Goal: Task Accomplishment & Management: Use online tool/utility

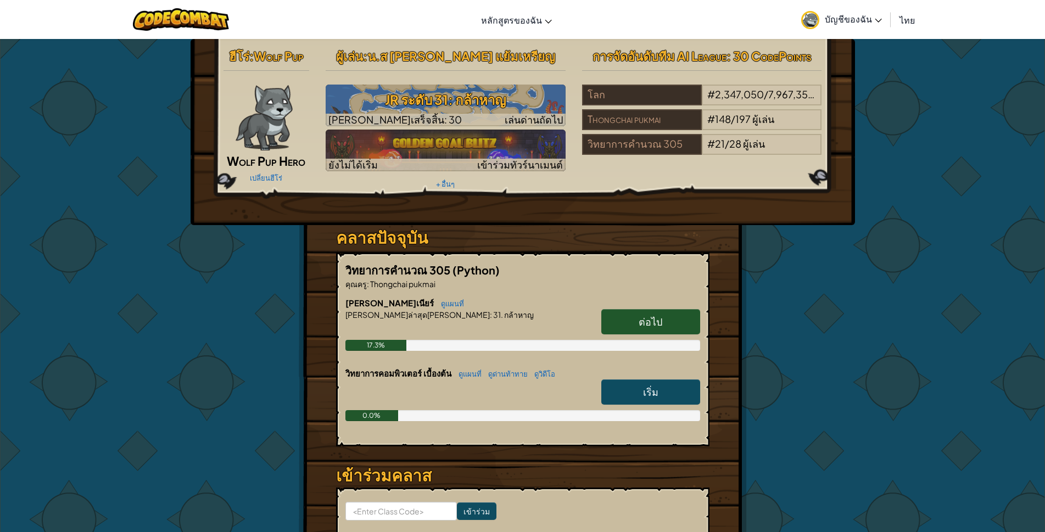
scroll to position [10, 0]
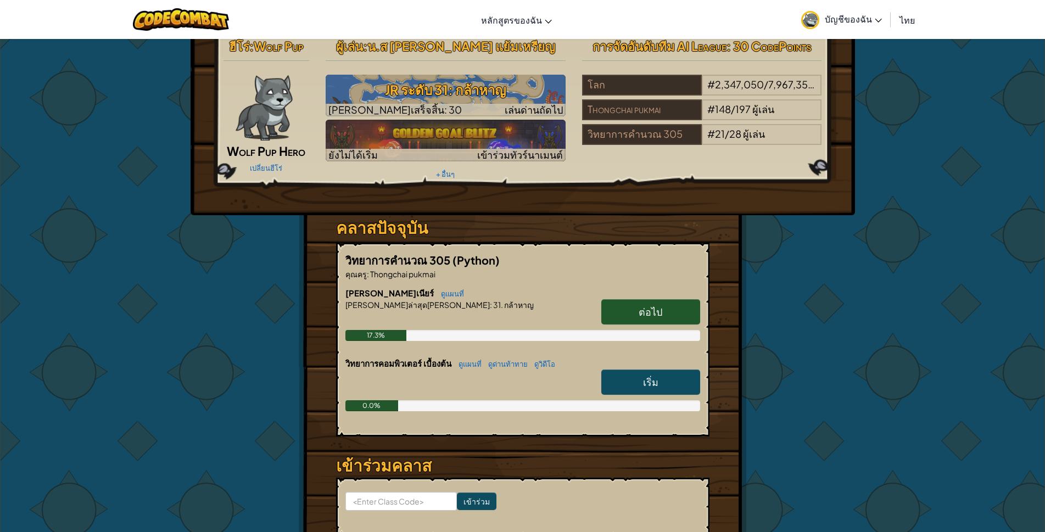
click at [658, 310] on span "ต่อไป" at bounding box center [651, 311] width 24 height 13
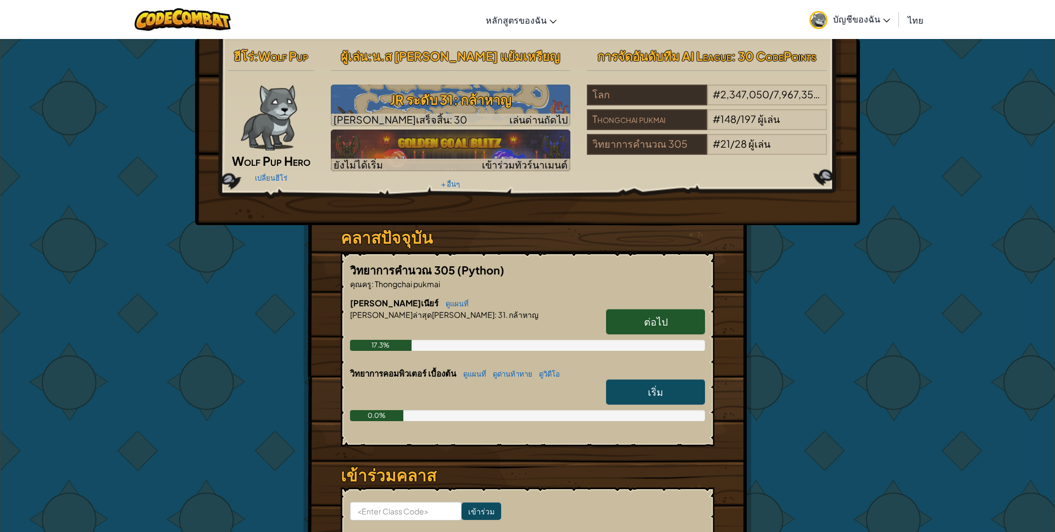
select select "th"
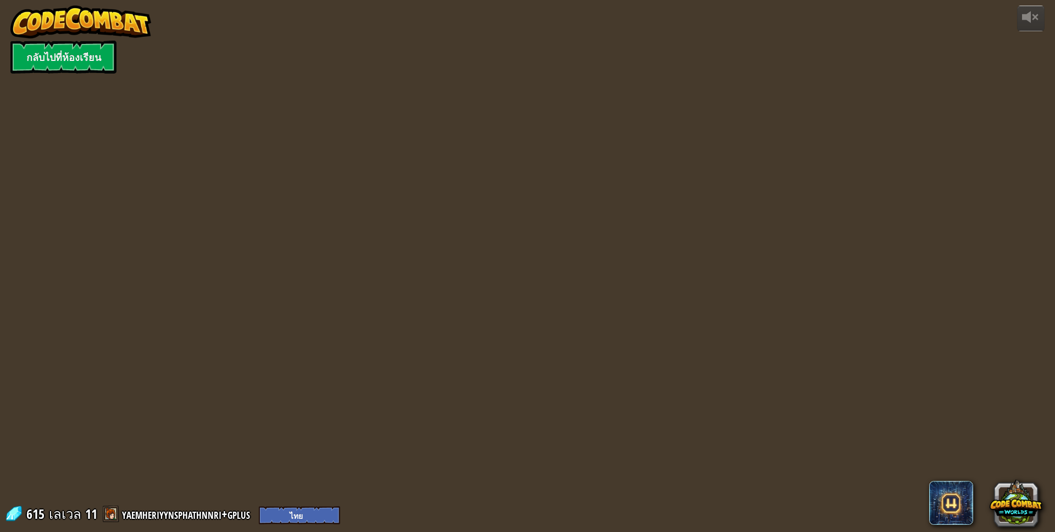
select select "th"
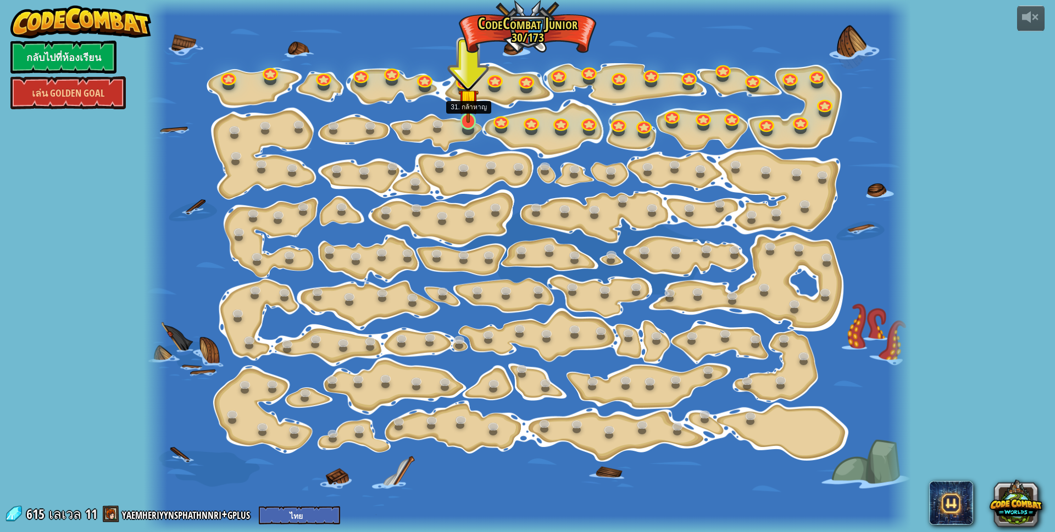
click at [469, 118] on img at bounding box center [468, 99] width 20 height 47
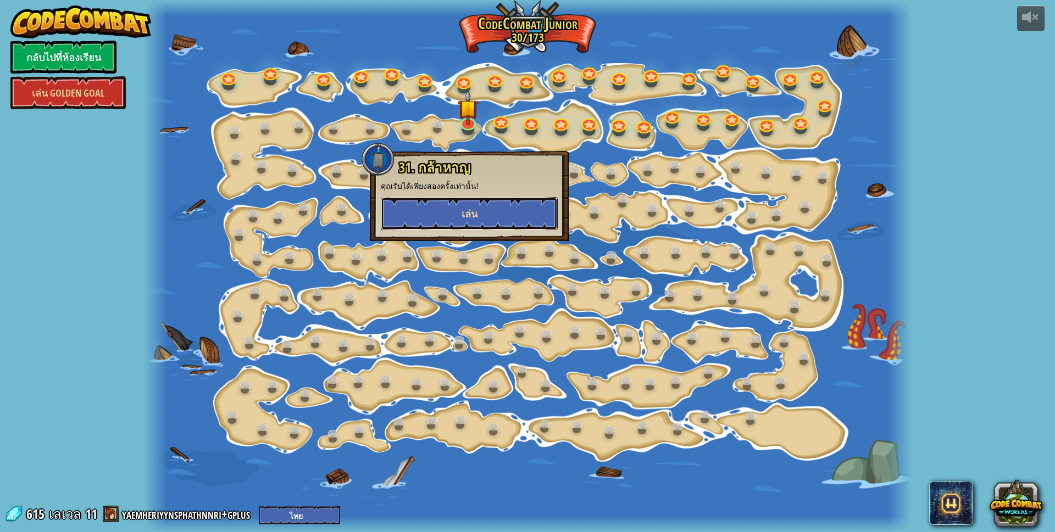
click at [488, 213] on button "เล่น" at bounding box center [469, 213] width 177 height 33
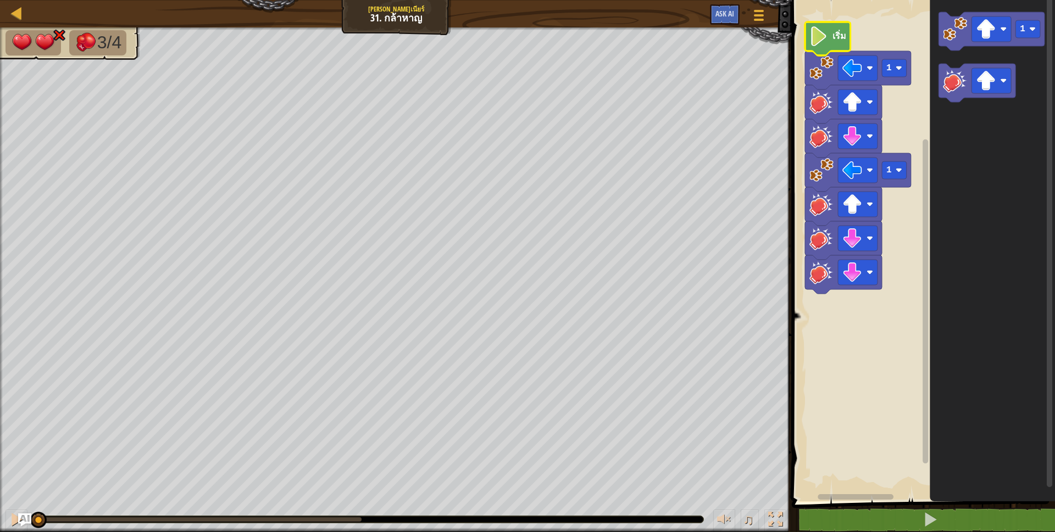
click at [832, 31] on icon "พื้นที่ทำงาน Blockly" at bounding box center [828, 39] width 46 height 34
click at [829, 35] on icon "พื้นที่ทำงาน Blockly" at bounding box center [828, 39] width 46 height 34
click at [883, 280] on rect "พื้นที่ทำงาน Blockly" at bounding box center [921, 248] width 266 height 507
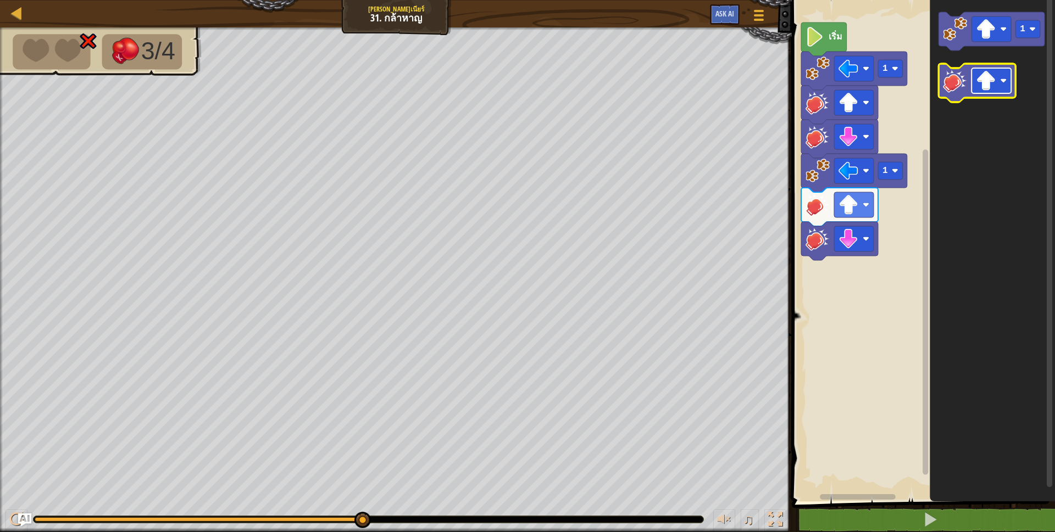
click at [996, 77] on rect "พื้นที่ทำงาน Blockly" at bounding box center [991, 80] width 40 height 25
click at [950, 85] on image "พื้นที่ทำงาน Blockly" at bounding box center [955, 81] width 24 height 24
click at [894, 297] on div "เริ่ม 1 1 1" at bounding box center [921, 248] width 266 height 507
click at [956, 128] on icon "1" at bounding box center [991, 248] width 125 height 507
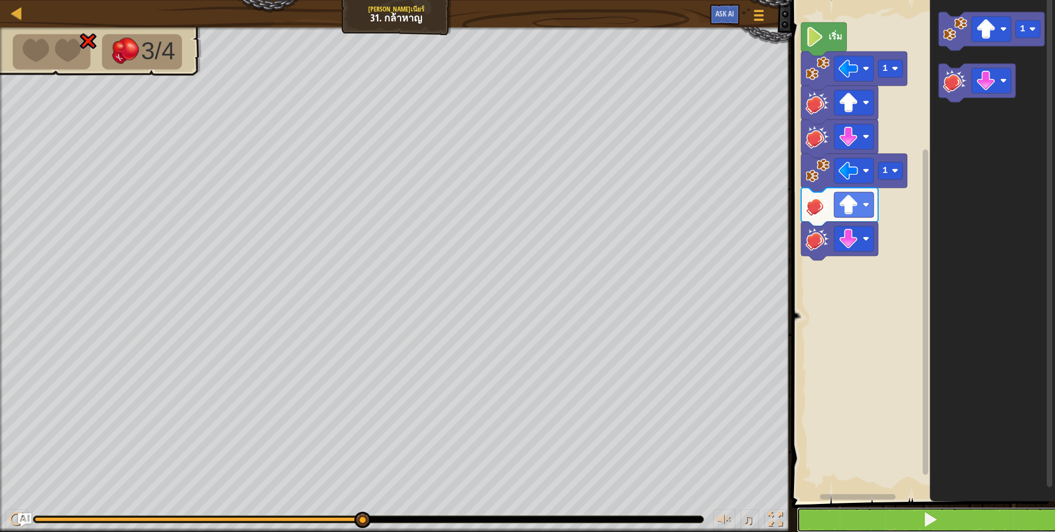
click at [941, 516] on button at bounding box center [929, 520] width 266 height 25
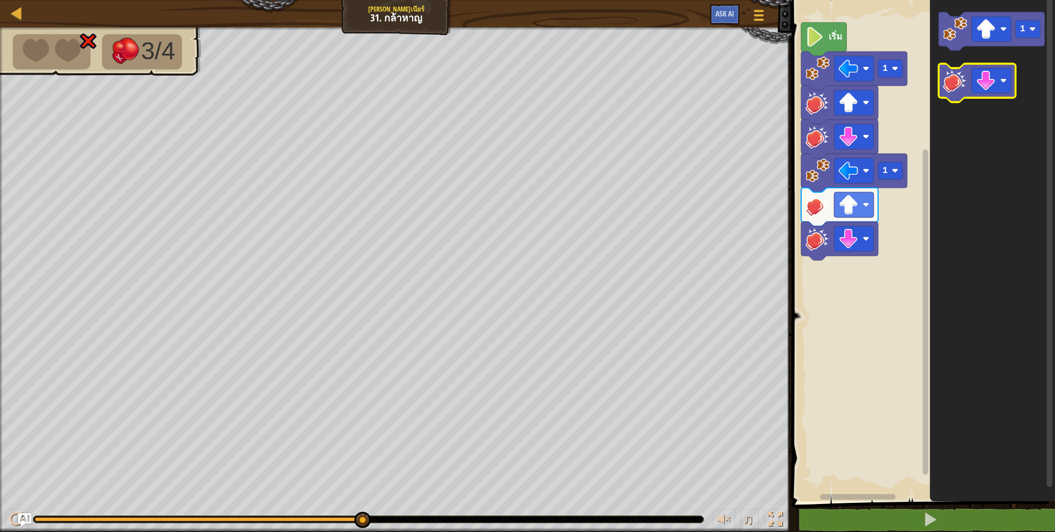
click at [958, 78] on image "พื้นที่ทำงาน Blockly" at bounding box center [955, 81] width 24 height 24
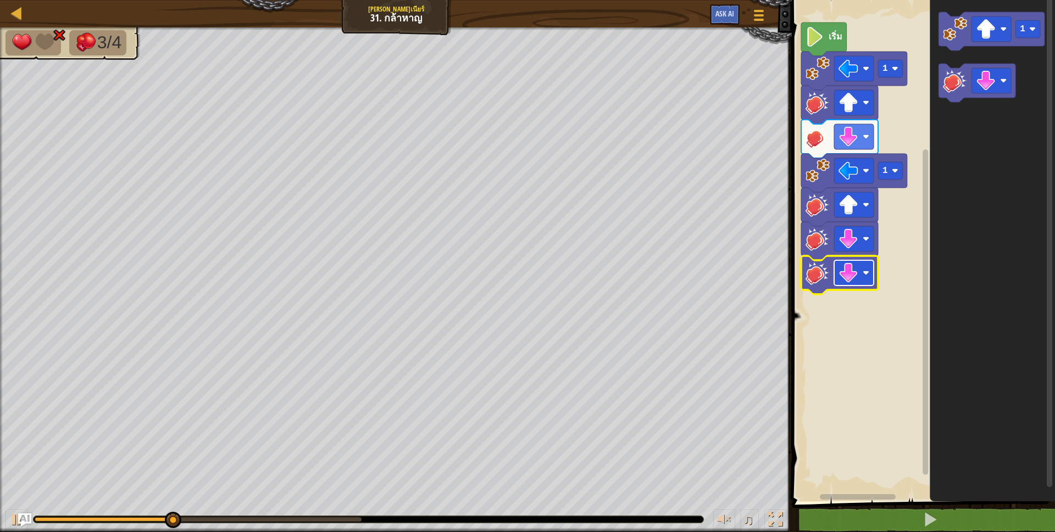
click at [848, 276] on image "พื้นที่ทำงาน Blockly" at bounding box center [848, 273] width 20 height 20
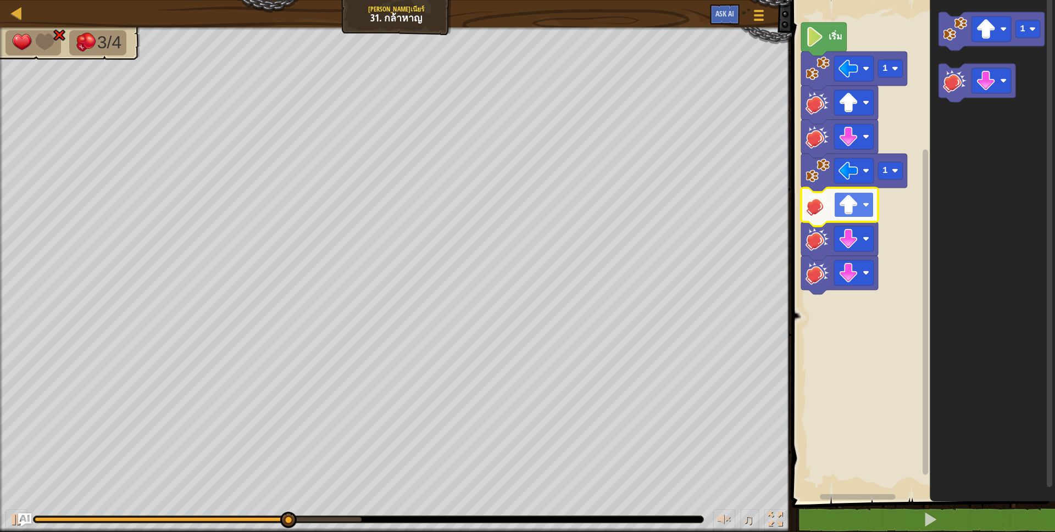
click at [865, 214] on rect "พื้นที่ทำงาน Blockly" at bounding box center [854, 204] width 40 height 25
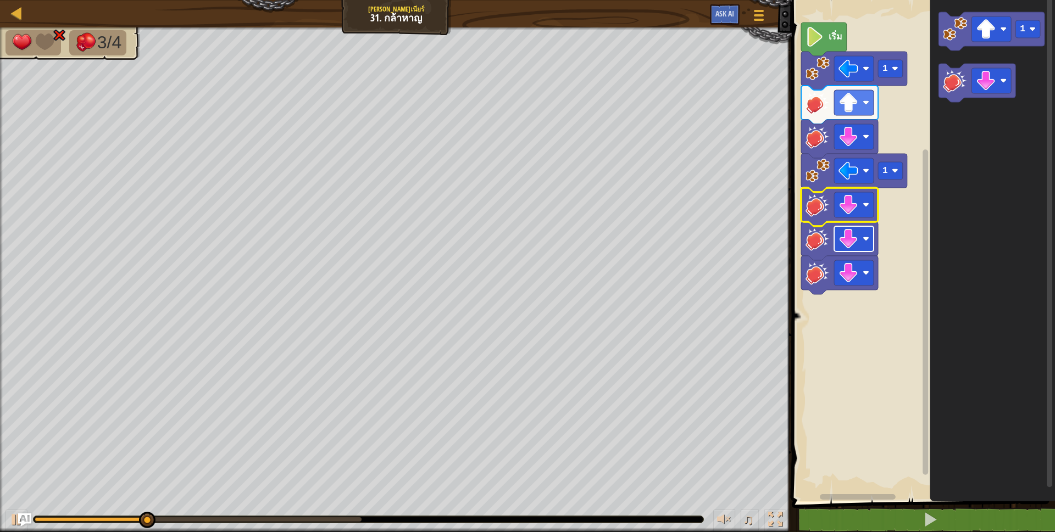
click at [853, 244] on image "พื้นที่ทำงาน Blockly" at bounding box center [848, 239] width 20 height 20
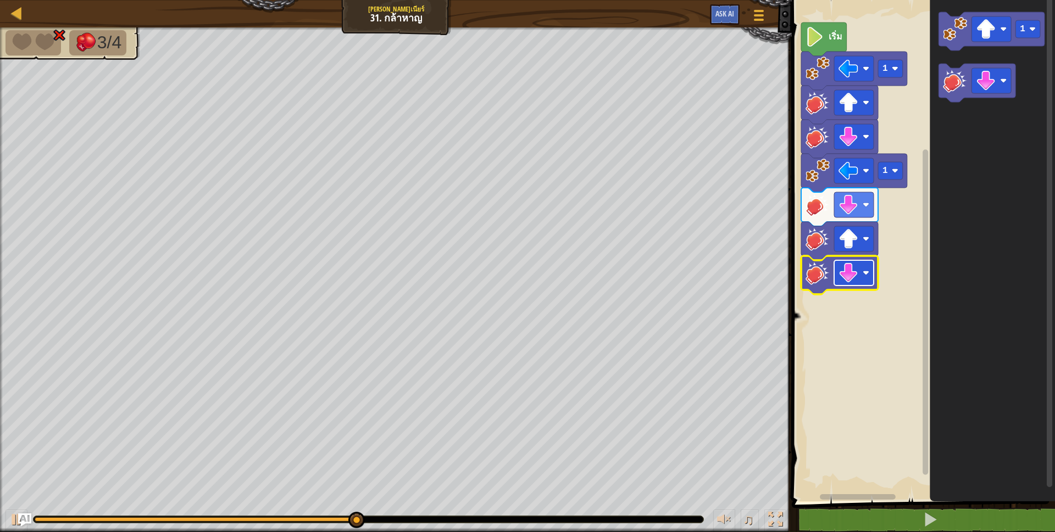
click at [862, 274] on rect "พื้นที่ทำงาน Blockly" at bounding box center [854, 272] width 40 height 25
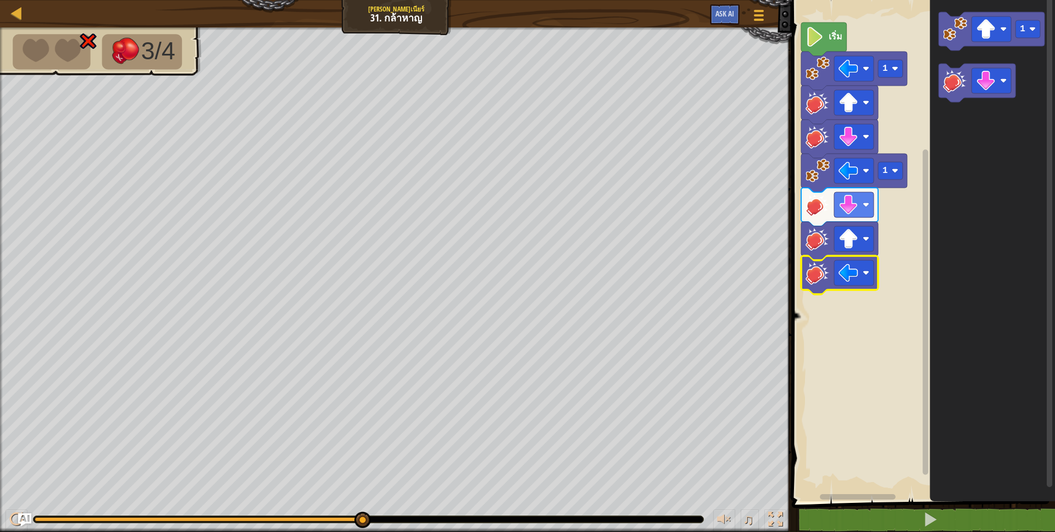
click at [846, 258] on icon "พื้นที่ทำงาน Blockly" at bounding box center [839, 275] width 77 height 38
click at [850, 276] on image "พื้นที่ทำงาน Blockly" at bounding box center [848, 273] width 20 height 20
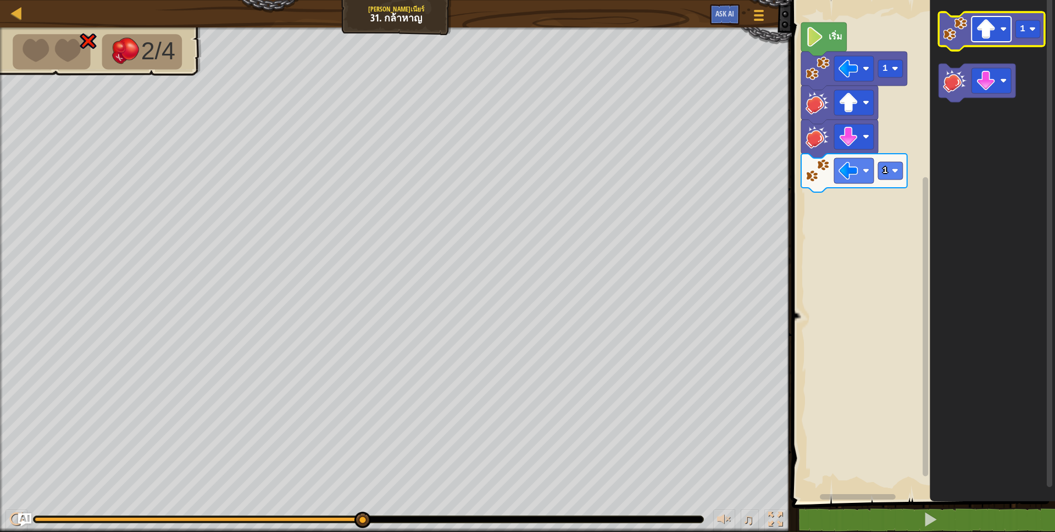
click at [995, 30] on image "พื้นที่ทำงาน Blockly" at bounding box center [986, 29] width 20 height 20
click at [964, 38] on image "พื้นที่ทำงาน Blockly" at bounding box center [955, 29] width 24 height 24
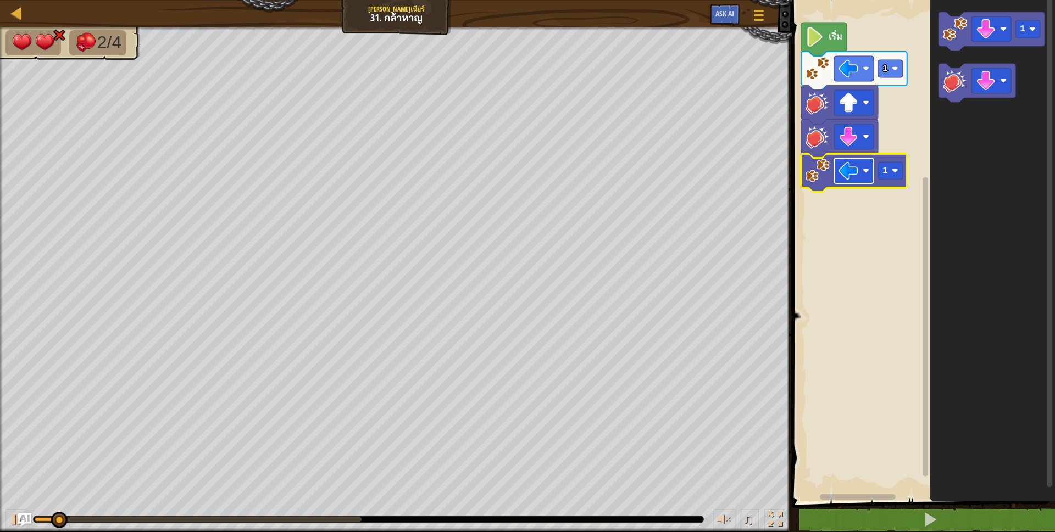
click at [866, 168] on image "พื้นที่ทำงาน Blockly" at bounding box center [865, 171] width 7 height 7
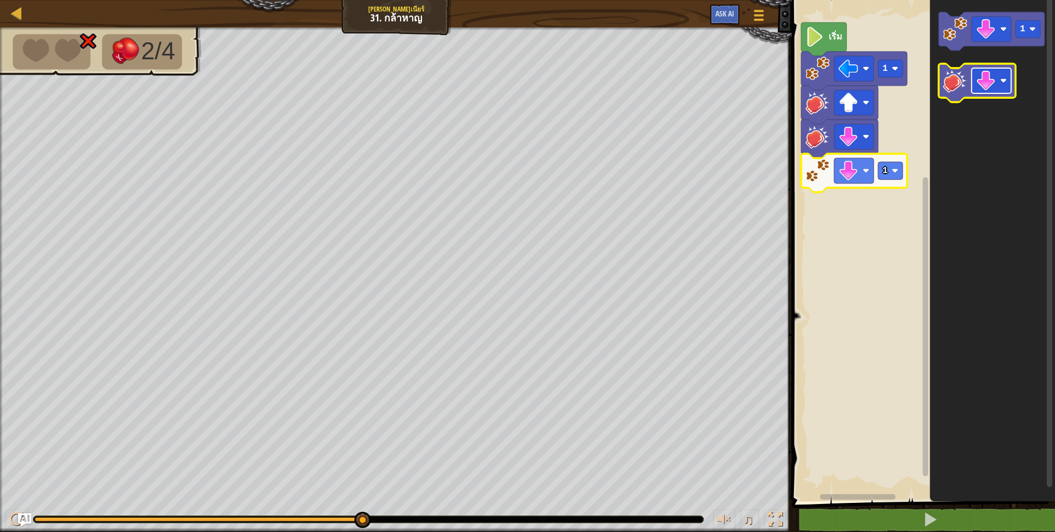
click at [980, 82] on image "พื้นที่ทำงาน Blockly" at bounding box center [986, 81] width 20 height 20
click at [958, 93] on icon "พื้นที่ทำงาน Blockly" at bounding box center [976, 83] width 77 height 38
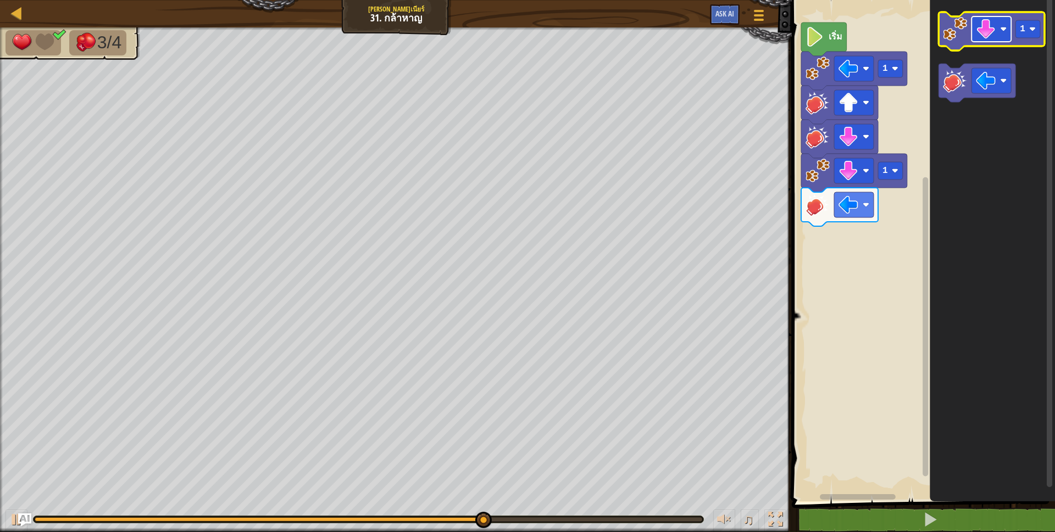
click at [993, 37] on image "พื้นที่ทำงาน Blockly" at bounding box center [986, 29] width 20 height 20
click at [949, 35] on image "พื้นที่ทำงาน Blockly" at bounding box center [955, 29] width 24 height 24
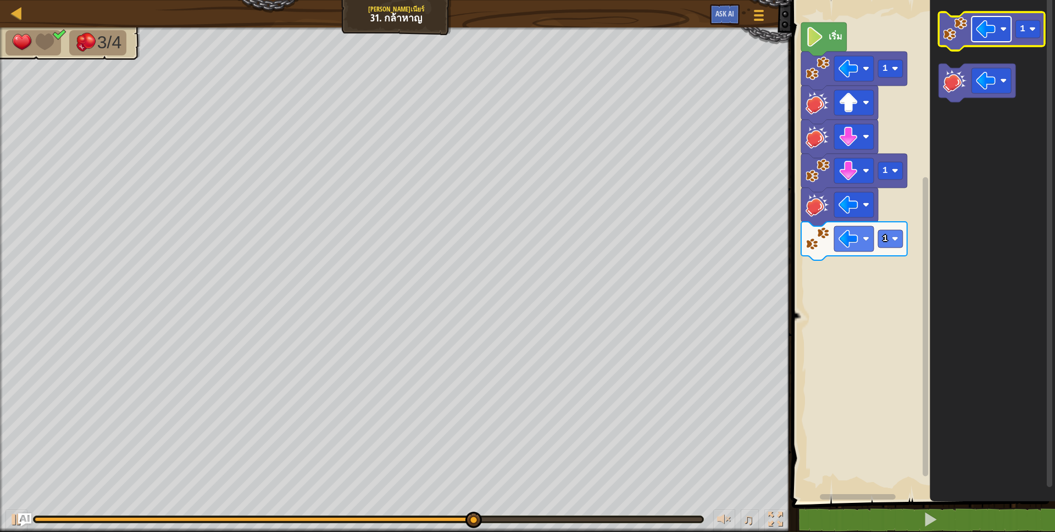
click at [988, 36] on image "พื้นที่ทำงาน Blockly" at bounding box center [986, 29] width 20 height 20
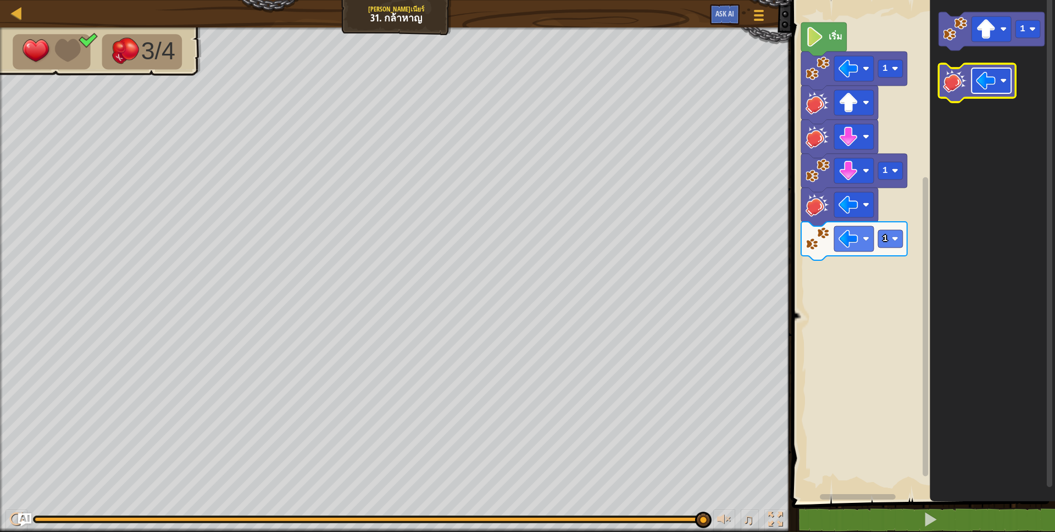
click at [978, 81] on image "พื้นที่ทำงาน Blockly" at bounding box center [986, 81] width 20 height 20
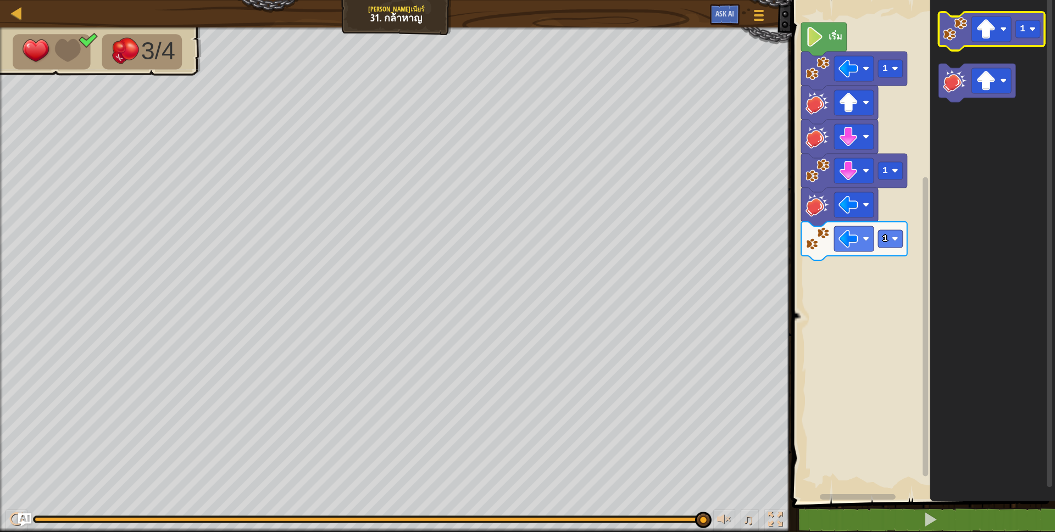
click at [960, 41] on icon "พื้นที่ทำงาน Blockly" at bounding box center [991, 31] width 106 height 38
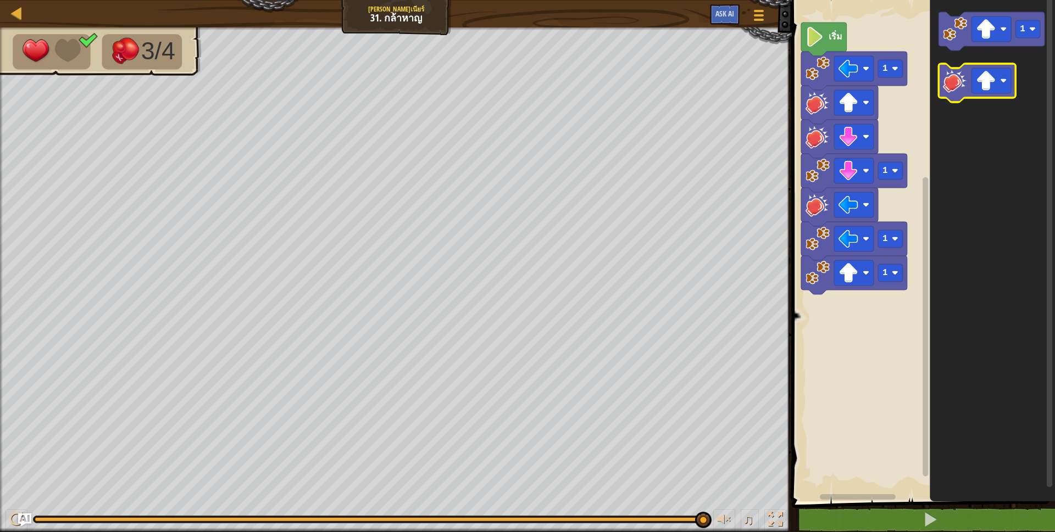
click at [958, 85] on image "พื้นที่ทำงาน Blockly" at bounding box center [955, 81] width 24 height 24
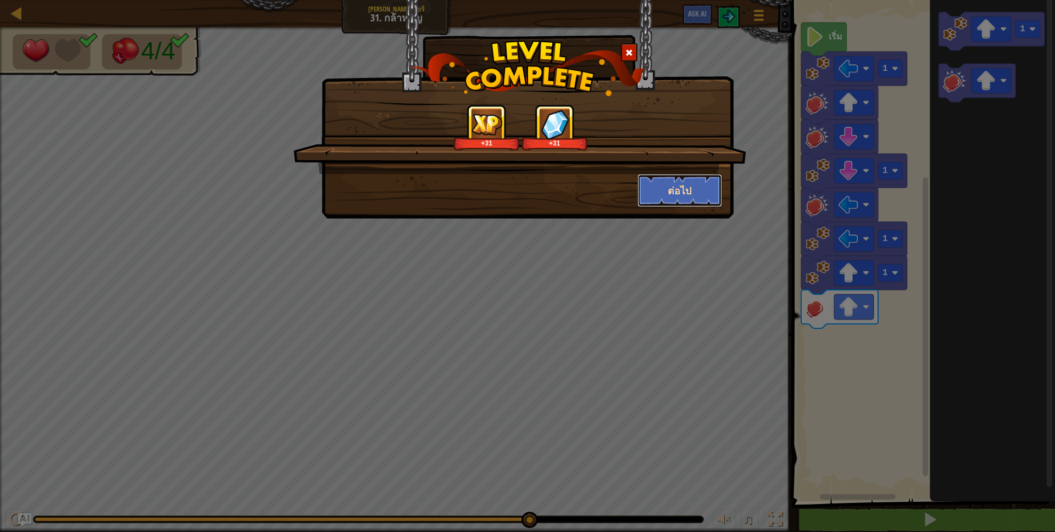
click at [677, 196] on button "ต่อไป" at bounding box center [679, 190] width 85 height 33
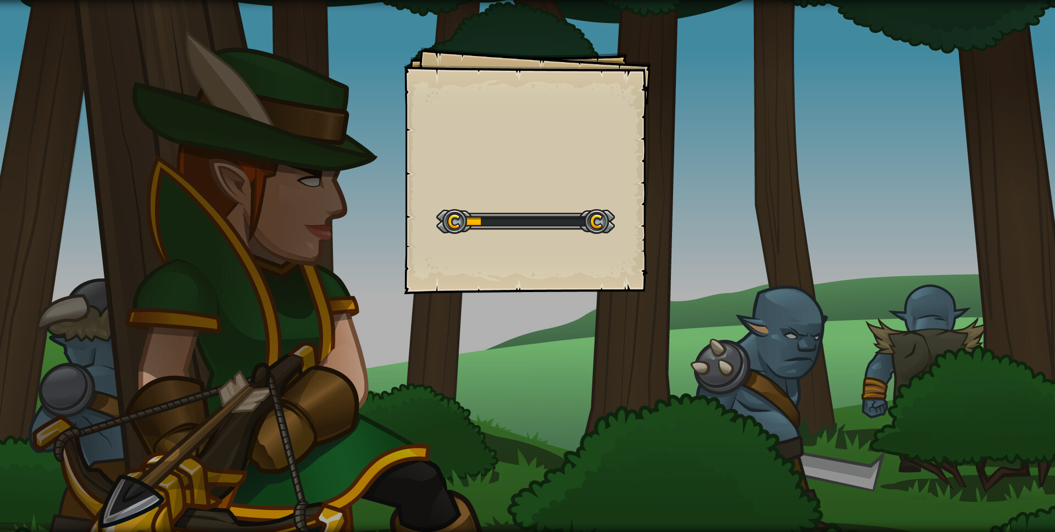
drag, startPoint x: 679, startPoint y: 192, endPoint x: 816, endPoint y: 154, distance: 141.9
click at [816, 154] on div "Goals Start Level เกิดข้อผิดพลาดในการโหลดจากเซิร์ฟเวอร์ [PERSON_NAME]รีเฟรชหน้า…" at bounding box center [527, 266] width 1055 height 532
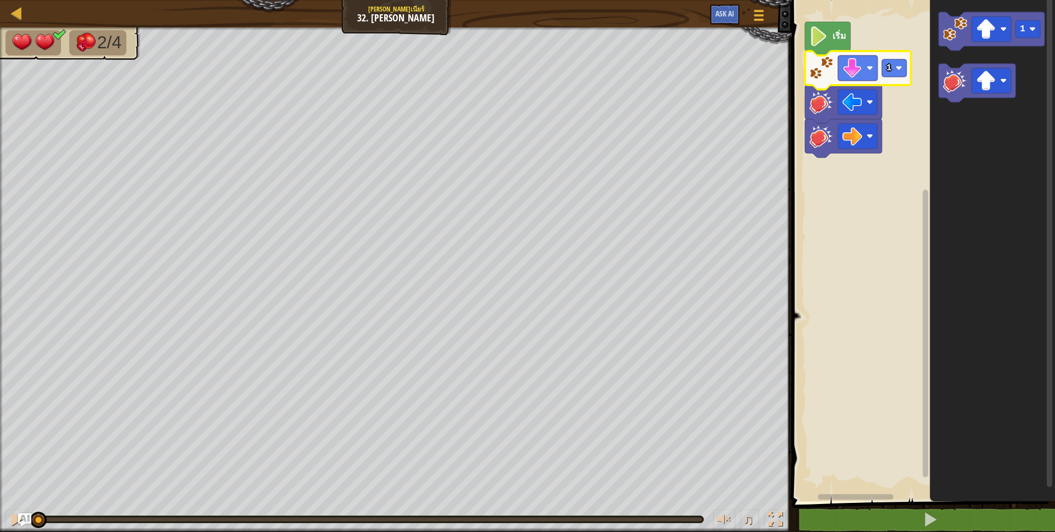
click at [971, 144] on icon "พื้นที่ทำงาน Blockly" at bounding box center [991, 248] width 125 height 507
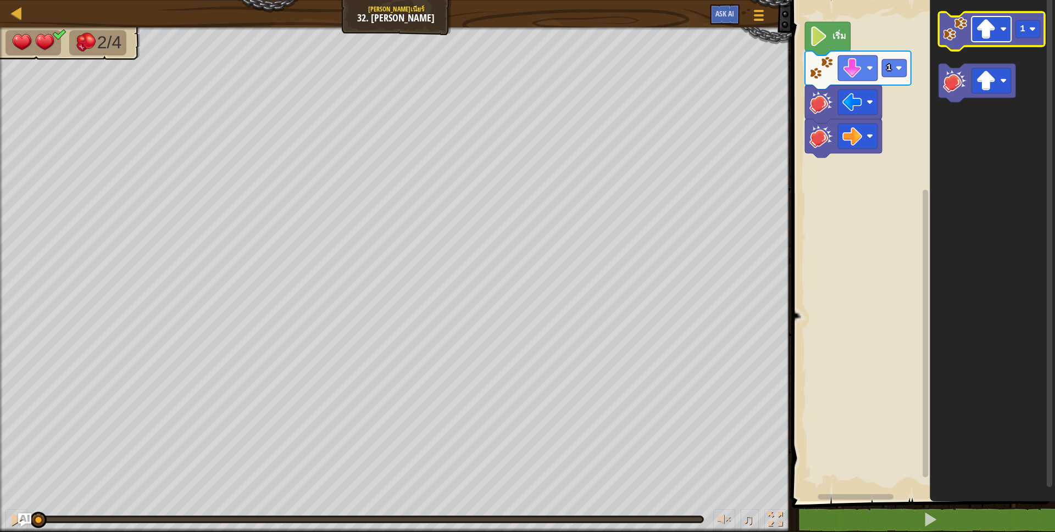
click at [989, 30] on image "พื้นที่ทำงาน Blockly" at bounding box center [986, 29] width 20 height 20
click at [994, 36] on image "พื้นที่ทำงาน Blockly" at bounding box center [986, 29] width 20 height 20
click at [957, 33] on image "พื้นที่ทำงาน Blockly" at bounding box center [955, 29] width 24 height 24
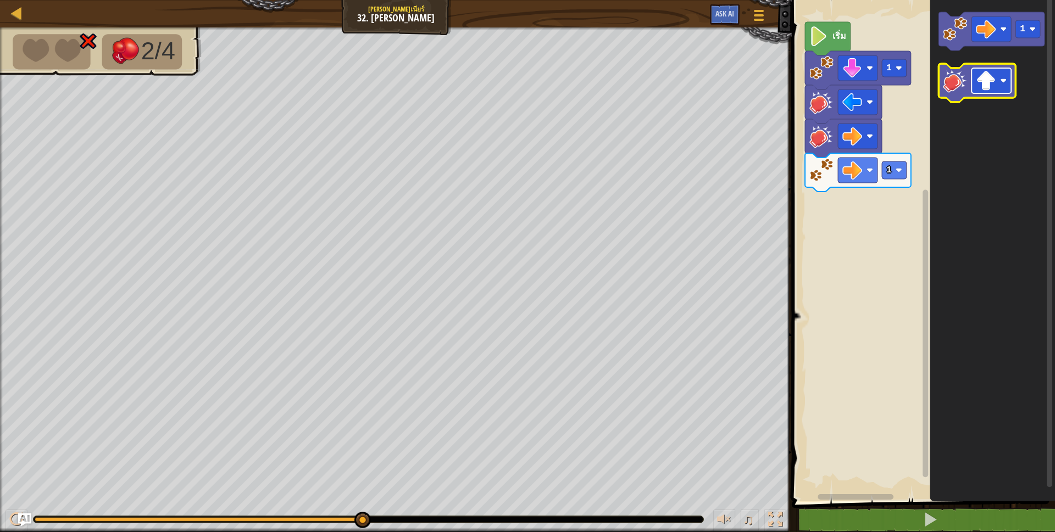
click at [990, 76] on image "พื้นที่ทำงาน Blockly" at bounding box center [986, 81] width 20 height 20
click at [965, 87] on image "พื้นที่ทำงาน Blockly" at bounding box center [955, 81] width 24 height 24
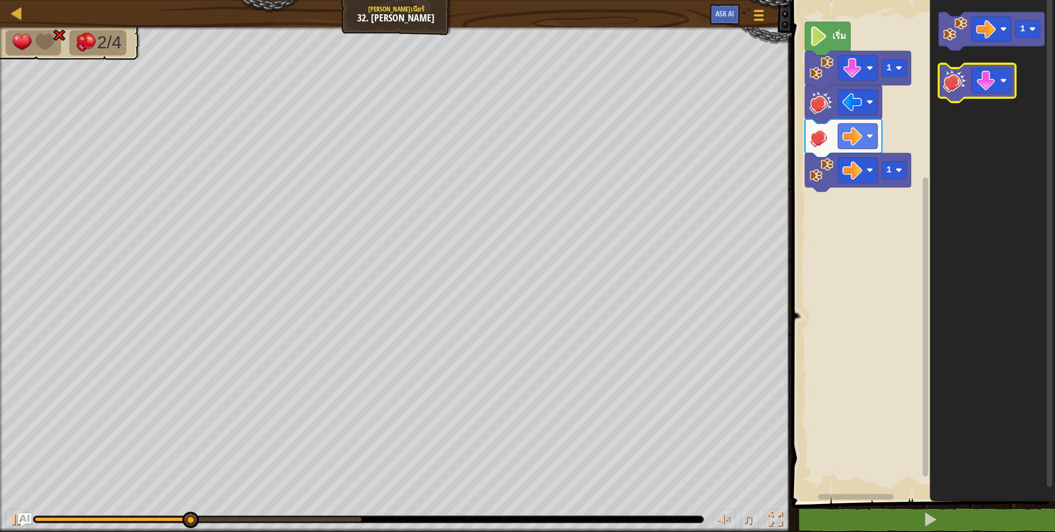
click at [949, 82] on image "พื้นที่ทำงาน Blockly" at bounding box center [955, 81] width 24 height 24
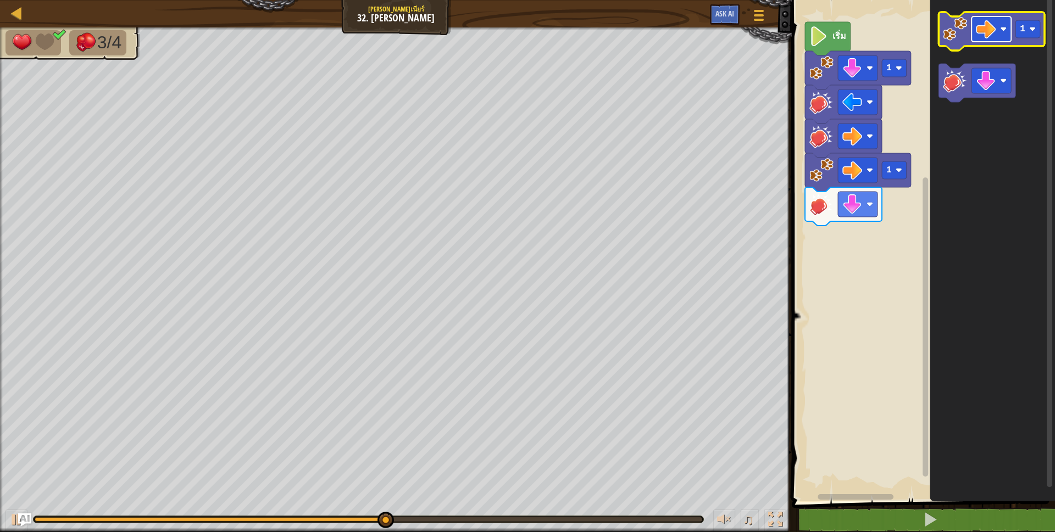
click at [986, 38] on g "พื้นที่ทำงาน Blockly" at bounding box center [991, 28] width 40 height 25
click at [965, 38] on image "พื้นที่ทำงาน Blockly" at bounding box center [955, 29] width 24 height 24
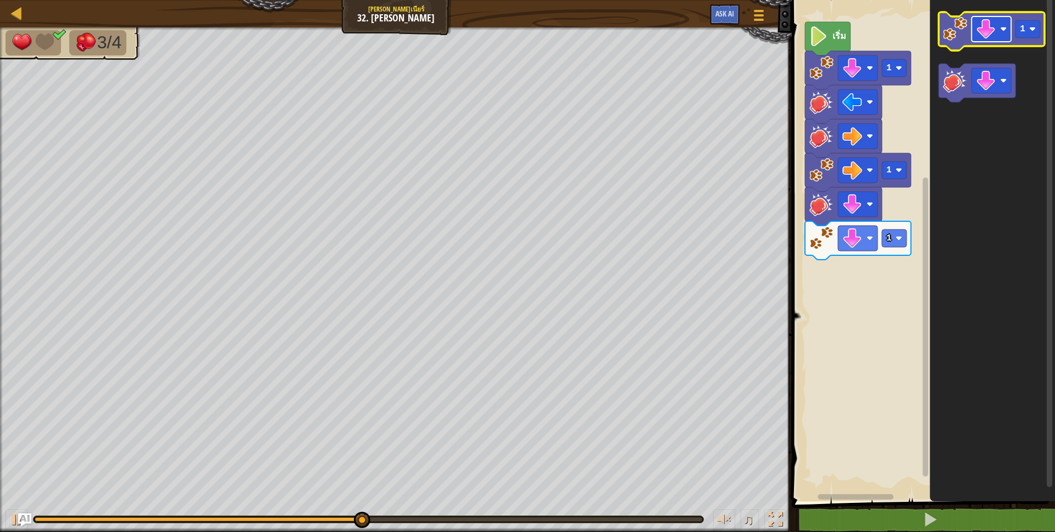
click at [990, 31] on image "พื้นที่ทำงาน Blockly" at bounding box center [986, 29] width 20 height 20
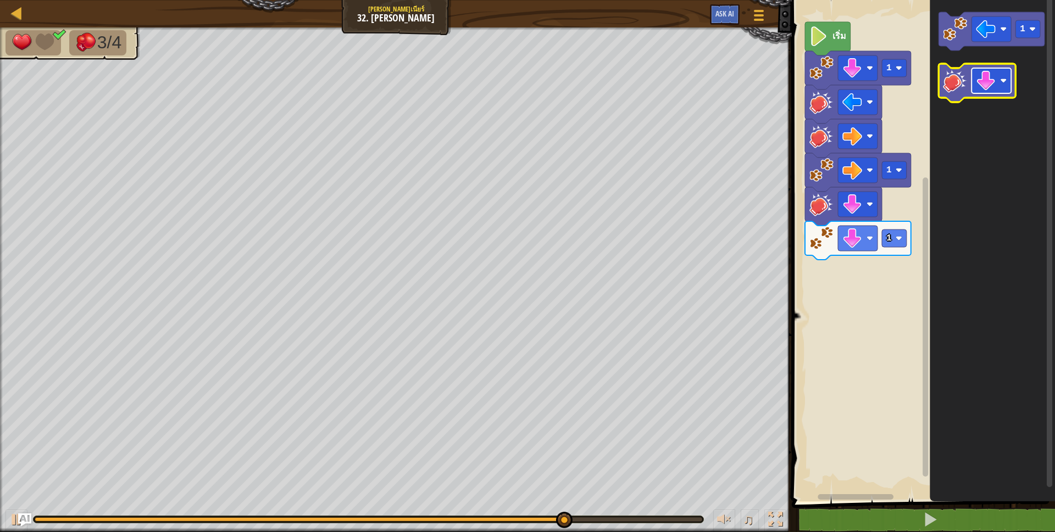
click at [994, 76] on image "พื้นที่ทำงาน Blockly" at bounding box center [986, 81] width 20 height 20
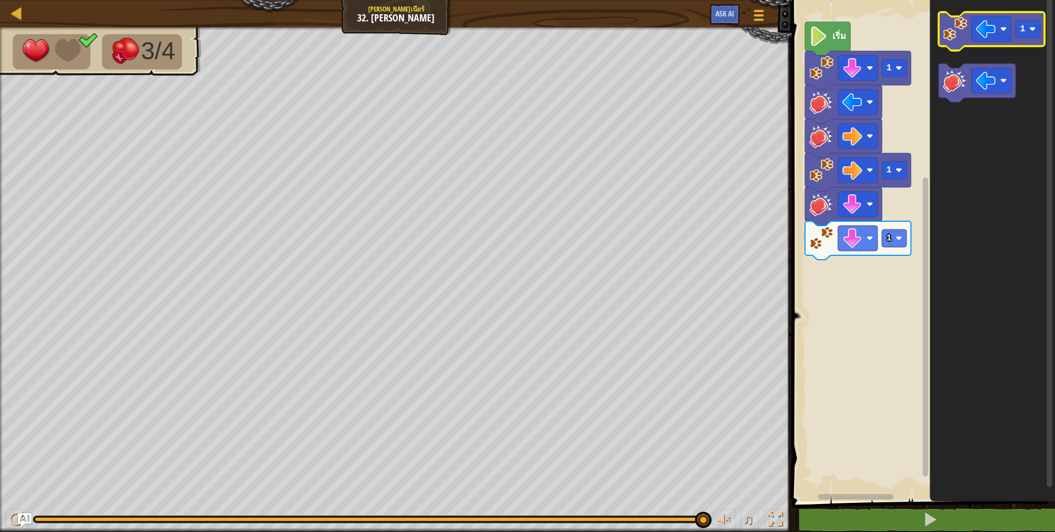
click at [957, 30] on image "พื้นที่ทำงาน Blockly" at bounding box center [955, 29] width 24 height 24
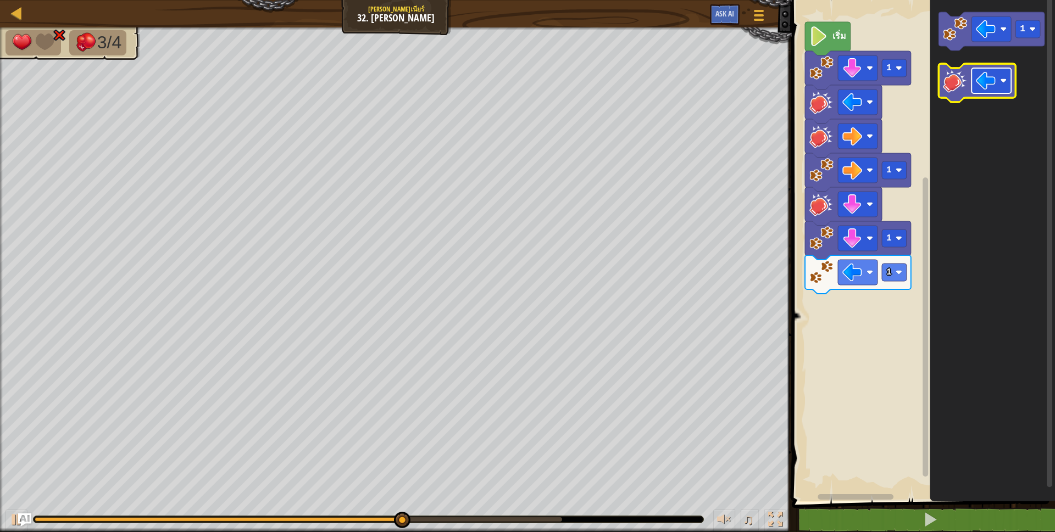
click at [974, 91] on rect "พื้นที่ทำงาน Blockly" at bounding box center [991, 80] width 40 height 25
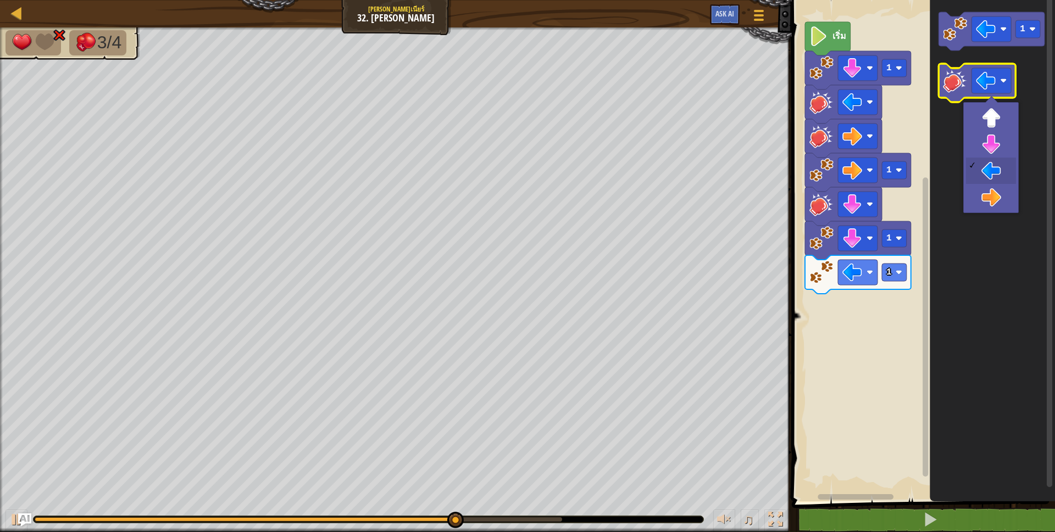
click at [952, 91] on image "พื้นที่ทำงาน Blockly" at bounding box center [955, 81] width 24 height 24
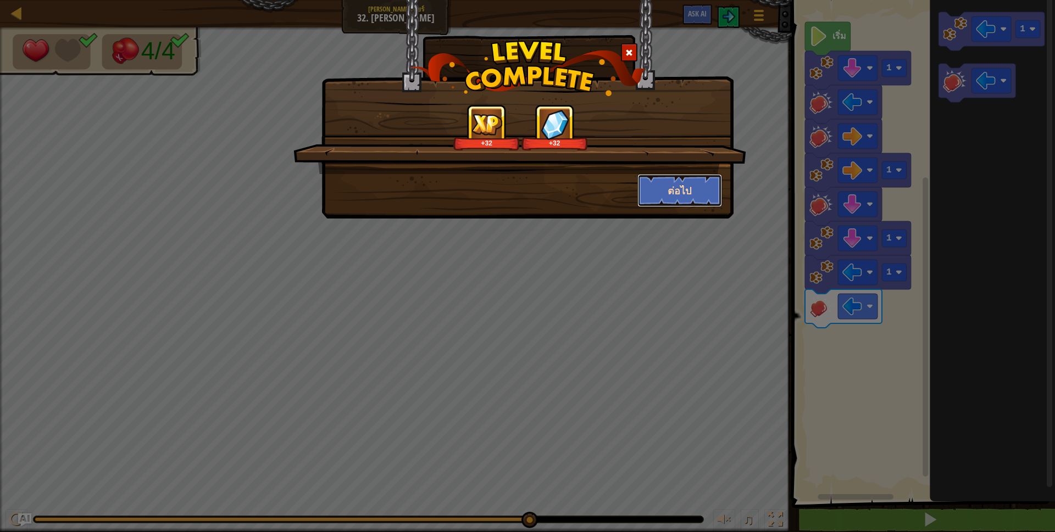
click at [677, 194] on button "ต่อไป" at bounding box center [679, 190] width 85 height 33
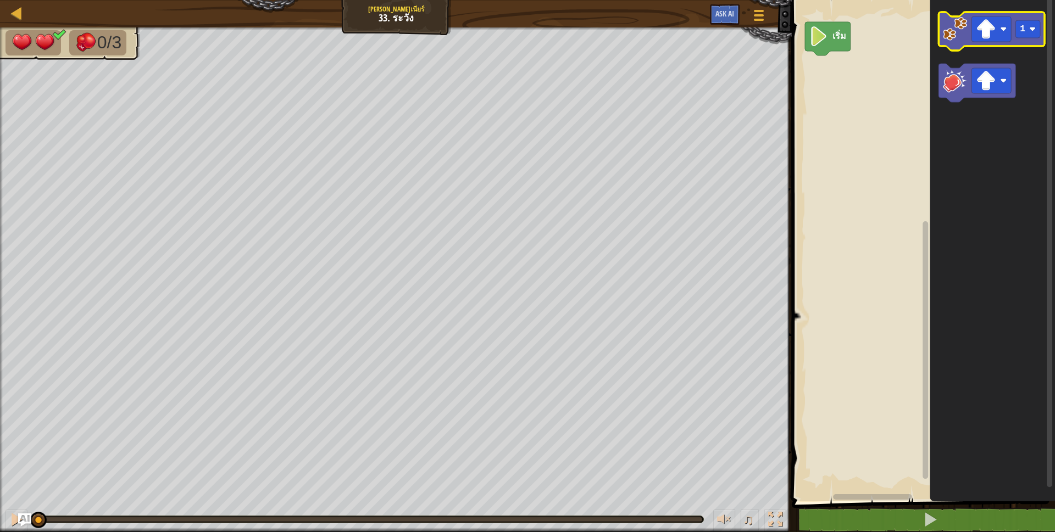
click at [965, 34] on image "พื้นที่ทำงาน Blockly" at bounding box center [955, 29] width 24 height 24
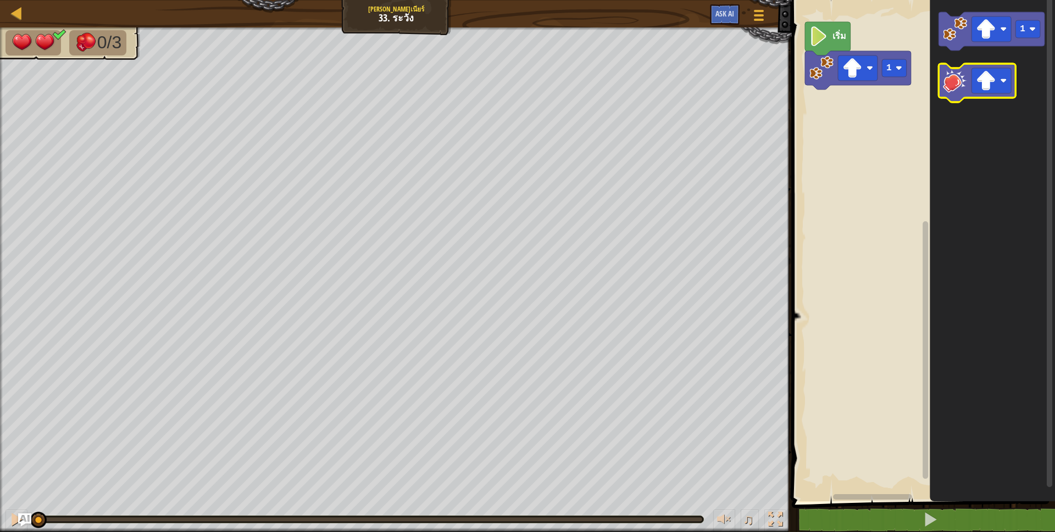
click at [967, 75] on image "พื้นที่ทำงาน Blockly" at bounding box center [955, 81] width 24 height 24
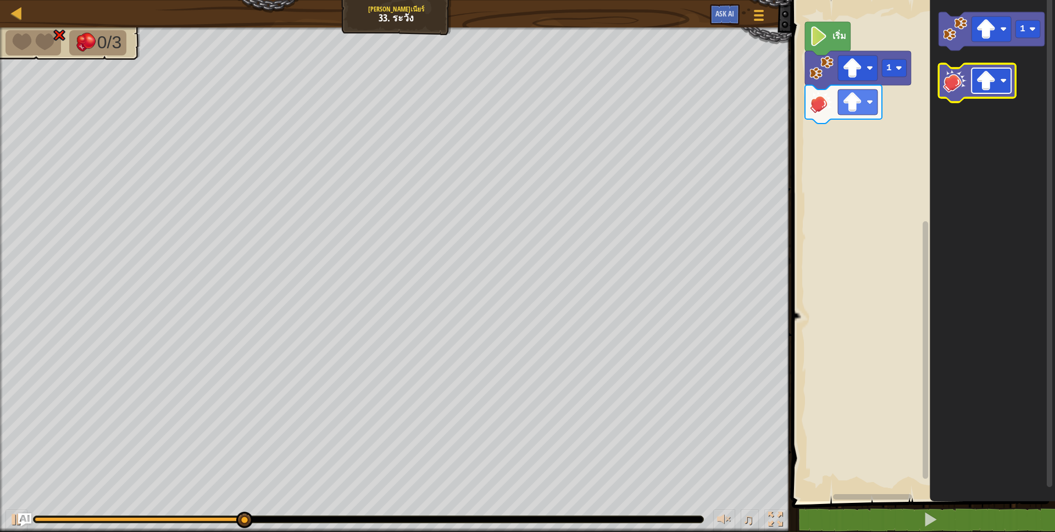
click at [989, 80] on image "พื้นที่ทำงาน Blockly" at bounding box center [986, 81] width 20 height 20
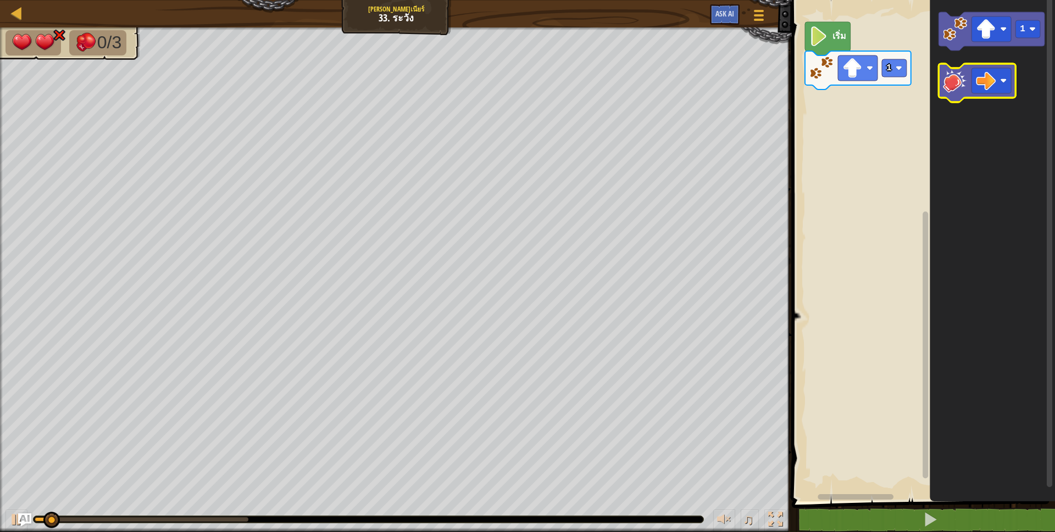
click at [957, 88] on image "พื้นที่ทำงาน Blockly" at bounding box center [955, 81] width 24 height 24
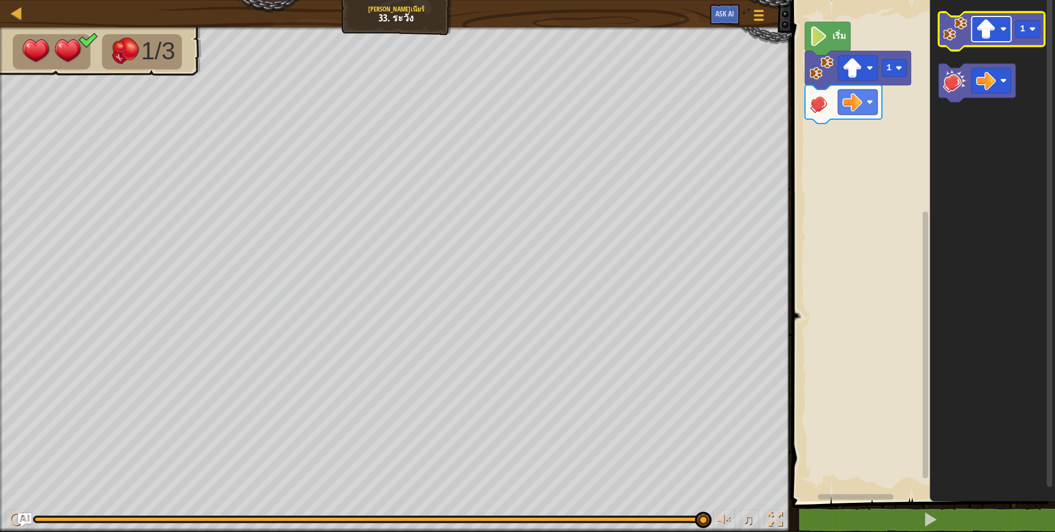
click at [1007, 28] on rect "พื้นที่ทำงาน Blockly" at bounding box center [991, 28] width 40 height 25
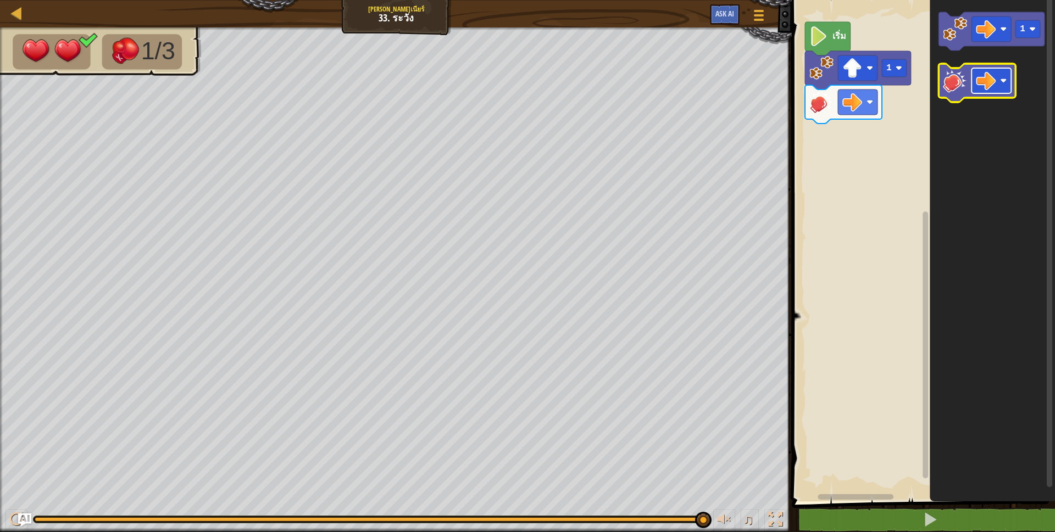
click at [997, 86] on rect "พื้นที่ทำงาน Blockly" at bounding box center [991, 80] width 40 height 25
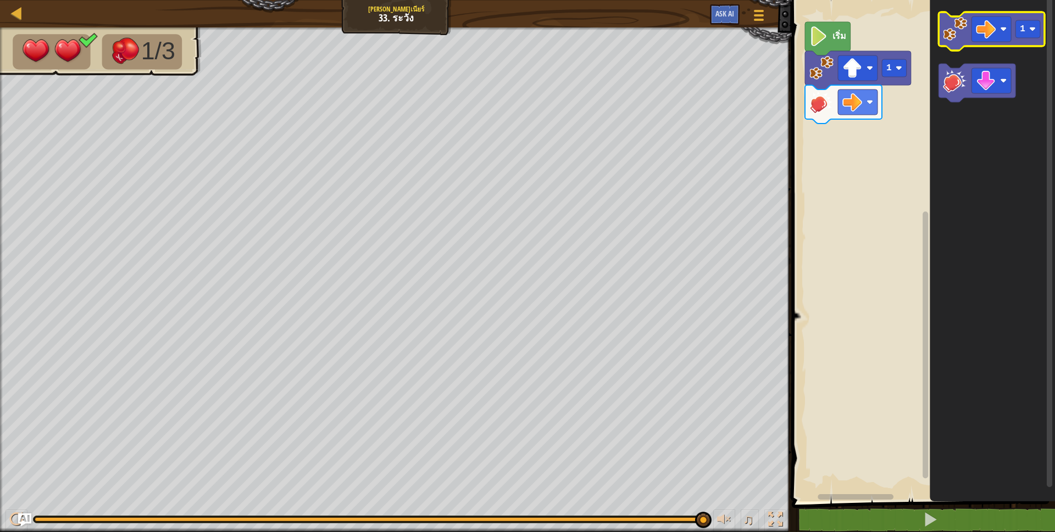
click at [969, 33] on icon "พื้นที่ทำงาน Blockly" at bounding box center [991, 31] width 106 height 38
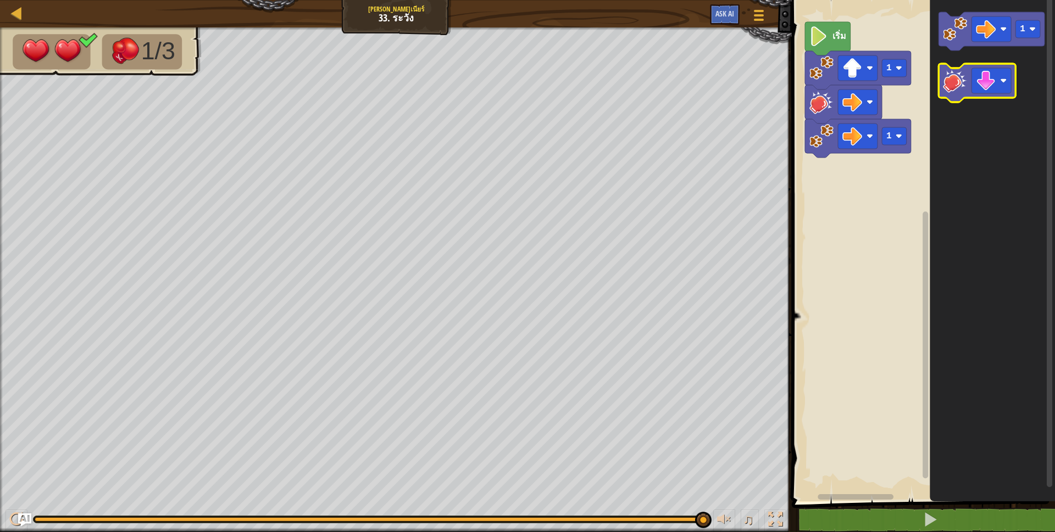
click at [968, 92] on icon "พื้นที่ทำงาน Blockly" at bounding box center [976, 83] width 77 height 38
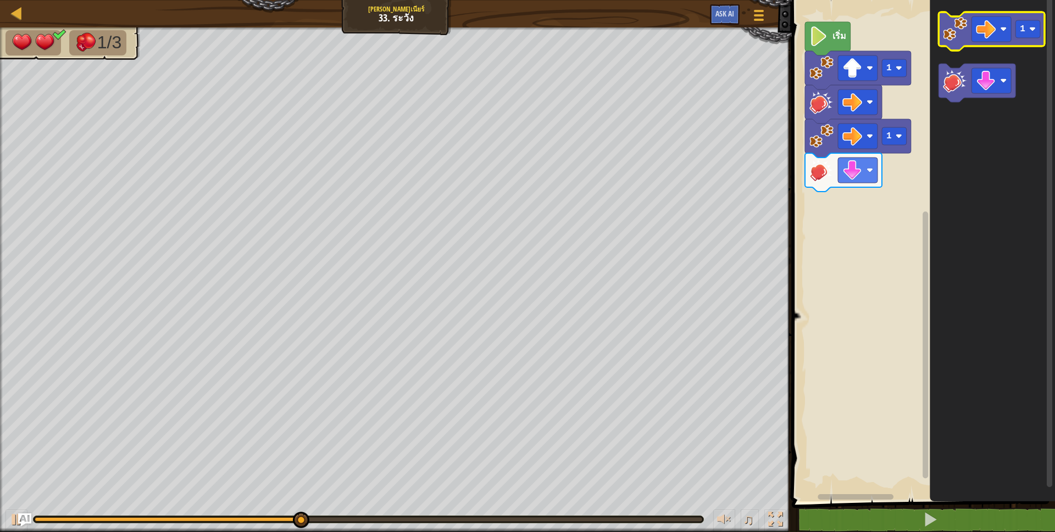
click at [1034, 17] on icon "พื้นที่ทำงาน Blockly" at bounding box center [991, 31] width 106 height 38
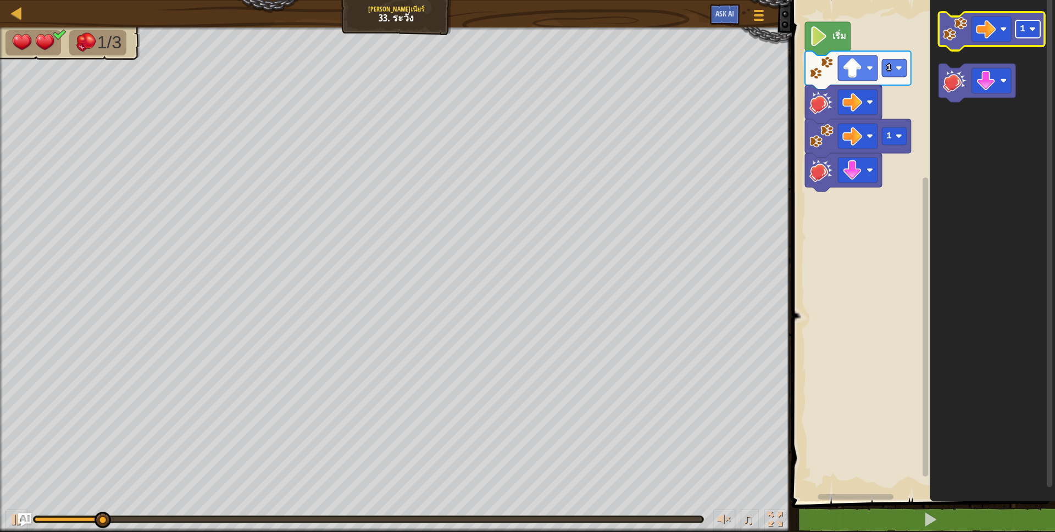
click at [1022, 30] on text "1" at bounding box center [1021, 29] width 5 height 10
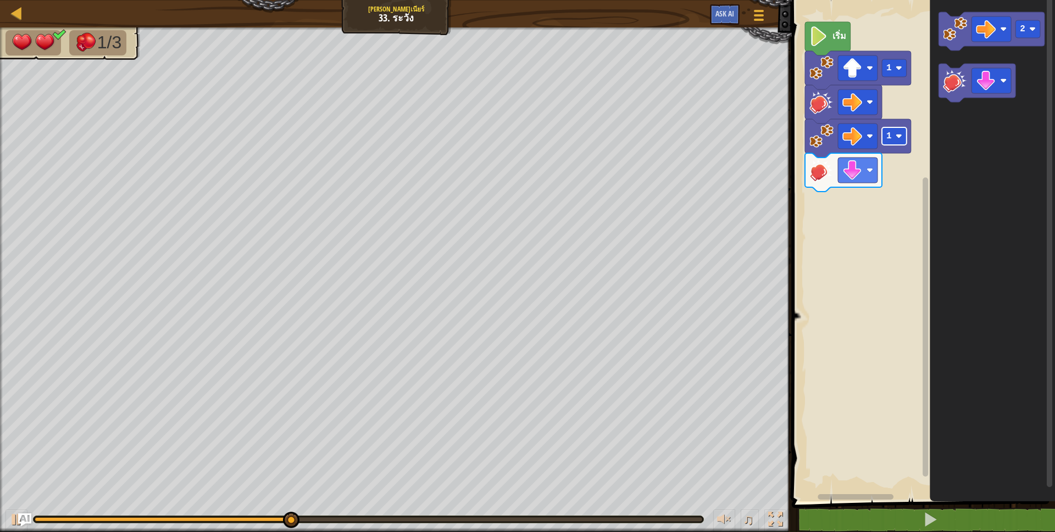
click at [896, 137] on image "พื้นที่ทำงาน Blockly" at bounding box center [898, 136] width 7 height 7
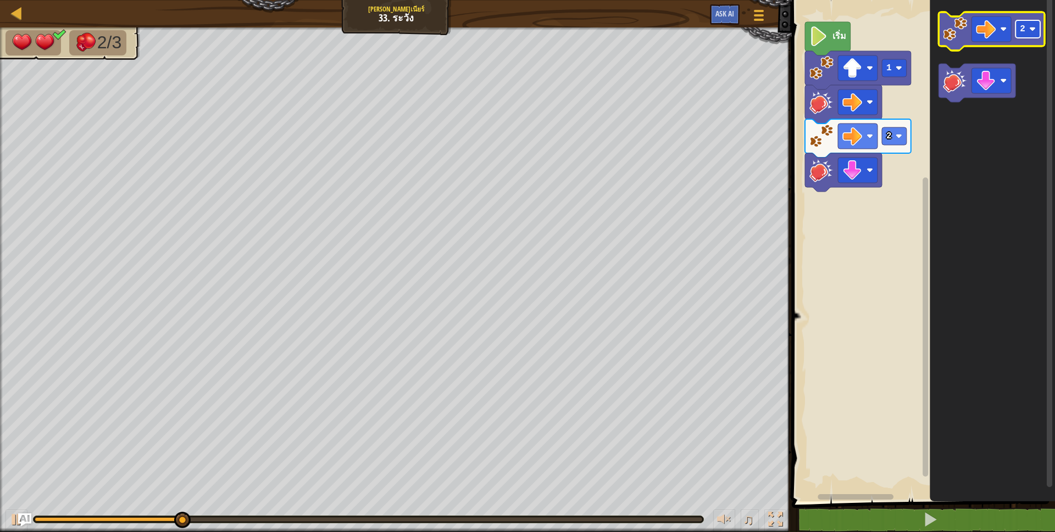
click at [1032, 31] on image "พื้นที่ทำงาน Blockly" at bounding box center [1032, 29] width 7 height 7
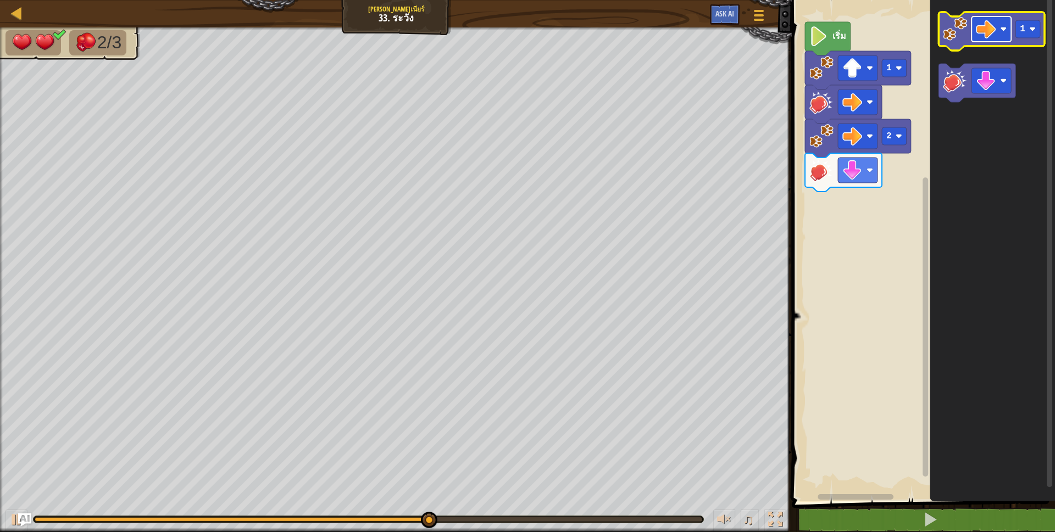
click at [990, 26] on image "พื้นที่ทำงาน Blockly" at bounding box center [986, 29] width 20 height 20
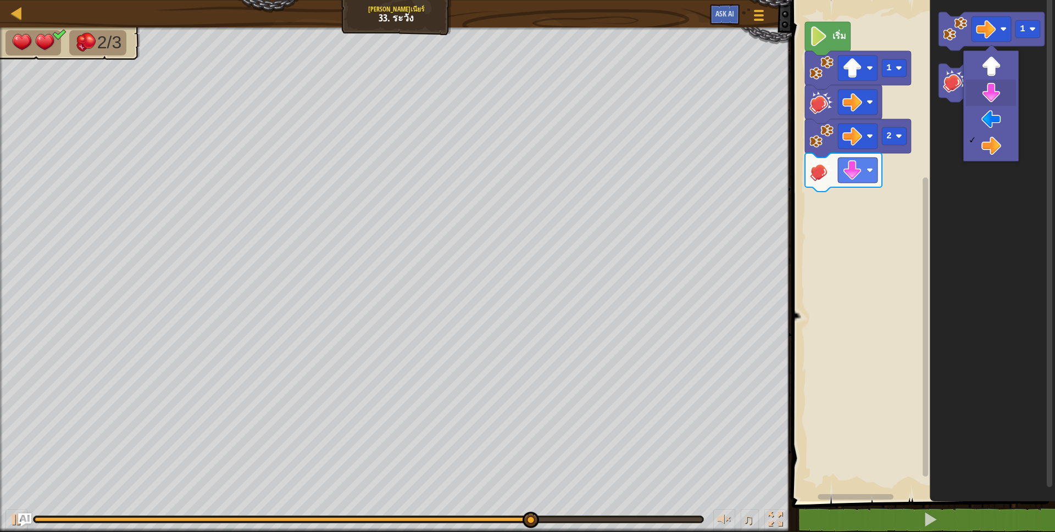
drag, startPoint x: 990, startPoint y: 93, endPoint x: 1011, endPoint y: 46, distance: 52.1
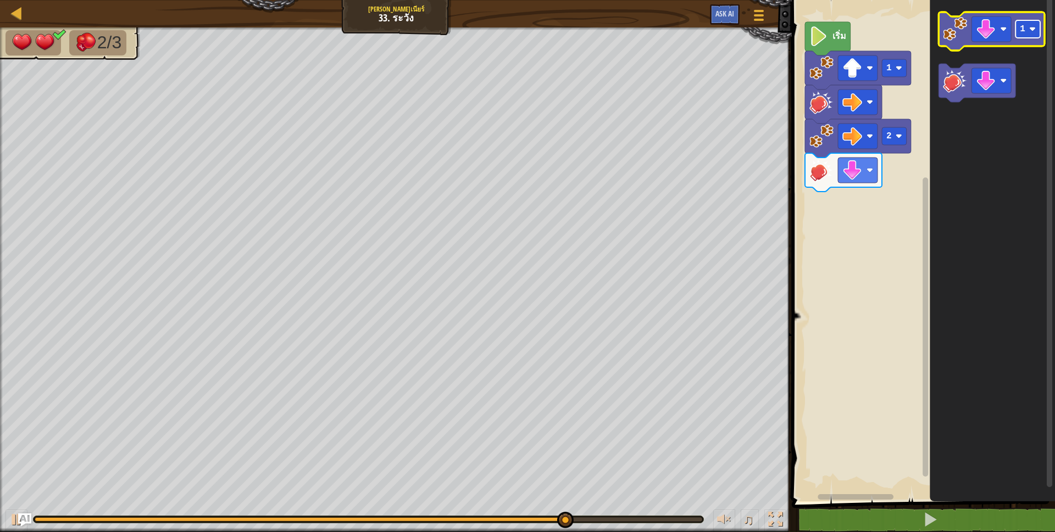
click at [1021, 32] on text "1" at bounding box center [1021, 29] width 5 height 10
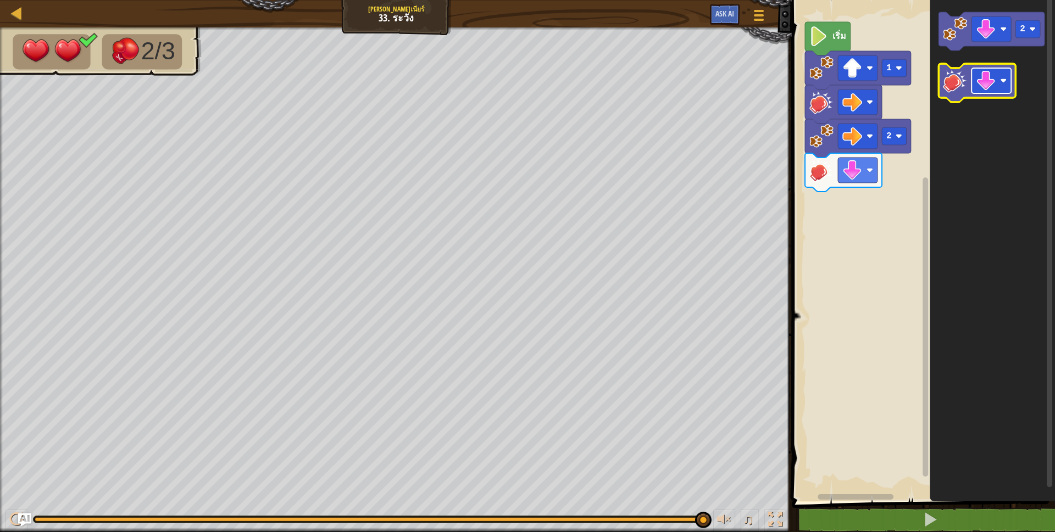
click at [985, 83] on image "พื้นที่ทำงาน Blockly" at bounding box center [986, 81] width 20 height 20
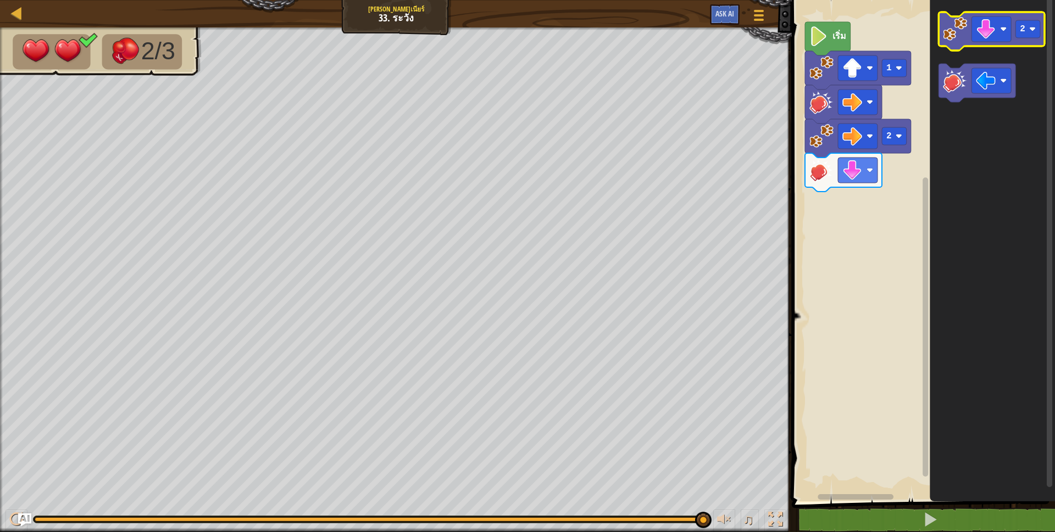
click at [967, 34] on image "พื้นที่ทำงาน Blockly" at bounding box center [955, 29] width 24 height 24
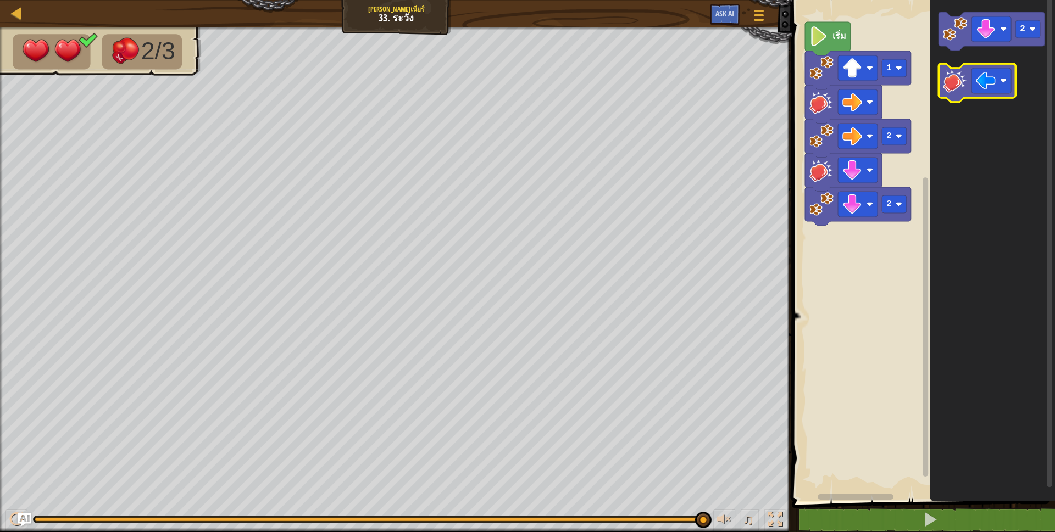
click at [958, 86] on image "พื้นที่ทำงาน Blockly" at bounding box center [955, 81] width 24 height 24
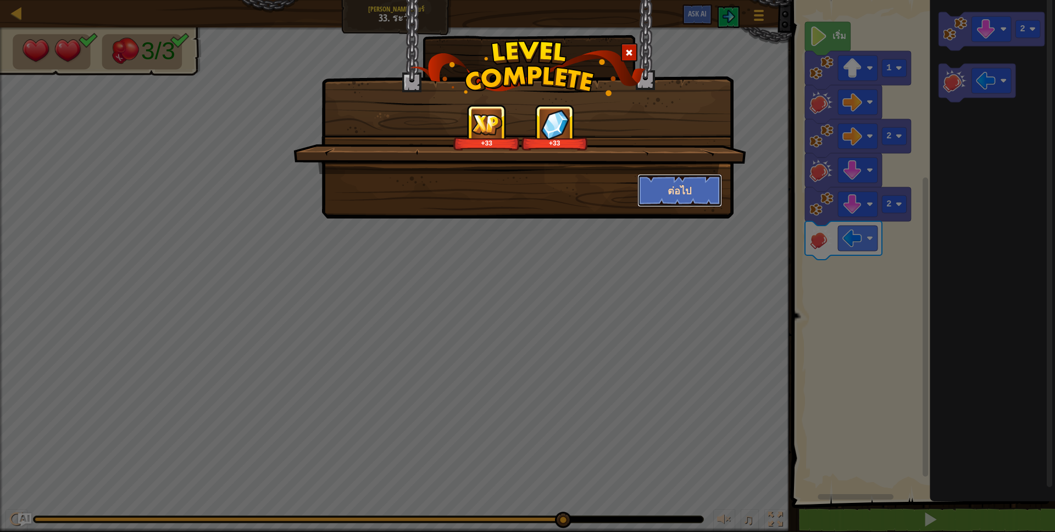
click at [705, 182] on button "ต่อไป" at bounding box center [679, 190] width 85 height 33
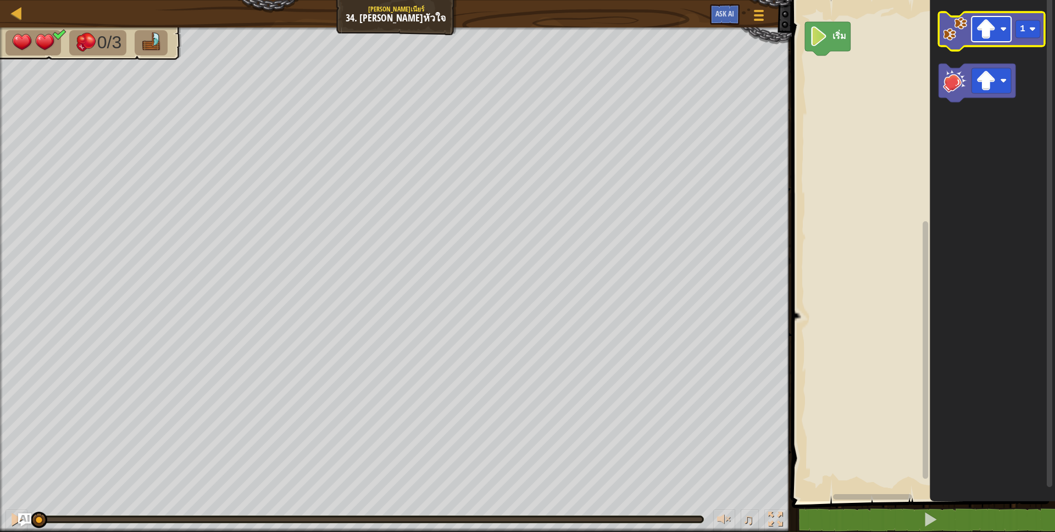
click at [994, 37] on image "พื้นที่ทำงาน Blockly" at bounding box center [986, 29] width 20 height 20
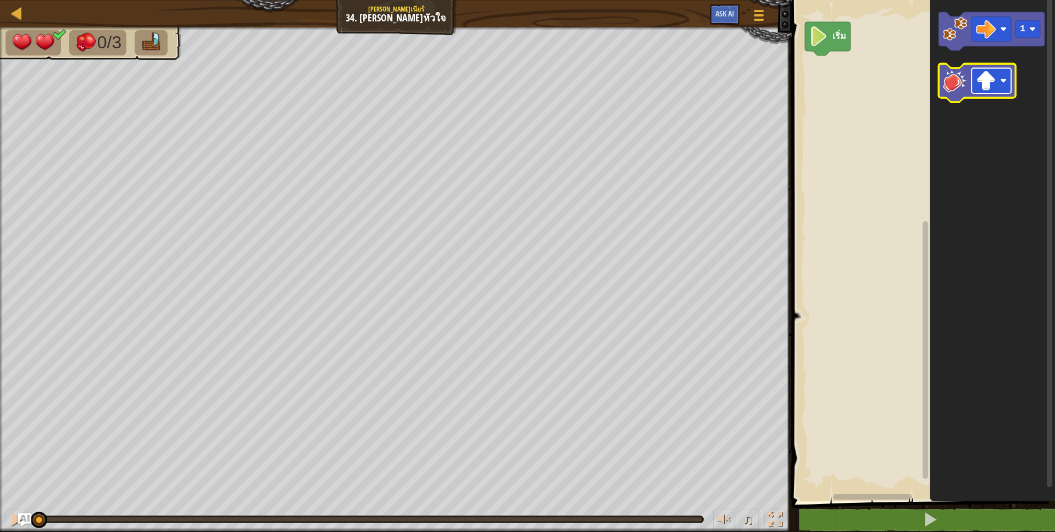
click at [977, 86] on image "พื้นที่ทำงาน Blockly" at bounding box center [986, 81] width 20 height 20
click at [954, 121] on icon "พื้นที่ทำงาน Blockly" at bounding box center [991, 248] width 125 height 507
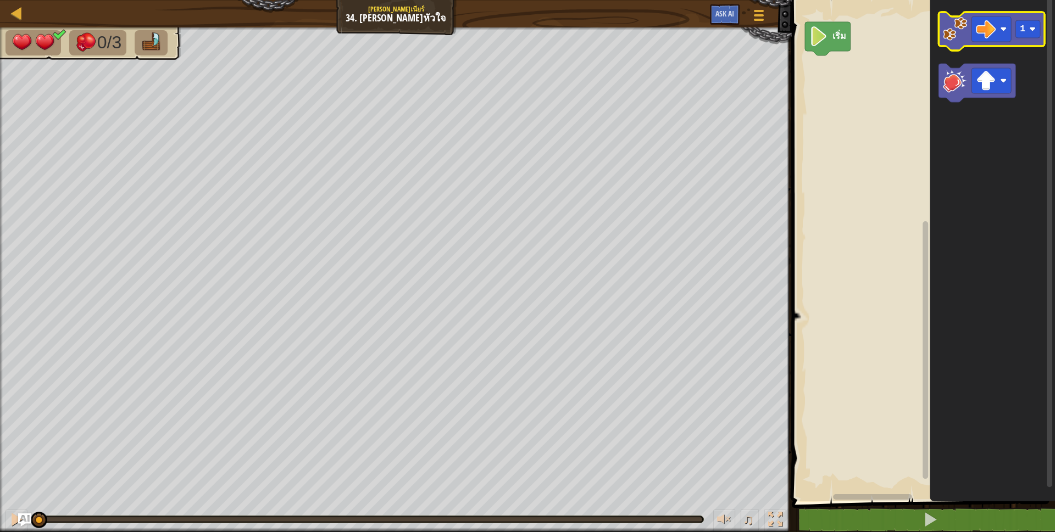
click at [967, 29] on image "พื้นที่ทำงาน Blockly" at bounding box center [955, 29] width 24 height 24
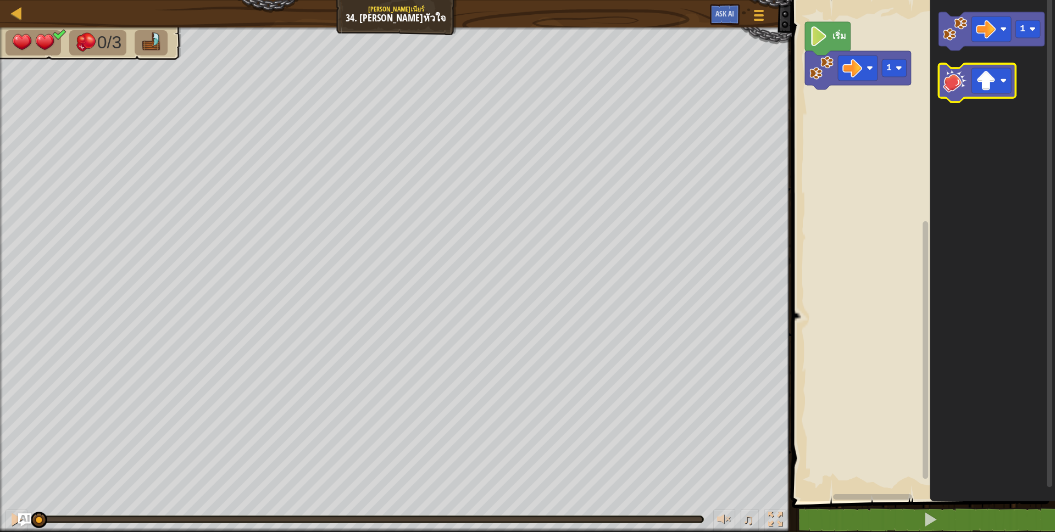
click at [961, 77] on image "พื้นที่ทำงาน Blockly" at bounding box center [955, 81] width 24 height 24
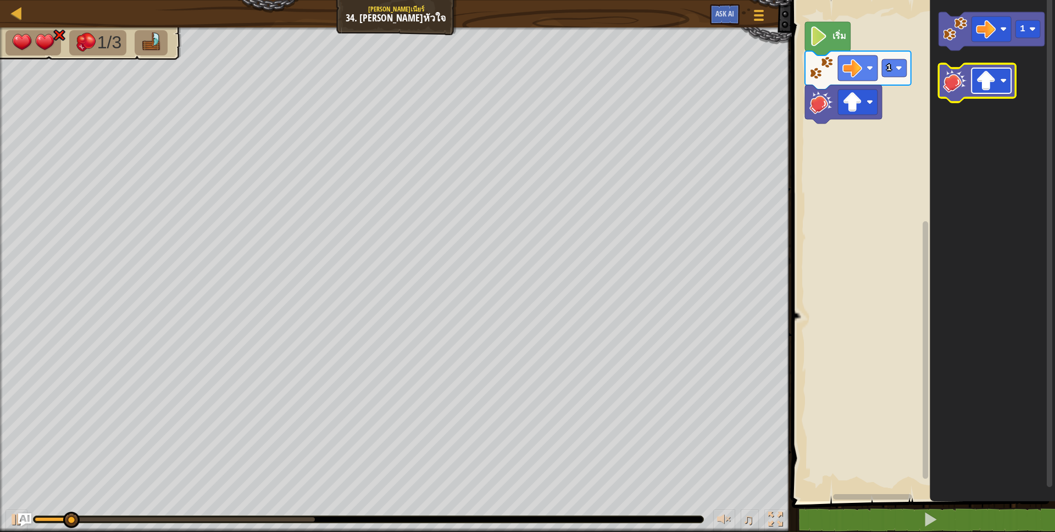
click at [999, 85] on rect "พื้นที่ทำงาน Blockly" at bounding box center [991, 80] width 40 height 25
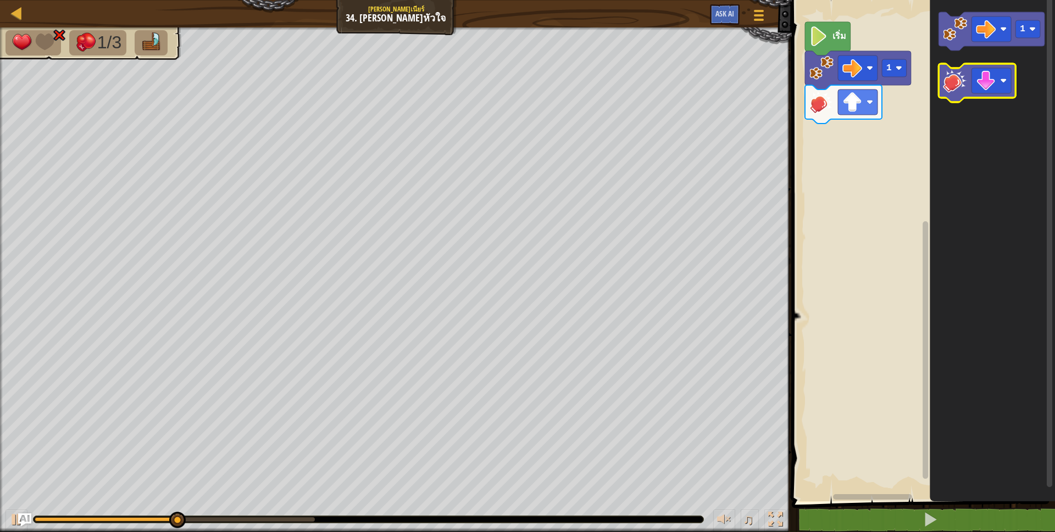
click at [946, 81] on image "พื้นที่ทำงาน Blockly" at bounding box center [955, 81] width 24 height 24
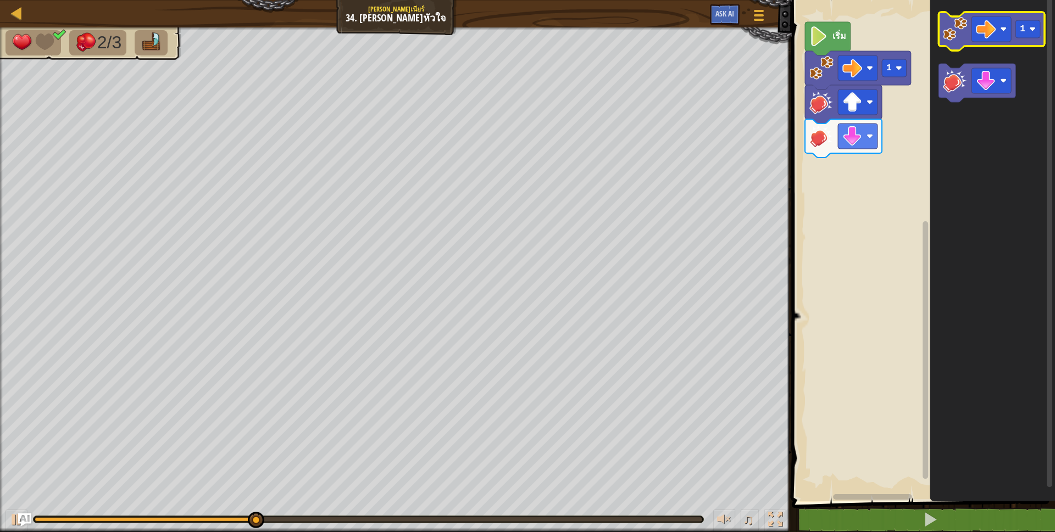
click at [960, 31] on image "พื้นที่ทำงาน Blockly" at bounding box center [955, 29] width 24 height 24
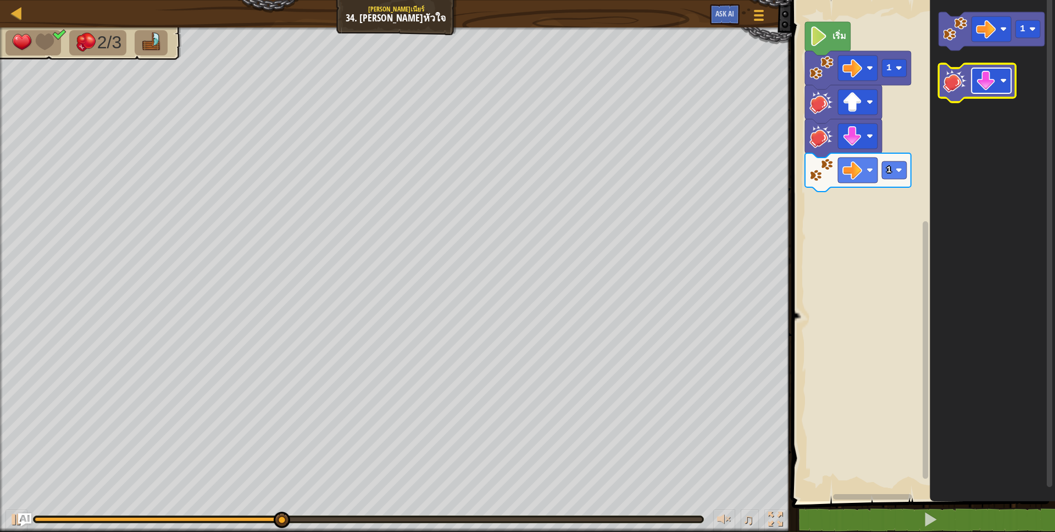
click at [991, 77] on image "พื้นที่ทำงาน Blockly" at bounding box center [986, 81] width 20 height 20
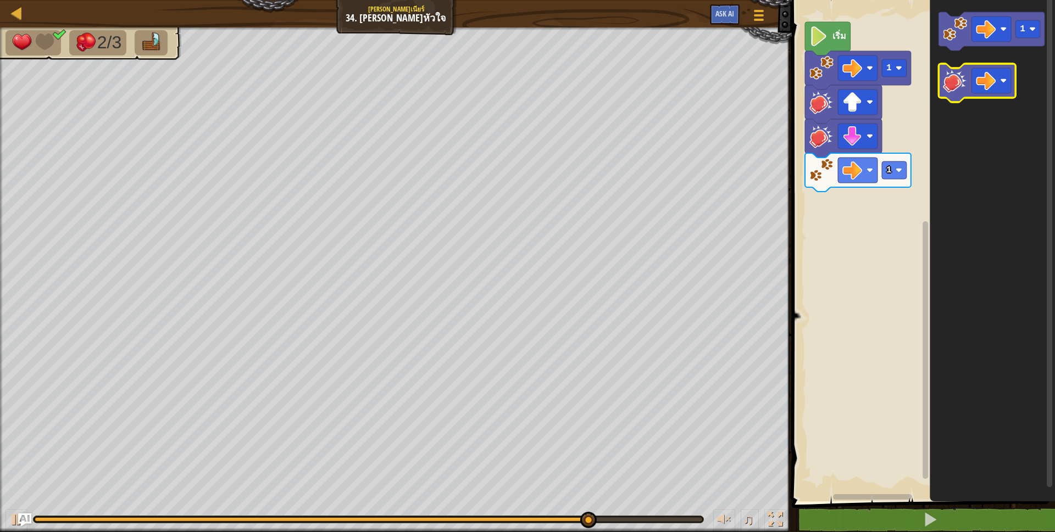
click at [958, 78] on image "พื้นที่ทำงาน Blockly" at bounding box center [955, 81] width 24 height 24
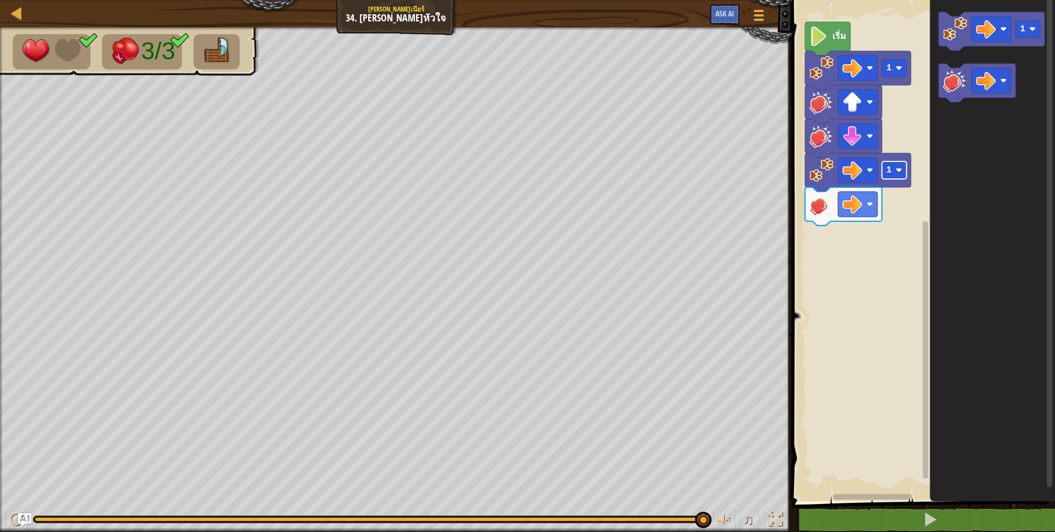
click at [888, 168] on text "1" at bounding box center [888, 170] width 5 height 10
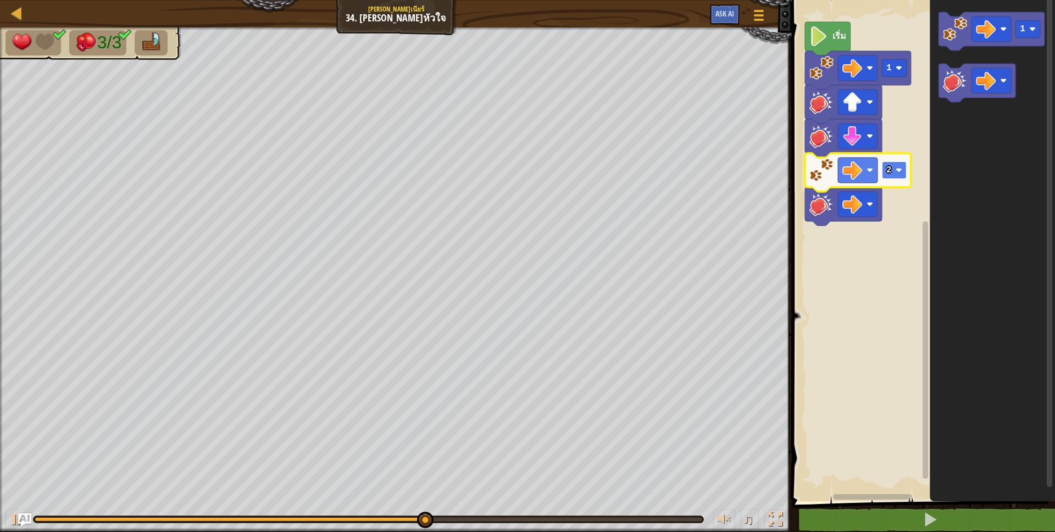
click at [894, 171] on rect "พื้นที่ทำงาน Blockly" at bounding box center [894, 170] width 25 height 18
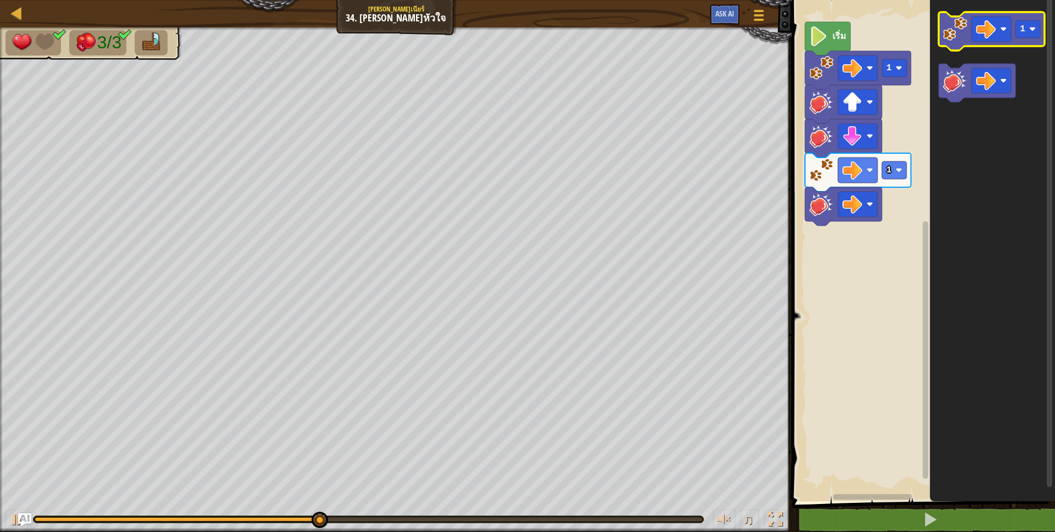
click at [946, 31] on image "พื้นที่ทำงาน Blockly" at bounding box center [955, 29] width 24 height 24
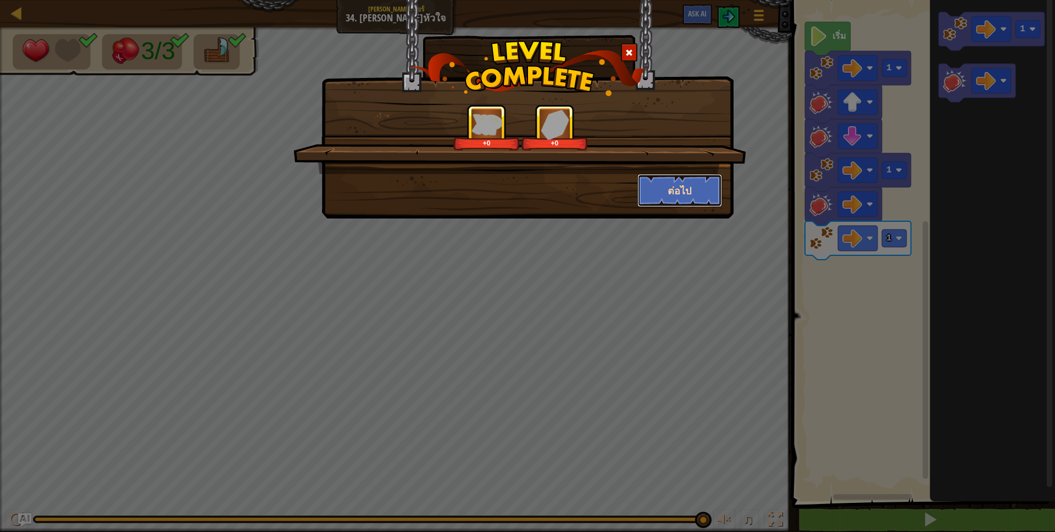
click at [673, 183] on button "ต่อไป" at bounding box center [679, 190] width 85 height 33
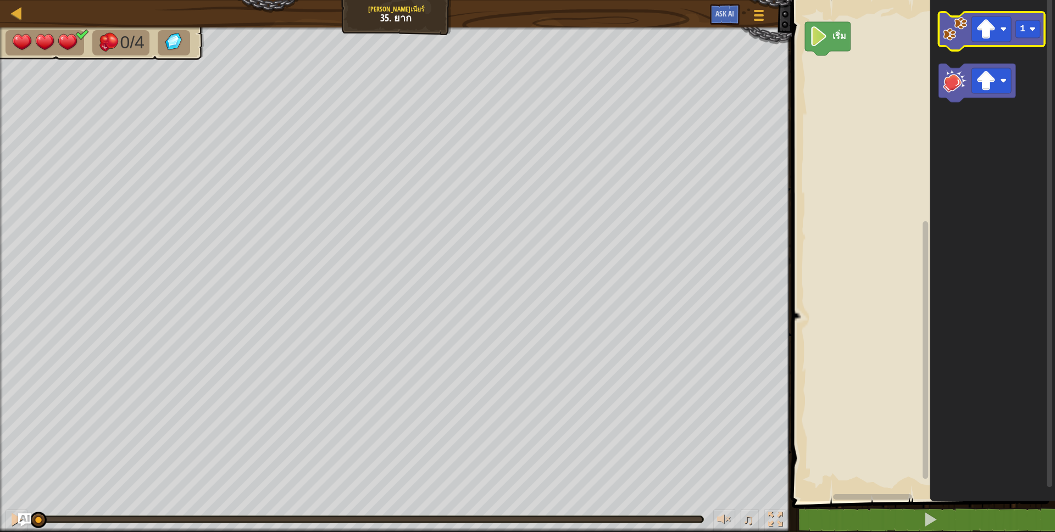
click at [952, 43] on icon "พื้นที่ทำงาน Blockly" at bounding box center [991, 31] width 106 height 38
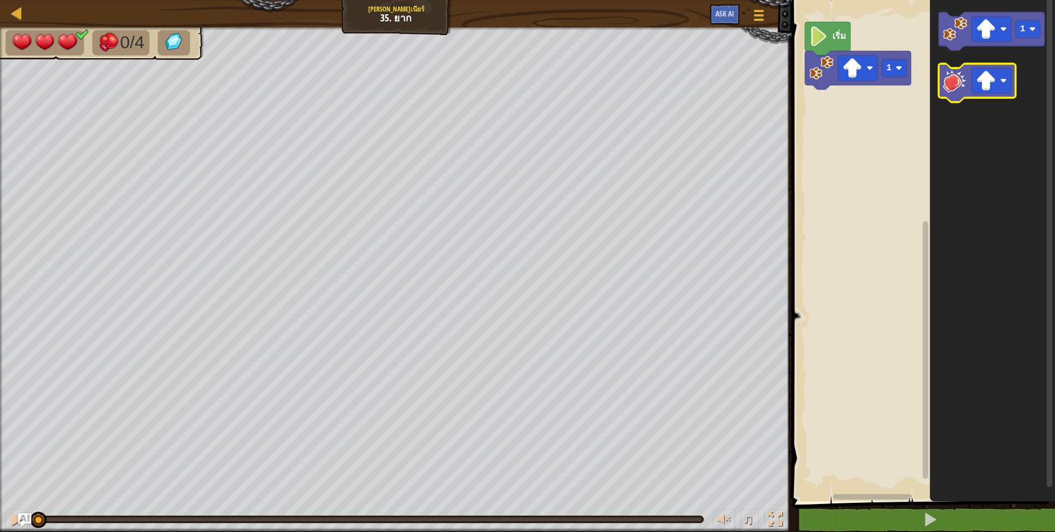
click at [951, 83] on image "พื้นที่ทำงาน Blockly" at bounding box center [955, 81] width 24 height 24
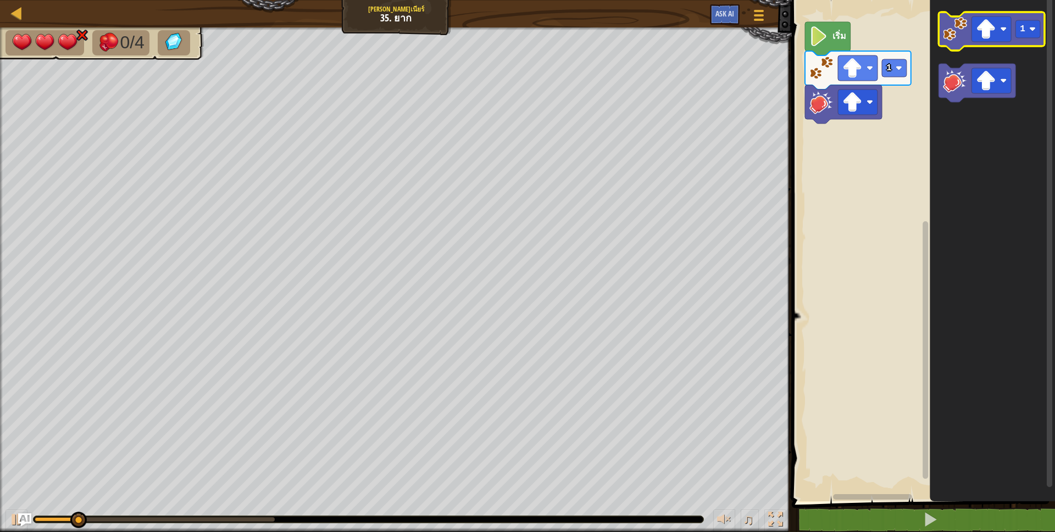
click at [949, 42] on icon "พื้นที่ทำงาน Blockly" at bounding box center [991, 31] width 106 height 38
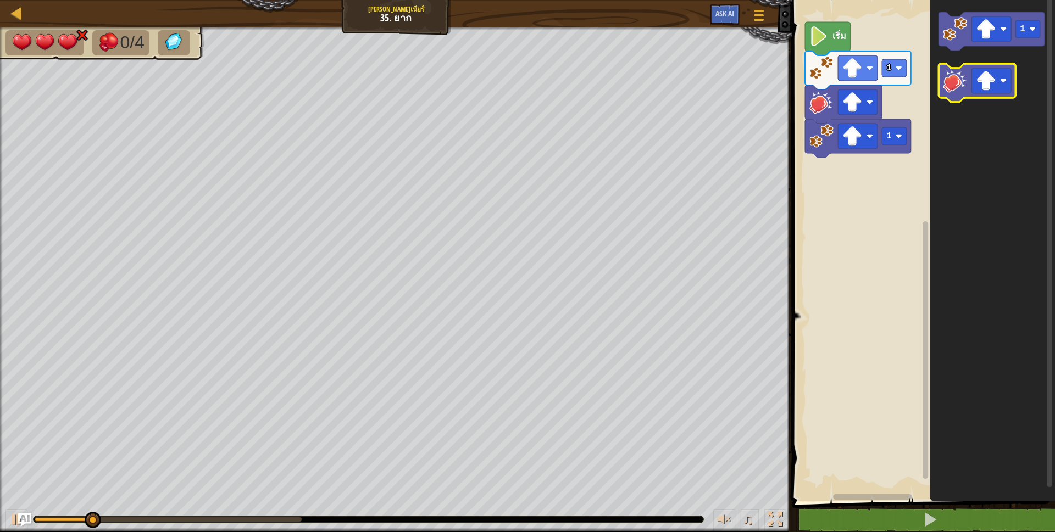
click at [951, 99] on icon "พื้นที่ทำงาน Blockly" at bounding box center [976, 83] width 77 height 38
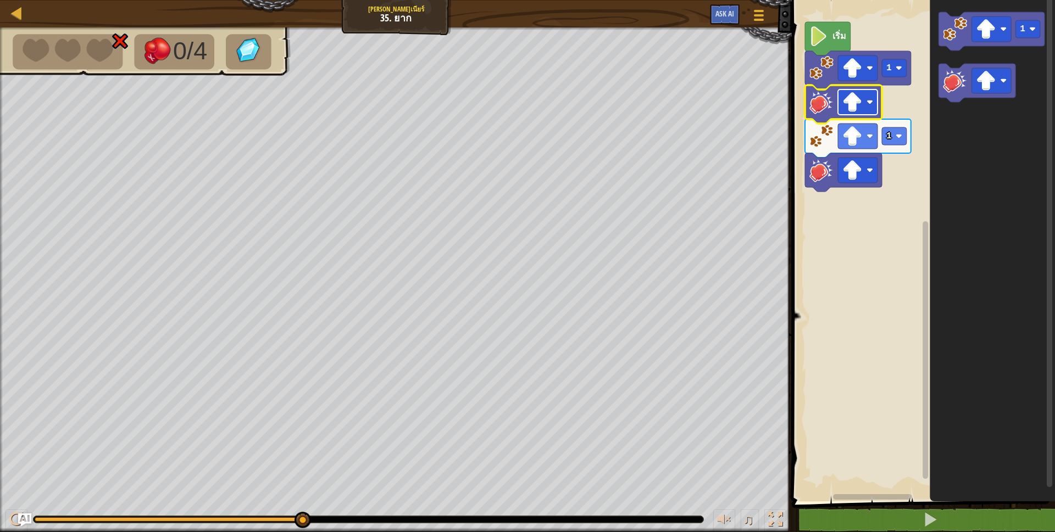
click at [866, 99] on rect "พื้นที่ทำงาน Blockly" at bounding box center [858, 102] width 40 height 25
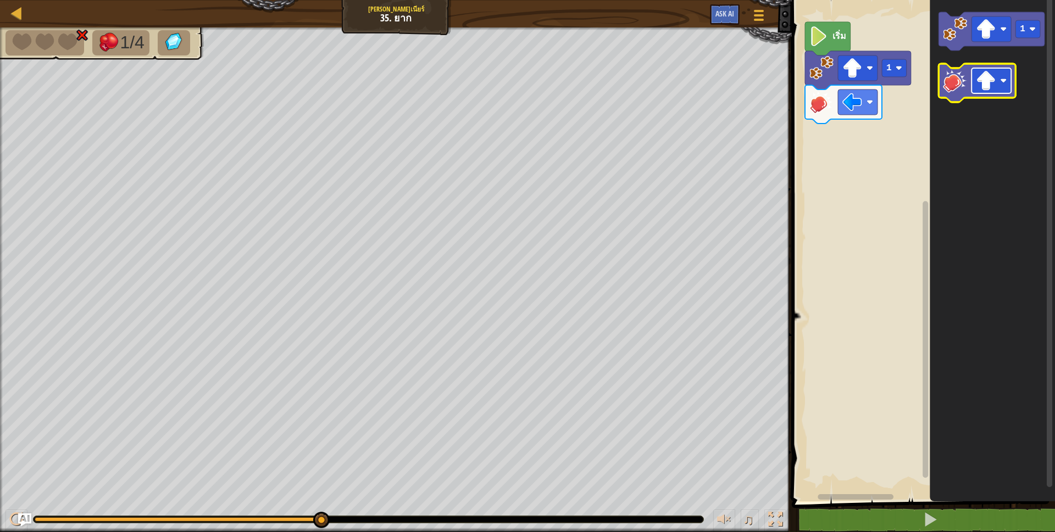
click at [988, 86] on image "พื้นที่ทำงาน Blockly" at bounding box center [986, 81] width 20 height 20
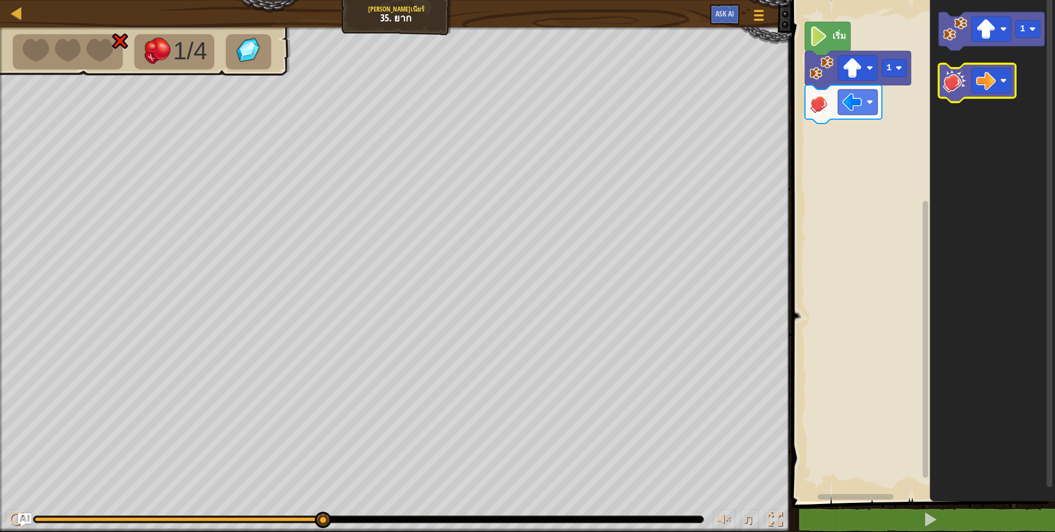
click at [944, 90] on image "พื้นที่ทำงาน Blockly" at bounding box center [955, 81] width 24 height 24
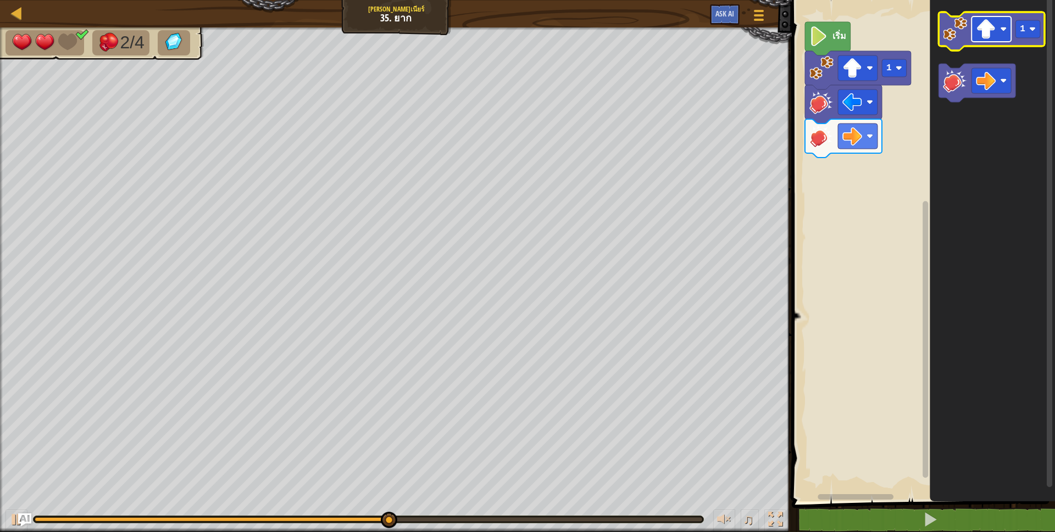
click at [990, 32] on image "พื้นที่ทำงาน Blockly" at bounding box center [986, 29] width 20 height 20
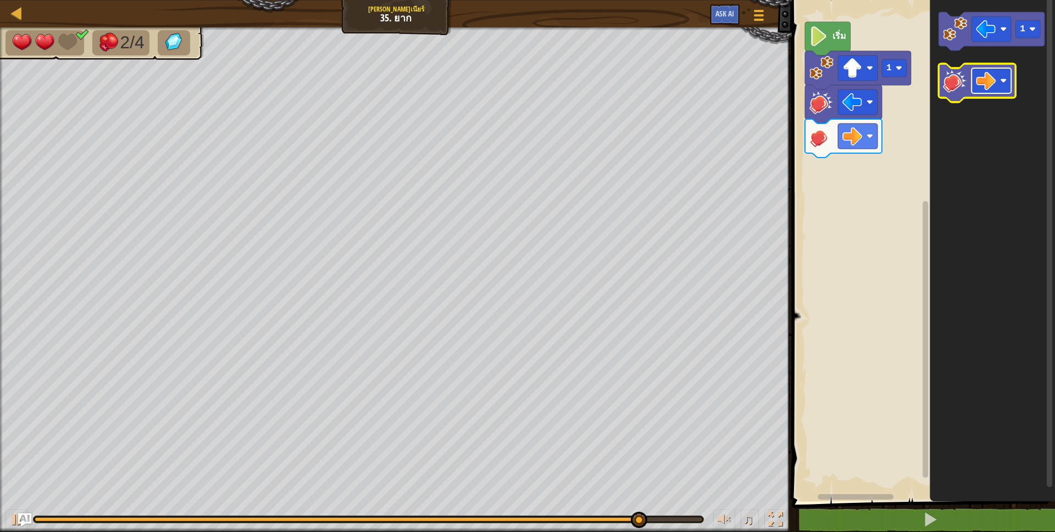
click at [979, 86] on image "พื้นที่ทำงาน Blockly" at bounding box center [986, 81] width 20 height 20
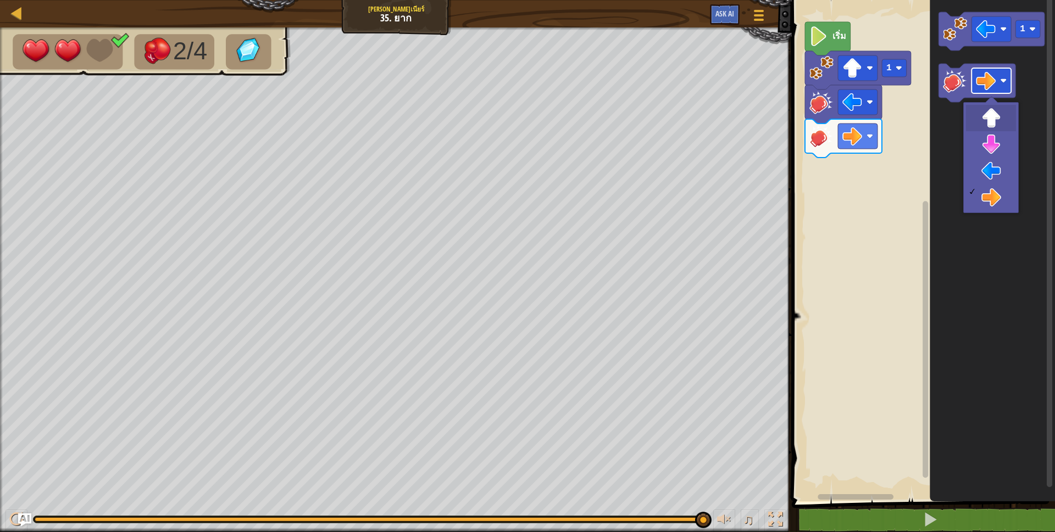
drag, startPoint x: 994, startPoint y: 118, endPoint x: 994, endPoint y: 80, distance: 37.9
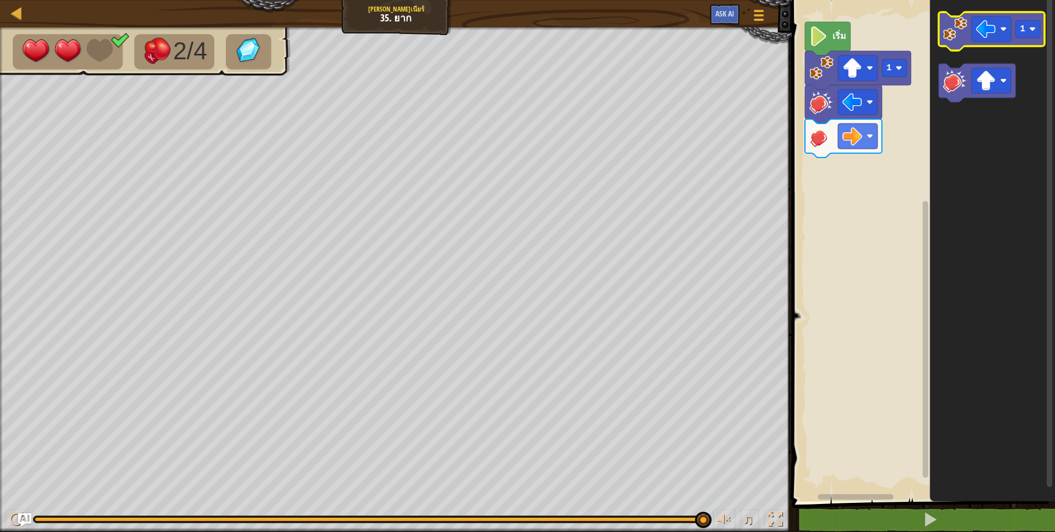
click at [966, 25] on image "พื้นที่ทำงาน Blockly" at bounding box center [955, 29] width 24 height 24
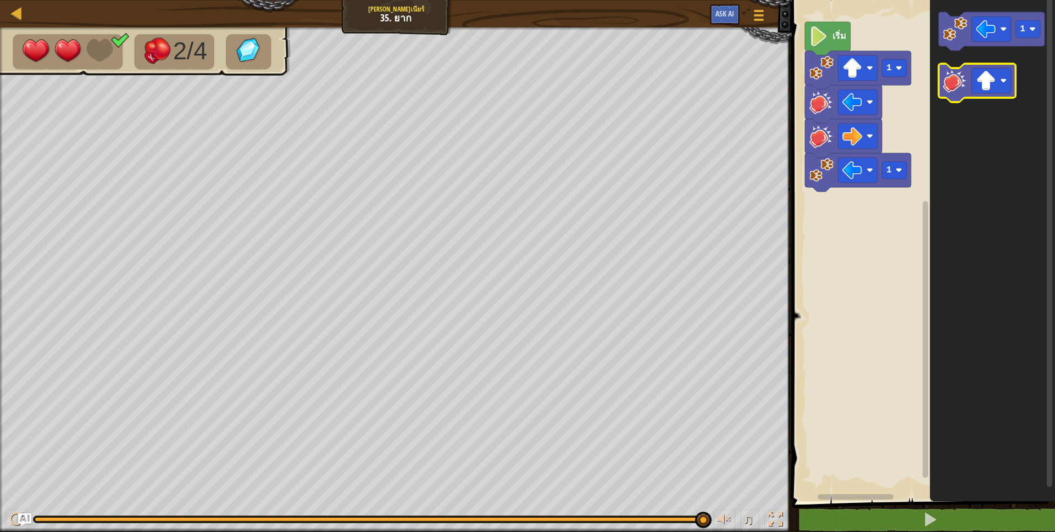
click at [968, 79] on icon "พื้นที่ทำงาน Blockly" at bounding box center [976, 83] width 77 height 38
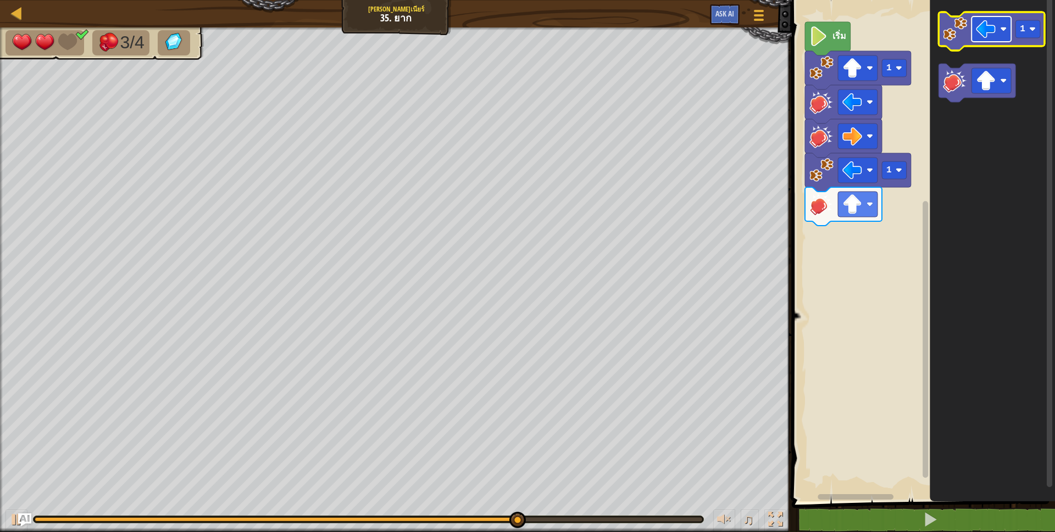
click at [995, 31] on image "พื้นที่ทำงาน Blockly" at bounding box center [986, 29] width 20 height 20
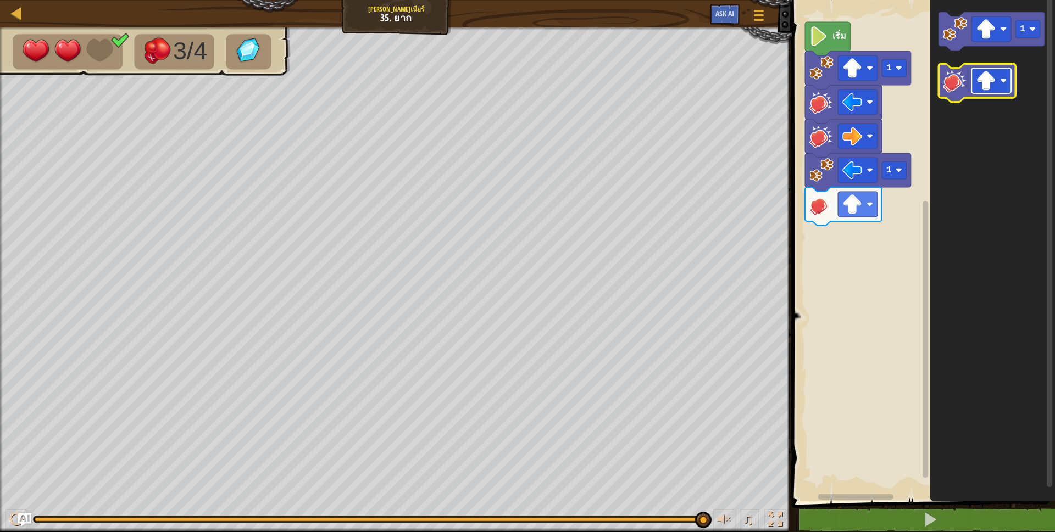
click at [1000, 83] on image "พื้นที่ทำงาน Blockly" at bounding box center [1003, 80] width 7 height 7
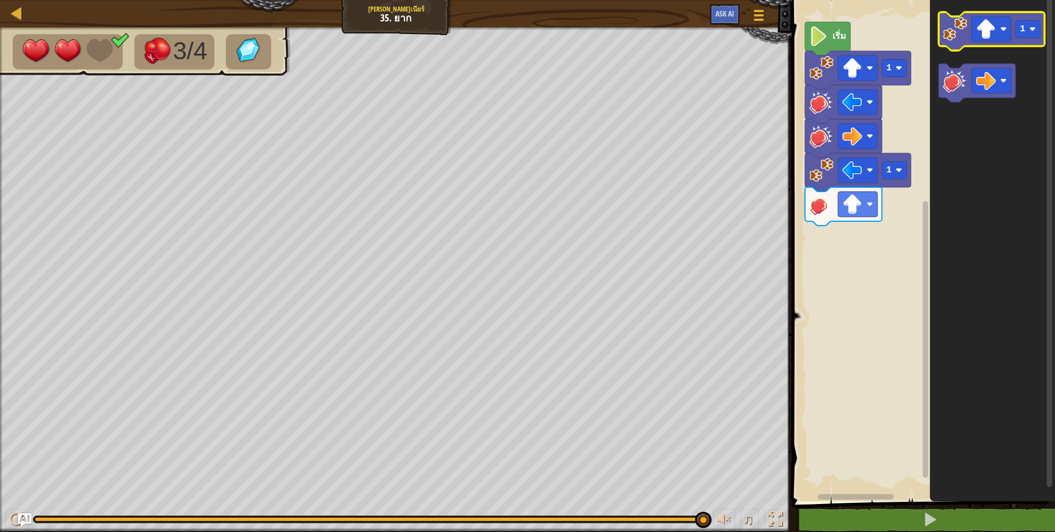
click at [966, 31] on image "พื้นที่ทำงาน Blockly" at bounding box center [955, 29] width 24 height 24
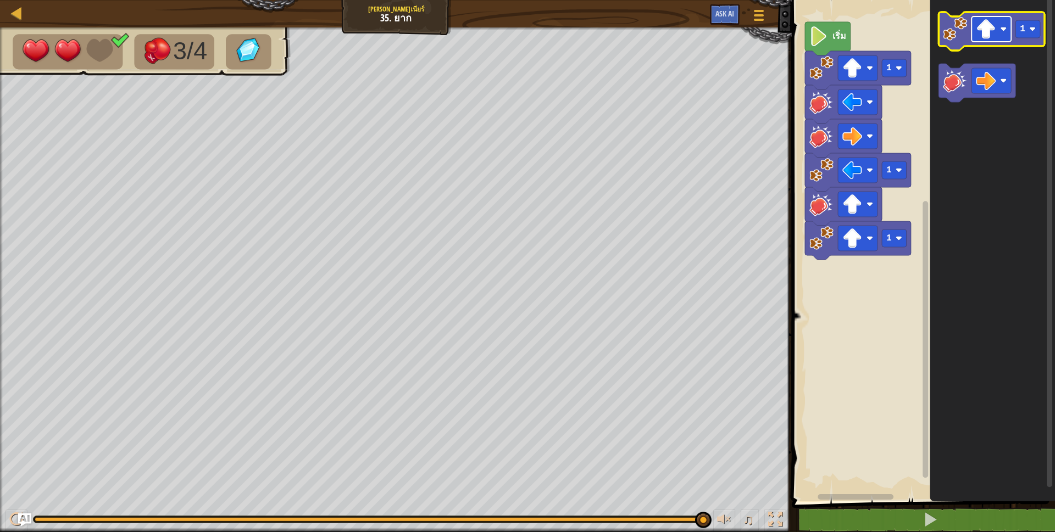
click at [979, 32] on image "พื้นที่ทำงาน Blockly" at bounding box center [986, 29] width 20 height 20
click at [964, 34] on image "พื้นที่ทำงาน Blockly" at bounding box center [955, 29] width 24 height 24
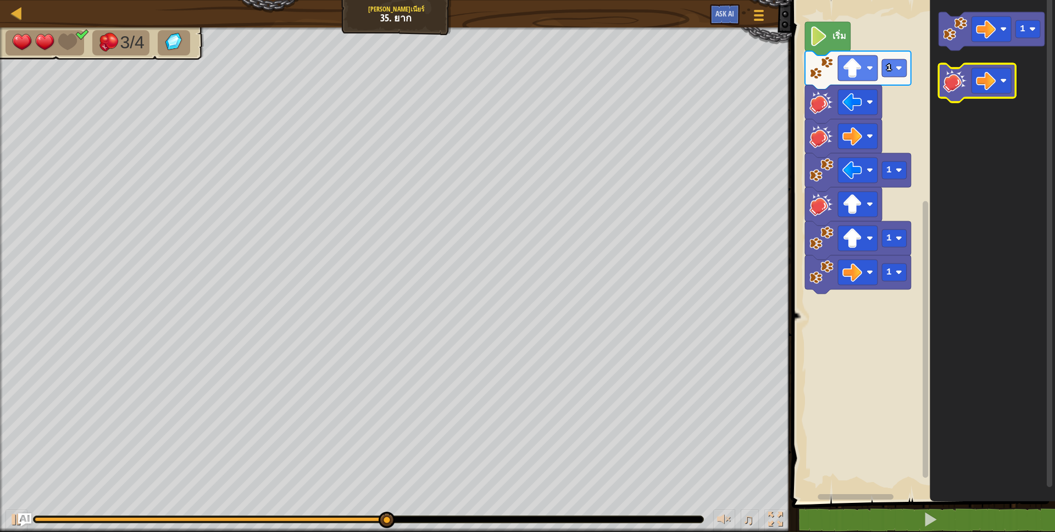
click at [968, 80] on icon "พื้นที่ทำงาน Blockly" at bounding box center [976, 83] width 77 height 38
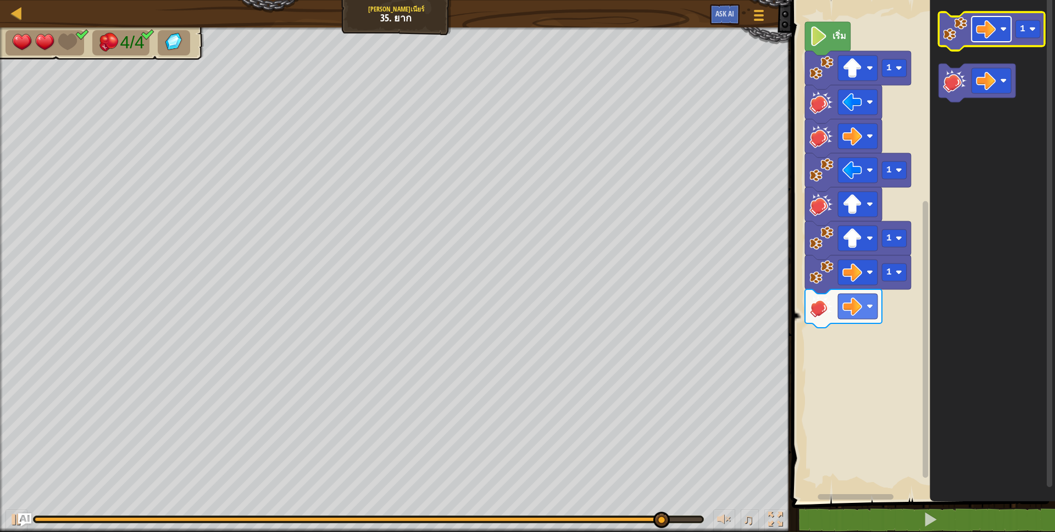
click at [981, 25] on image "พื้นที่ทำงาน Blockly" at bounding box center [986, 29] width 20 height 20
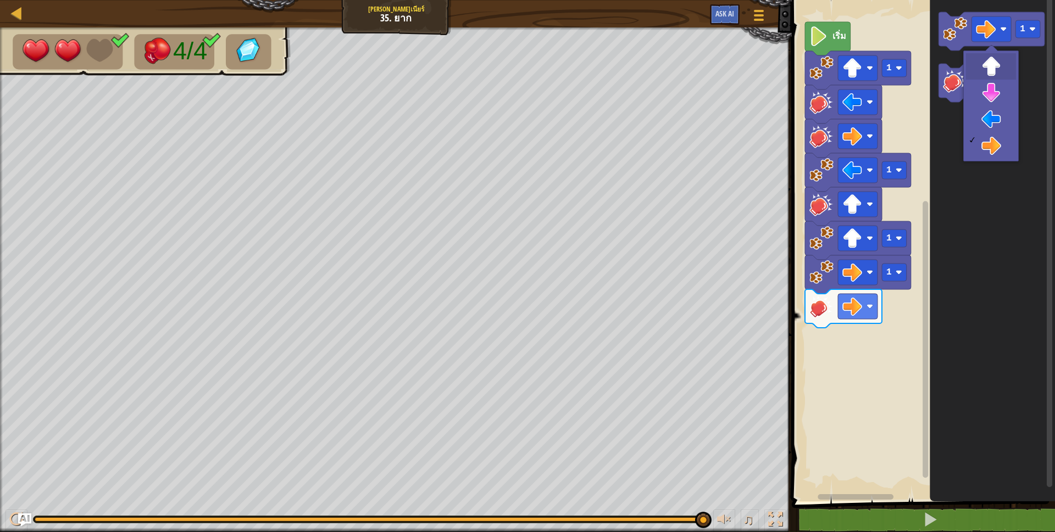
drag, startPoint x: 994, startPoint y: 64, endPoint x: 988, endPoint y: 47, distance: 18.1
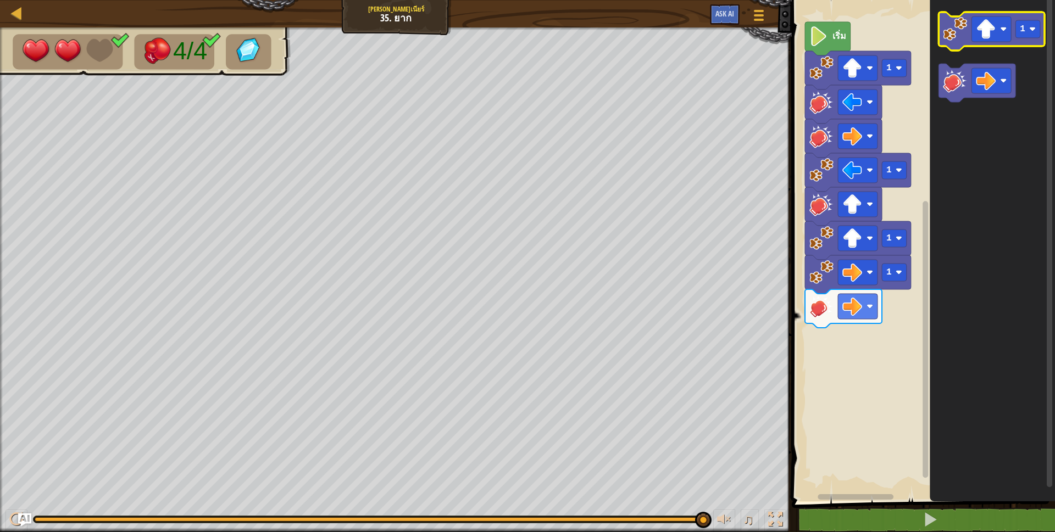
click at [960, 29] on image "พื้นที่ทำงาน Blockly" at bounding box center [955, 29] width 24 height 24
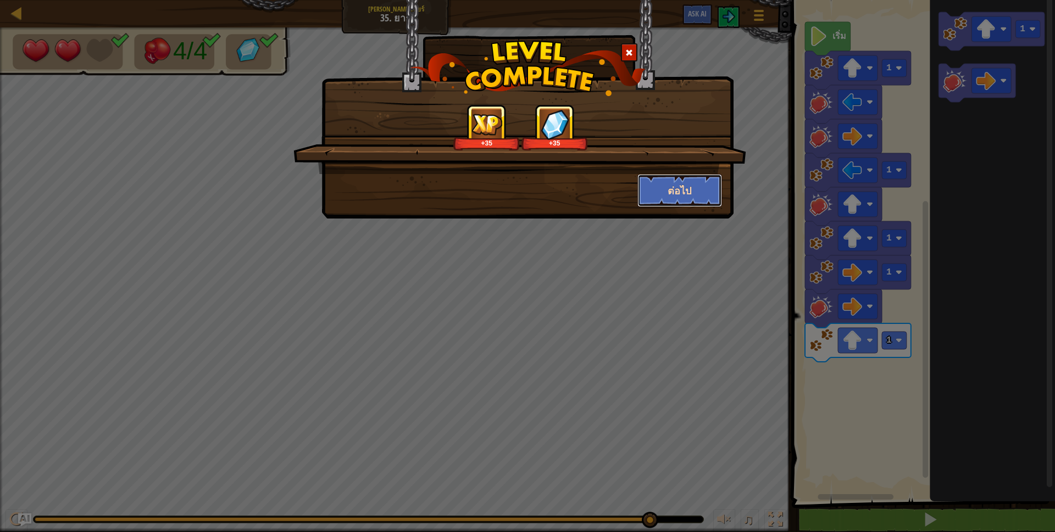
click at [662, 183] on button "ต่อไป" at bounding box center [679, 190] width 85 height 33
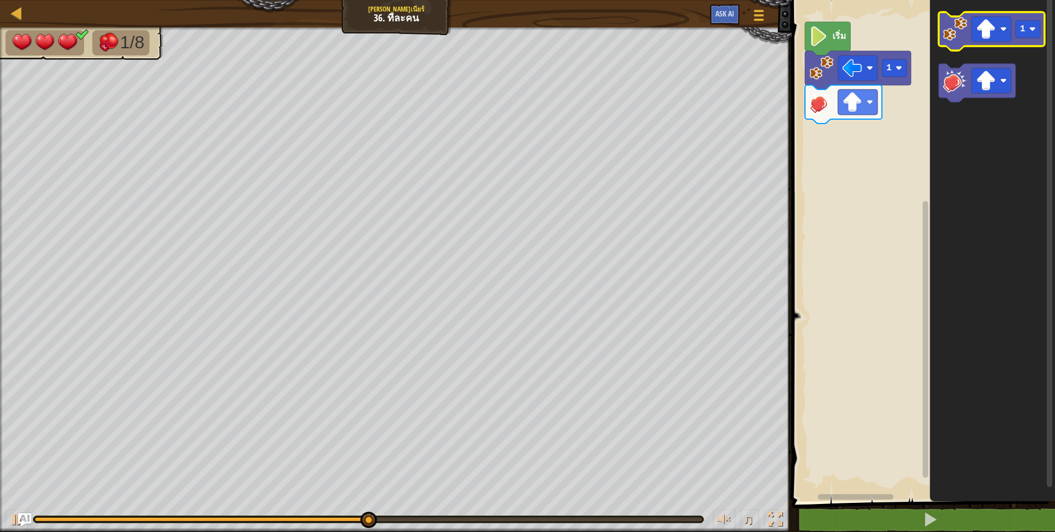
click at [955, 36] on image "พื้นที่ทำงาน Blockly" at bounding box center [955, 29] width 24 height 24
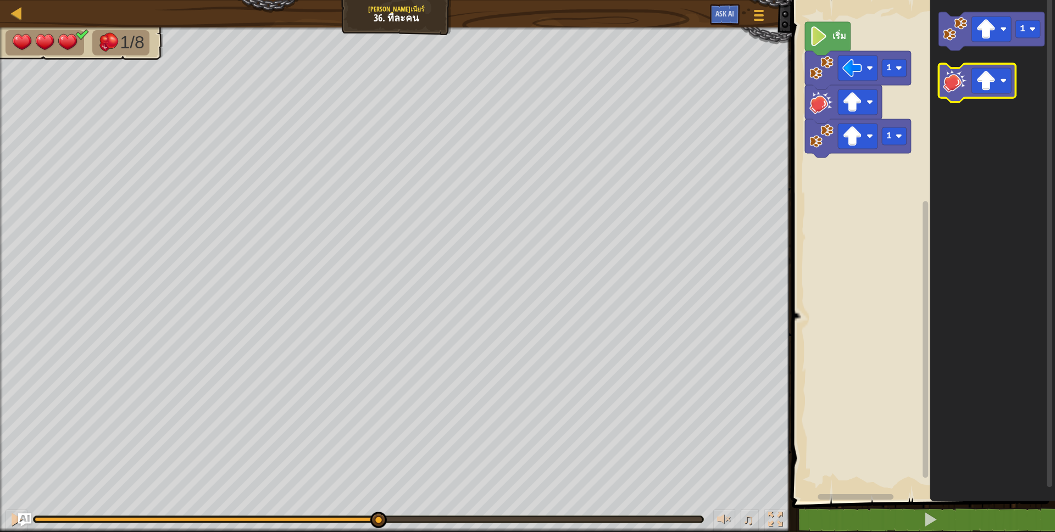
click at [970, 90] on icon "พื้นที่ทำงาน Blockly" at bounding box center [976, 83] width 77 height 38
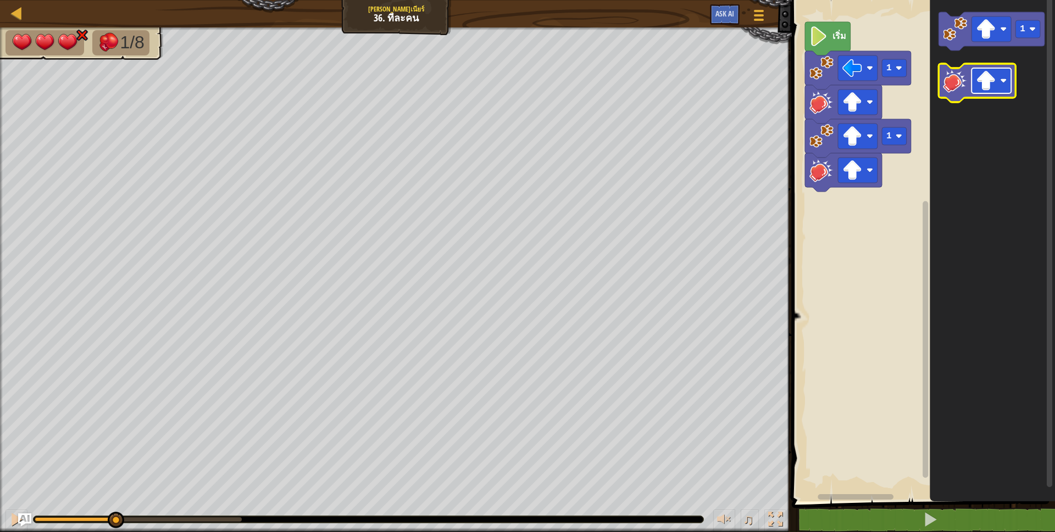
click at [997, 83] on rect "พื้นที่ทำงาน Blockly" at bounding box center [991, 80] width 40 height 25
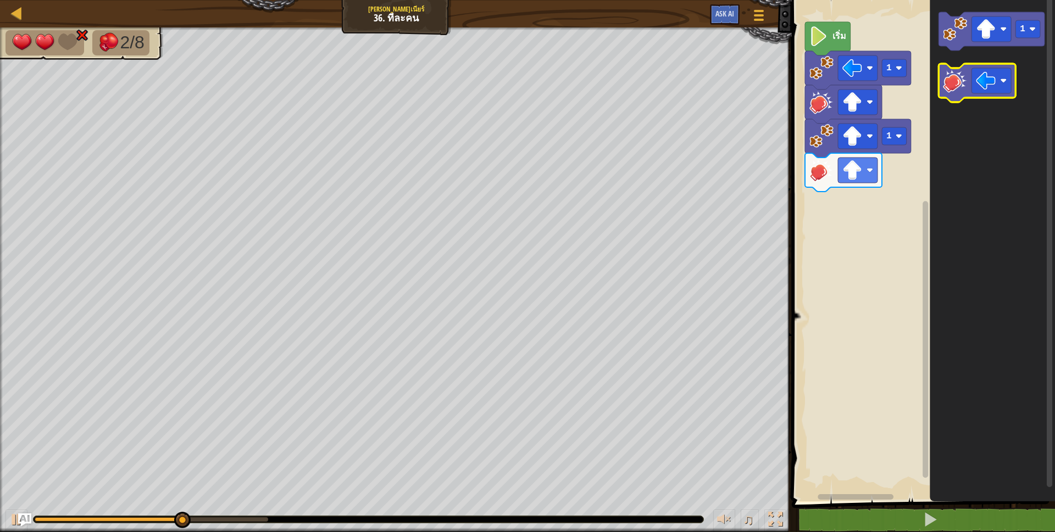
click at [946, 73] on image "พื้นที่ทำงาน Blockly" at bounding box center [955, 81] width 24 height 24
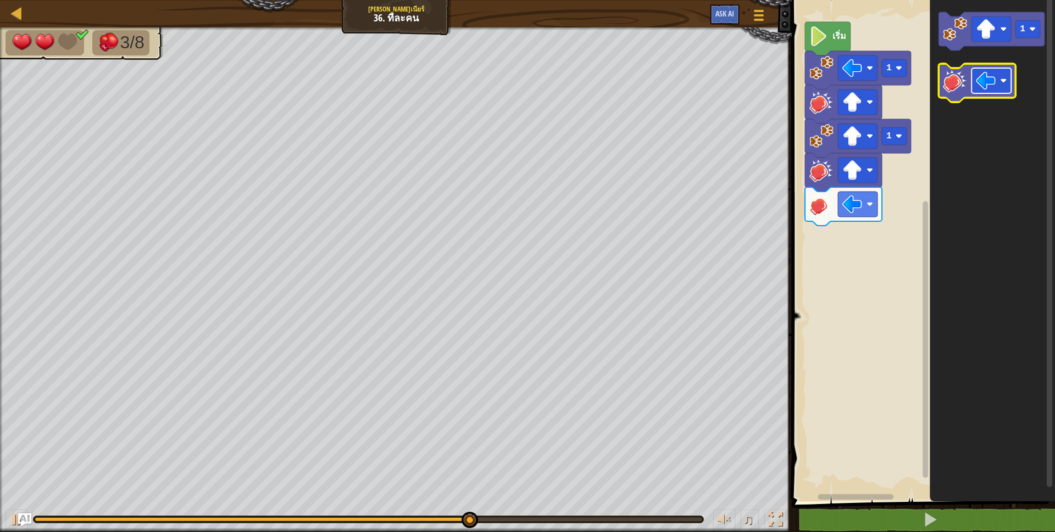
click at [986, 85] on image "พื้นที่ทำงาน Blockly" at bounding box center [986, 81] width 20 height 20
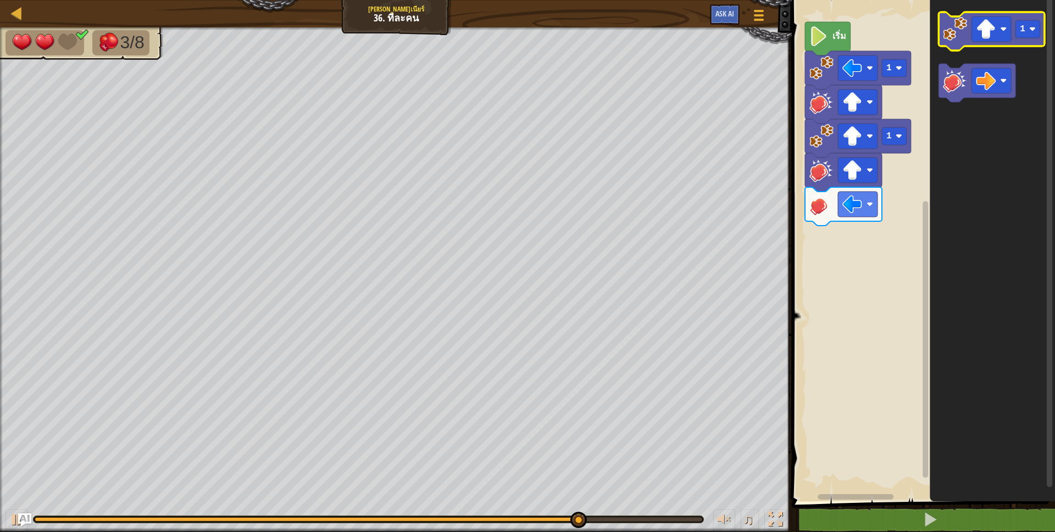
click at [961, 40] on image "พื้นที่ทำงาน Blockly" at bounding box center [955, 29] width 24 height 24
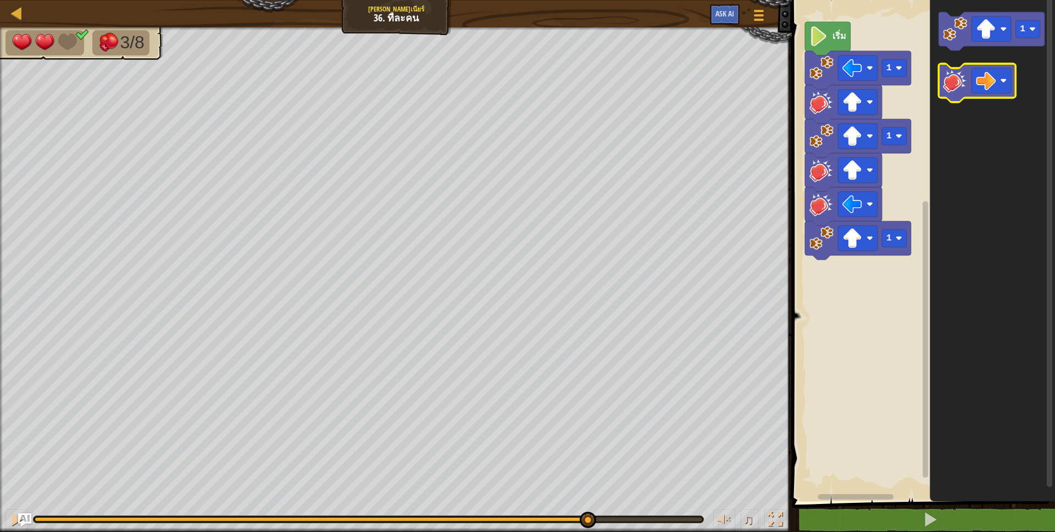
click at [957, 87] on image "พื้นที่ทำงาน Blockly" at bounding box center [955, 81] width 24 height 24
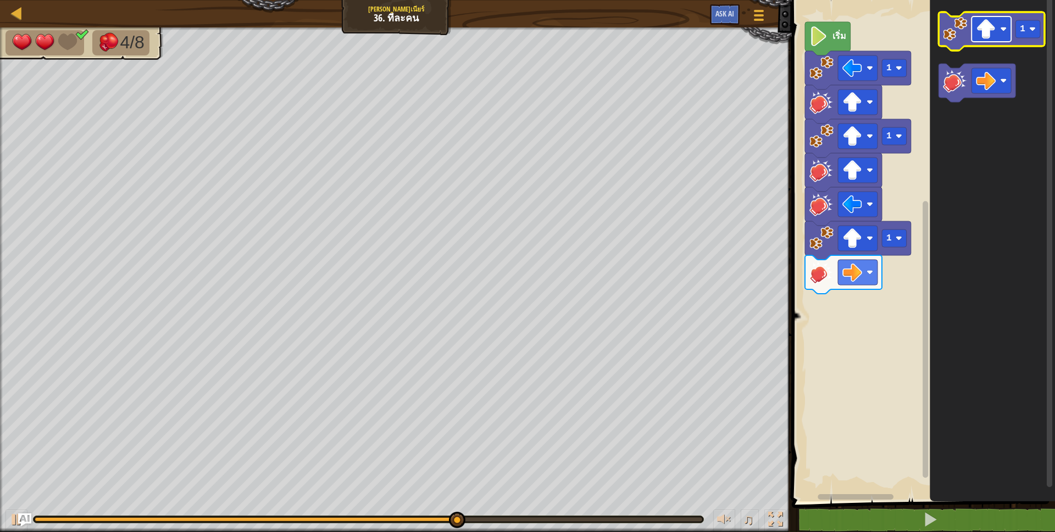
click at [992, 26] on image "พื้นที่ทำงาน Blockly" at bounding box center [986, 29] width 20 height 20
click at [965, 39] on image "พื้นที่ทำงาน Blockly" at bounding box center [955, 29] width 24 height 24
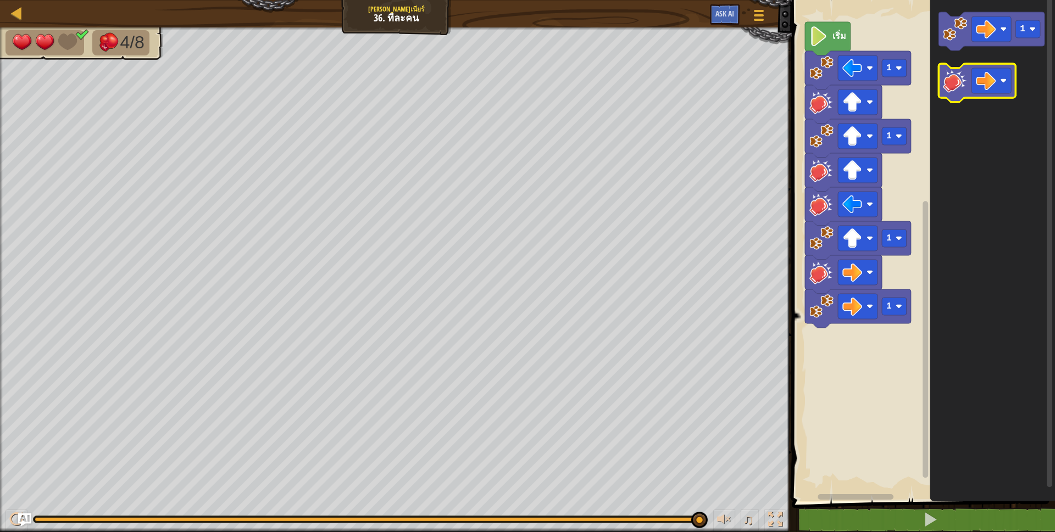
click at [965, 80] on image "พื้นที่ทำงาน Blockly" at bounding box center [955, 81] width 24 height 24
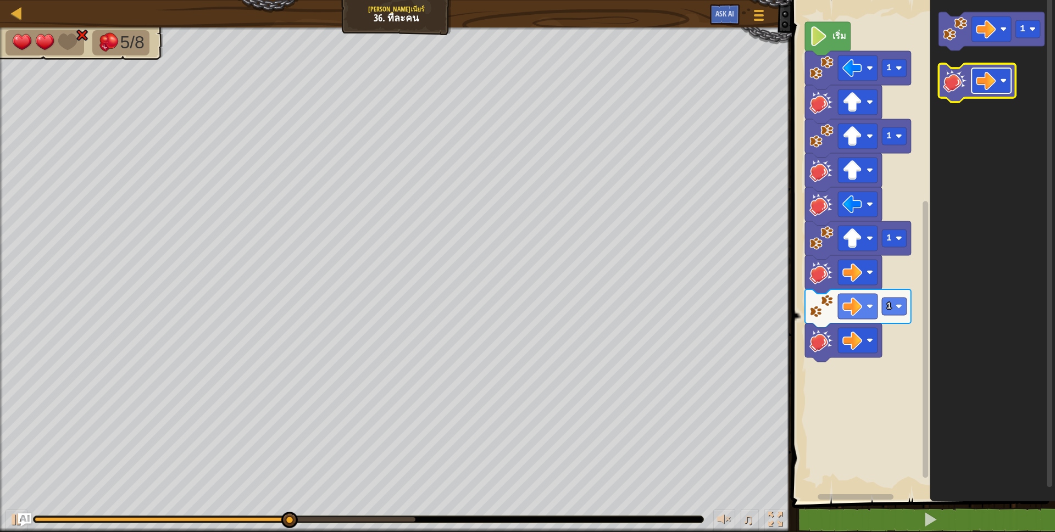
click at [984, 82] on image "พื้นที่ทำงาน Blockly" at bounding box center [986, 81] width 20 height 20
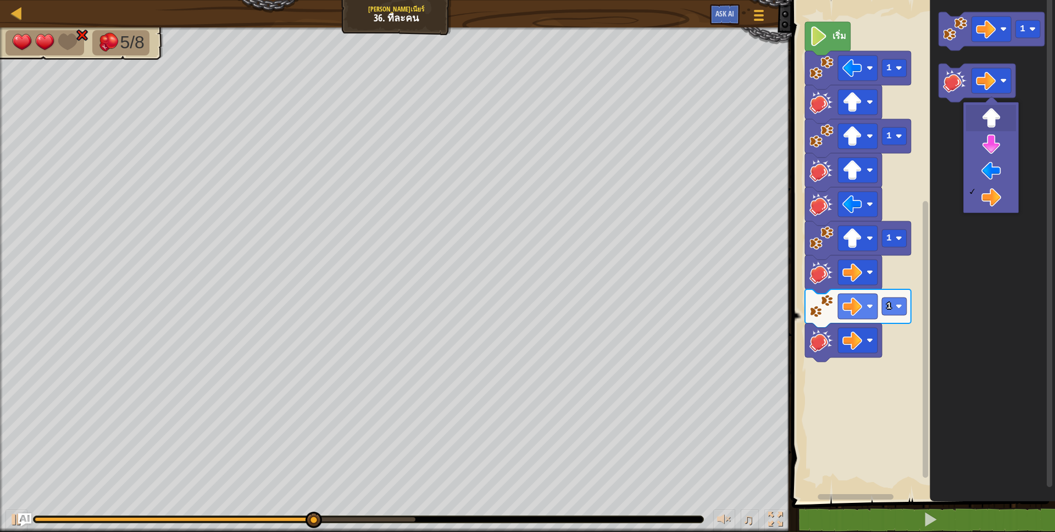
drag, startPoint x: 989, startPoint y: 112, endPoint x: 984, endPoint y: 100, distance: 12.8
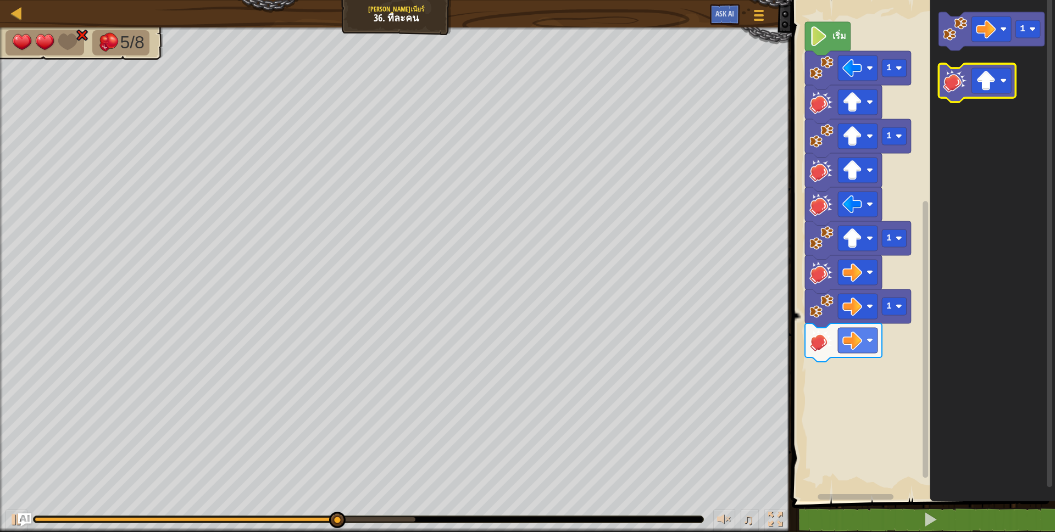
click at [966, 86] on image "พื้นที่ทำงาน Blockly" at bounding box center [955, 81] width 24 height 24
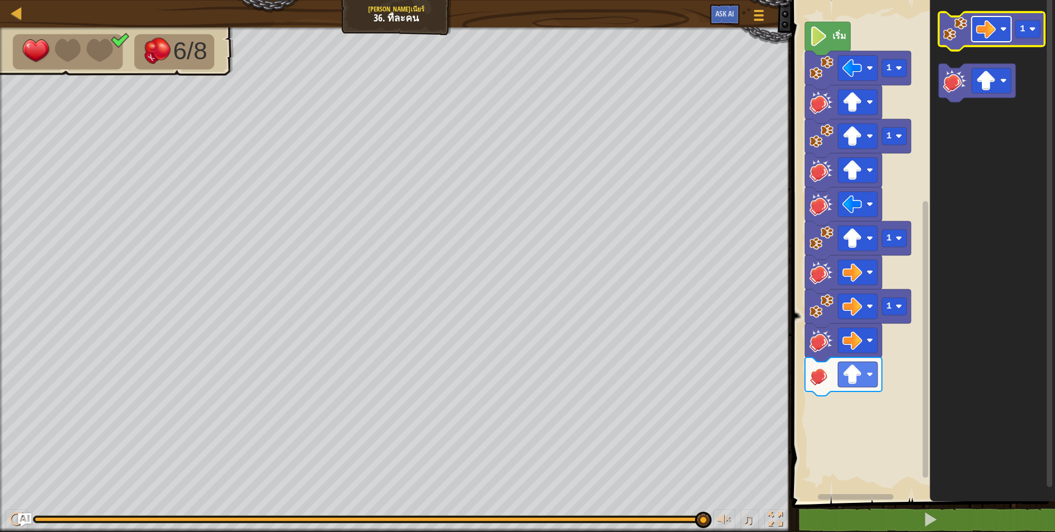
click at [1011, 32] on rect "พื้นที่ทำงาน Blockly" at bounding box center [991, 28] width 40 height 25
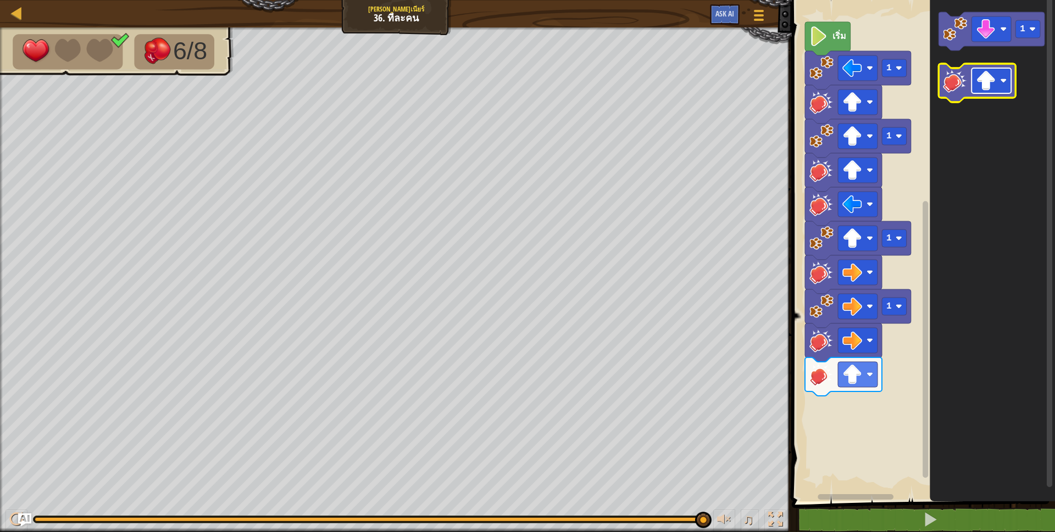
click at [983, 74] on image "พื้นที่ทำงาน Blockly" at bounding box center [986, 81] width 20 height 20
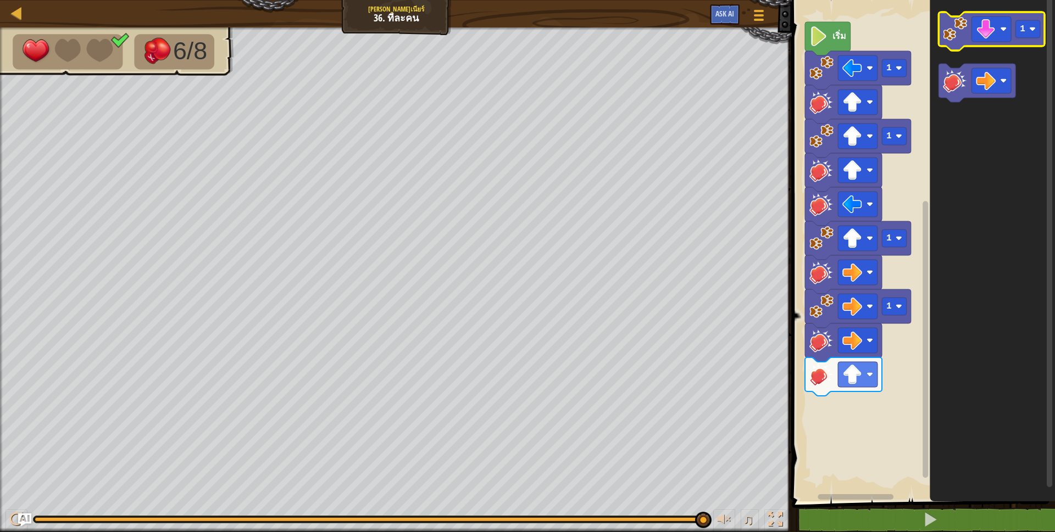
click at [962, 22] on image "พื้นที่ทำงาน Blockly" at bounding box center [955, 29] width 24 height 24
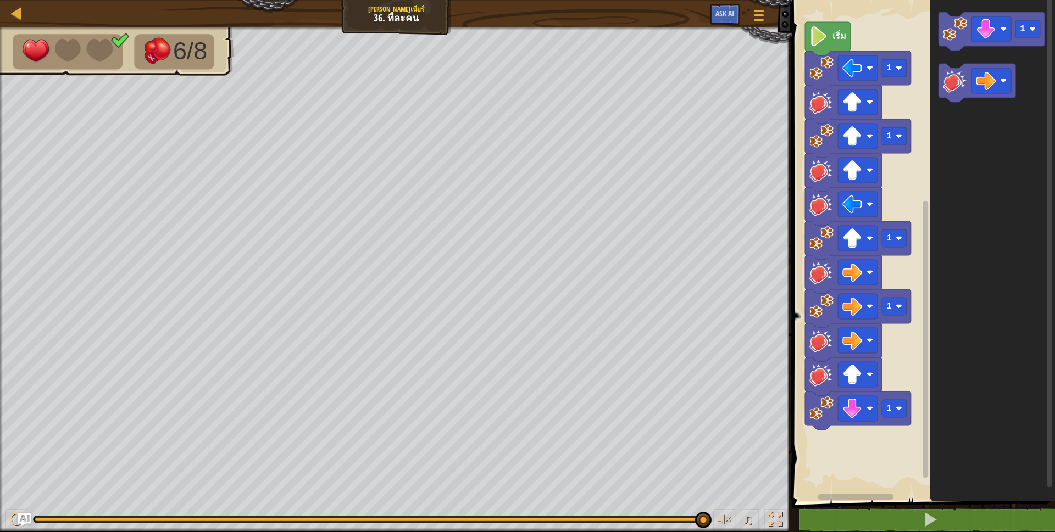
click at [953, 98] on icon "พื้นที่ทำงาน Blockly" at bounding box center [991, 248] width 125 height 507
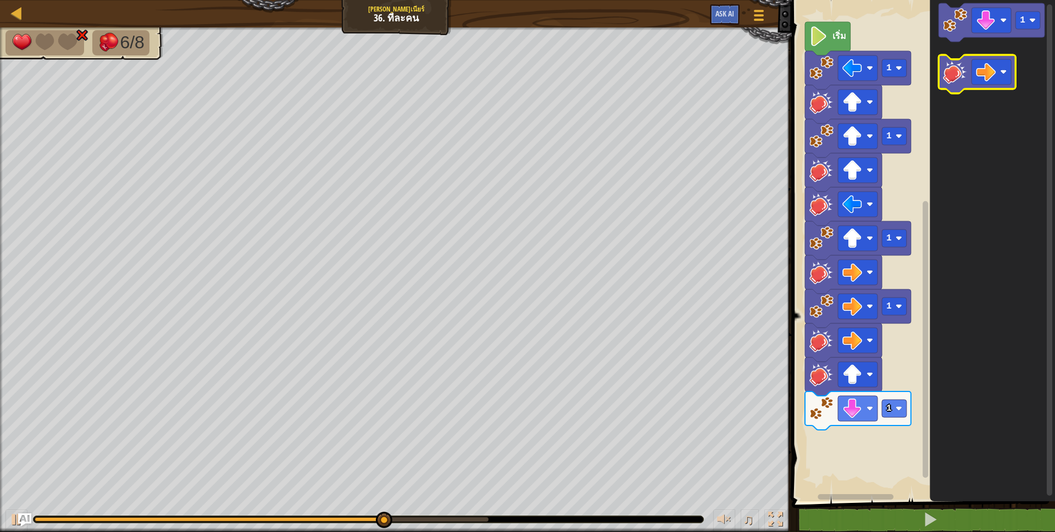
click at [952, 92] on icon "พื้นที่ทำงาน Blockly" at bounding box center [976, 74] width 77 height 38
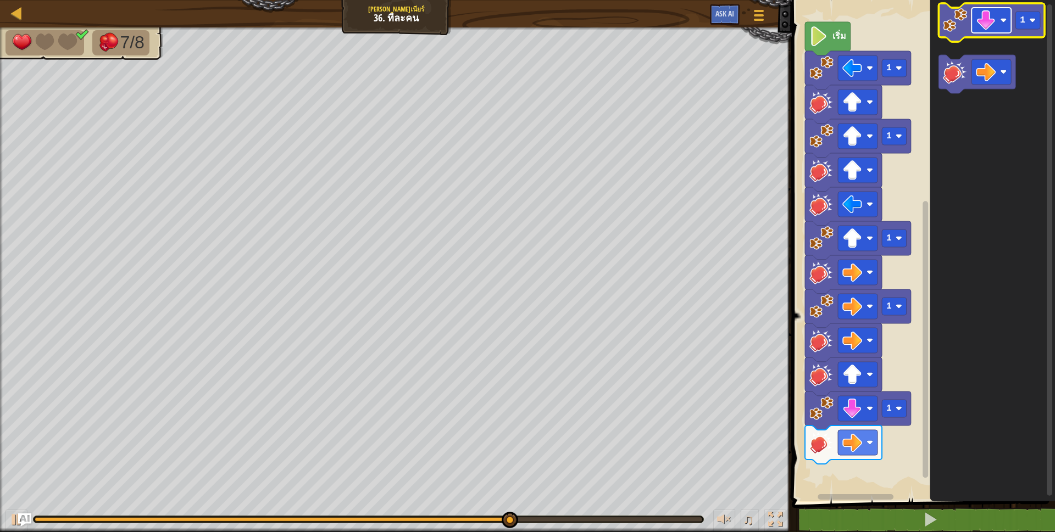
click at [1007, 22] on rect "พื้นที่ทำงาน Blockly" at bounding box center [991, 20] width 40 height 25
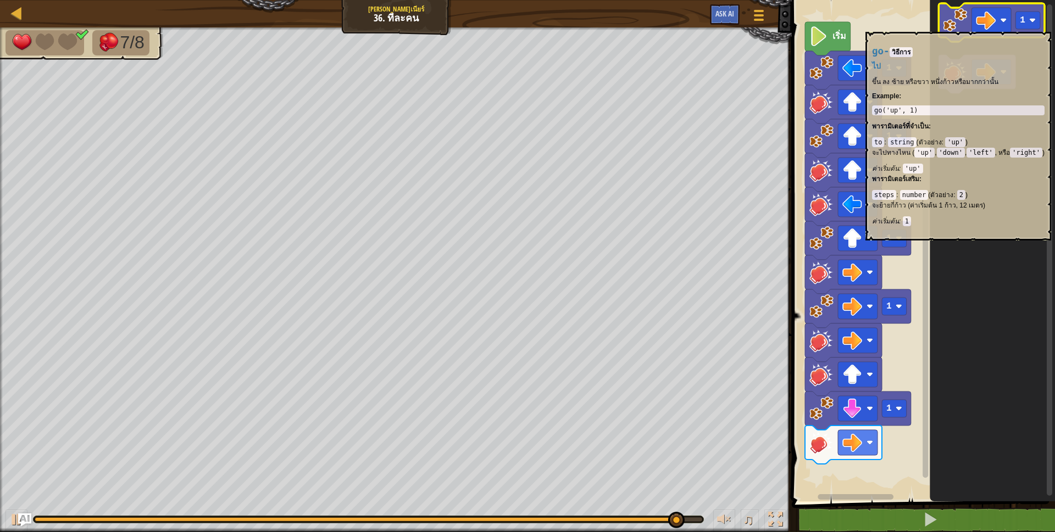
click at [962, 26] on image "พื้นที่ทำงาน Blockly" at bounding box center [955, 20] width 24 height 24
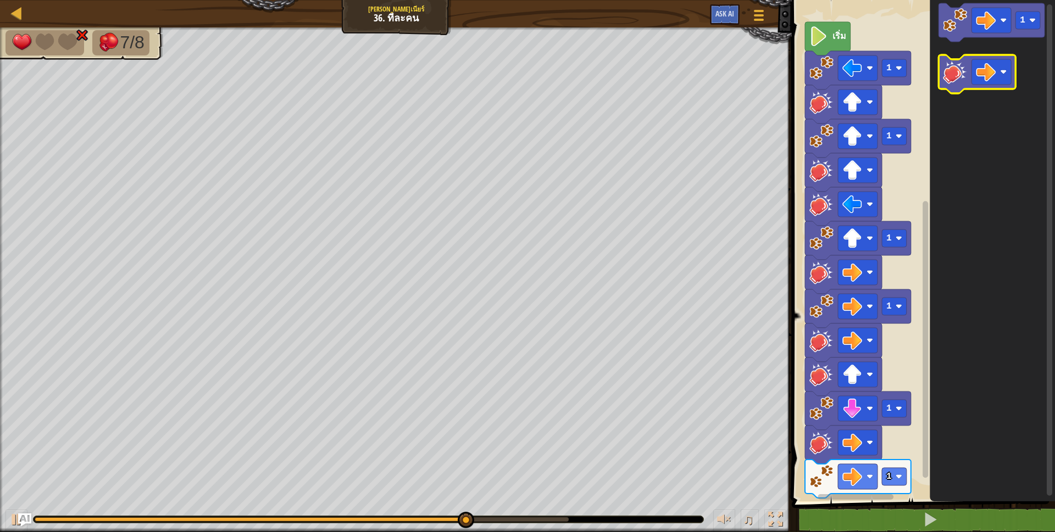
click at [966, 69] on image "พื้นที่ทำงาน Blockly" at bounding box center [955, 72] width 24 height 24
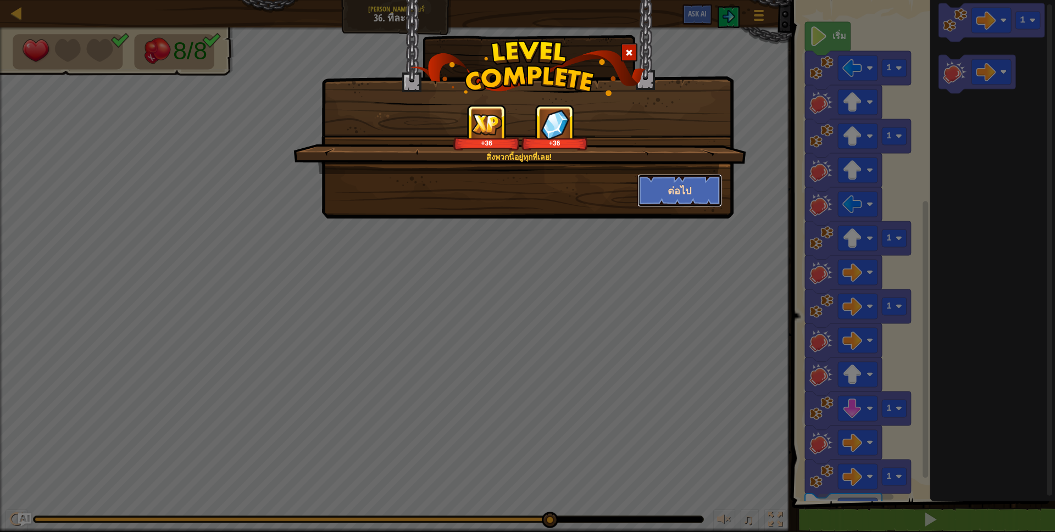
click at [678, 191] on button "ต่อไป" at bounding box center [679, 190] width 85 height 33
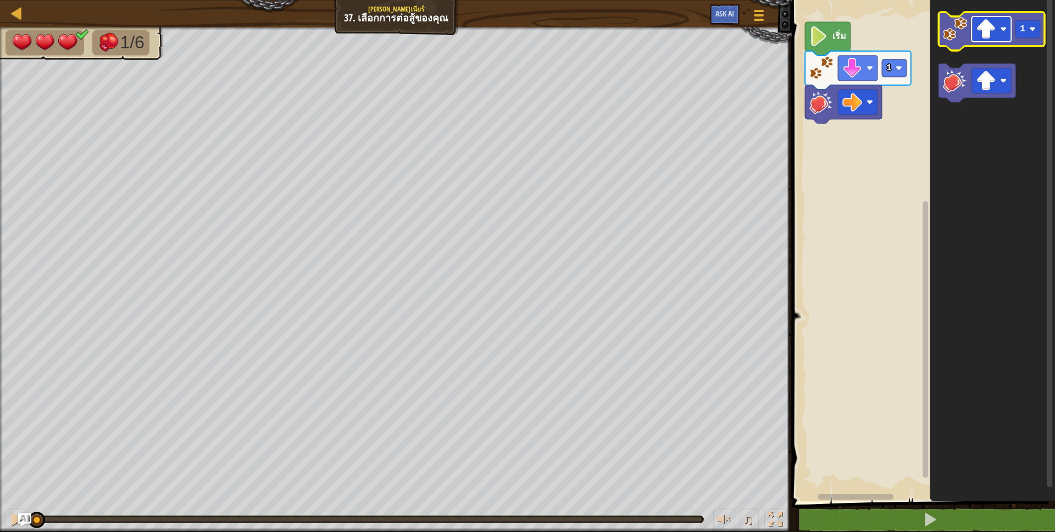
click at [992, 33] on image "พื้นที่ทำงาน Blockly" at bounding box center [986, 29] width 20 height 20
click at [946, 46] on icon "พื้นที่ทำงาน Blockly" at bounding box center [991, 31] width 106 height 38
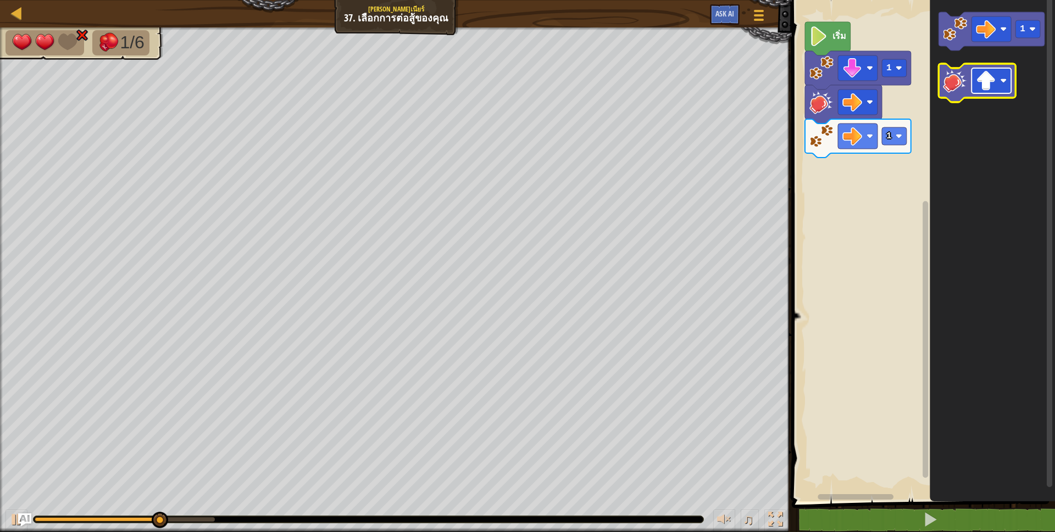
click at [995, 86] on image "พื้นที่ทำงาน Blockly" at bounding box center [986, 81] width 20 height 20
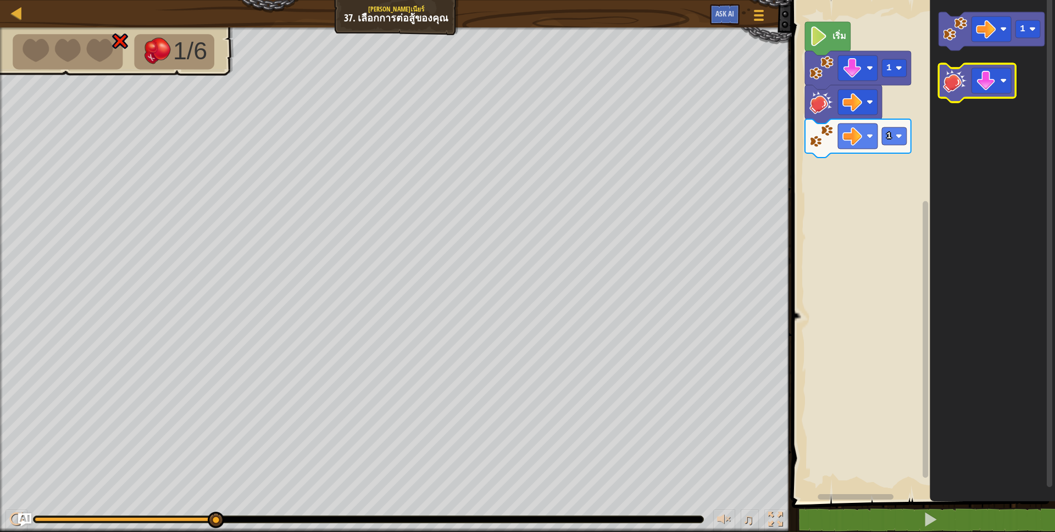
click at [956, 81] on image "พื้นที่ทำงาน Blockly" at bounding box center [955, 81] width 24 height 24
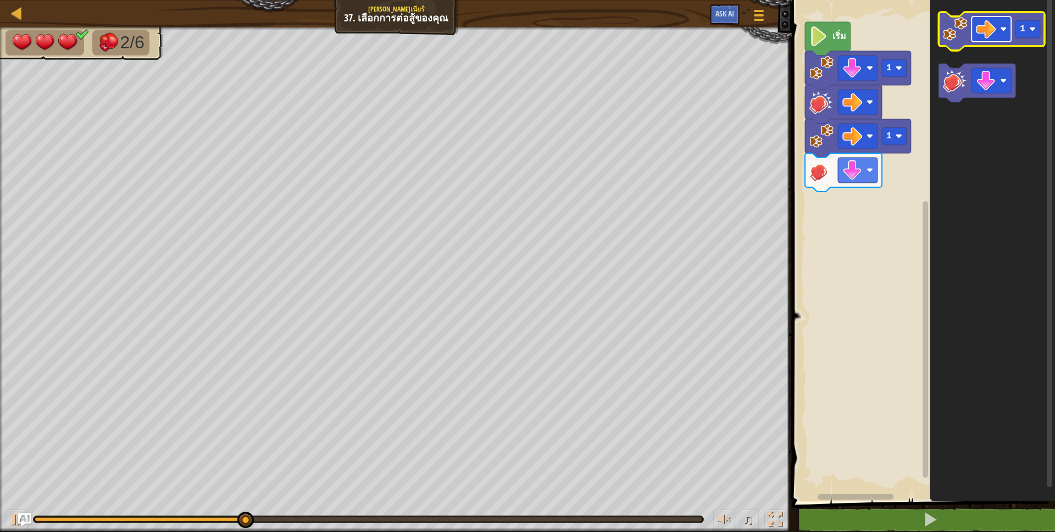
click at [1002, 24] on rect "พื้นที่ทำงาน Blockly" at bounding box center [991, 28] width 40 height 25
click at [1023, 27] on text "1" at bounding box center [1021, 29] width 5 height 10
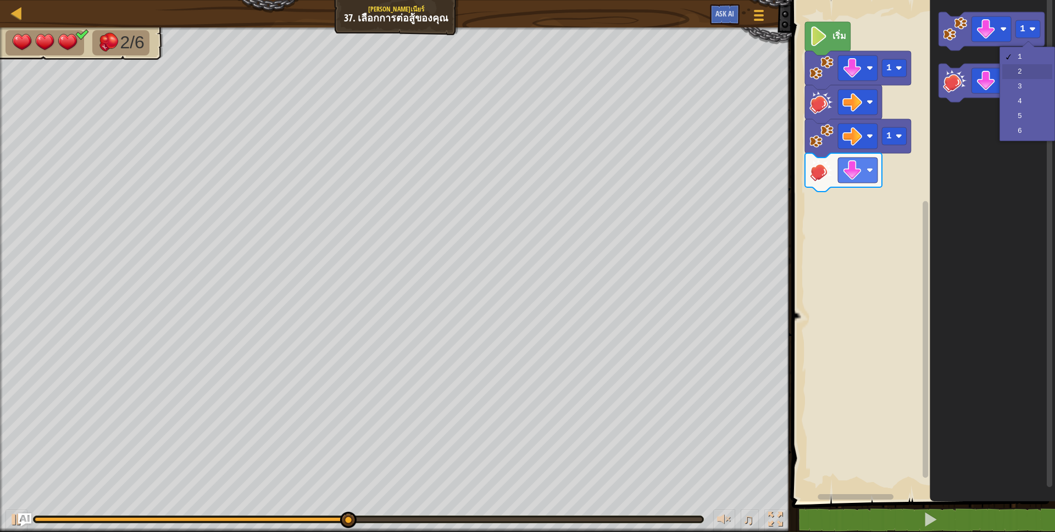
drag, startPoint x: 1018, startPoint y: 71, endPoint x: 997, endPoint y: 53, distance: 27.6
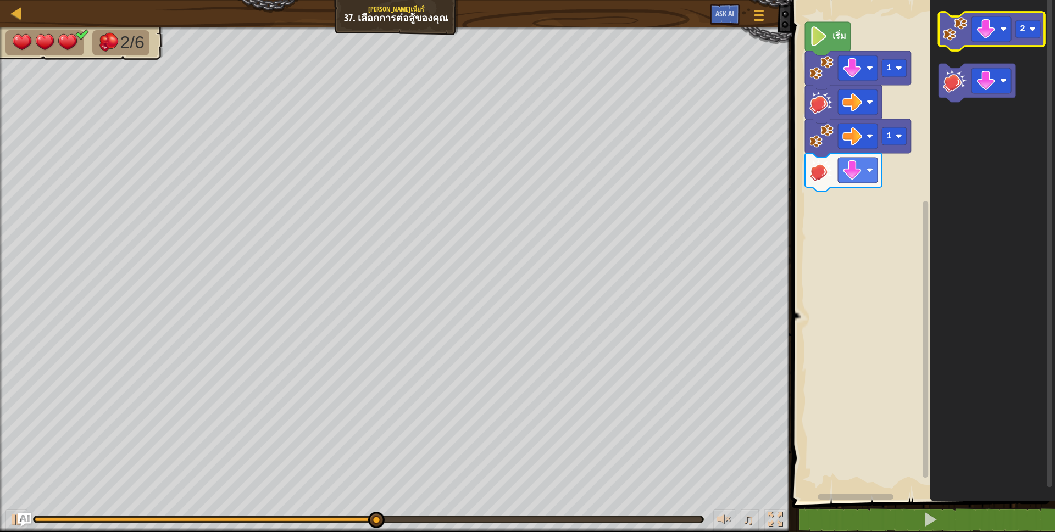
click at [965, 42] on g "2" at bounding box center [991, 31] width 106 height 38
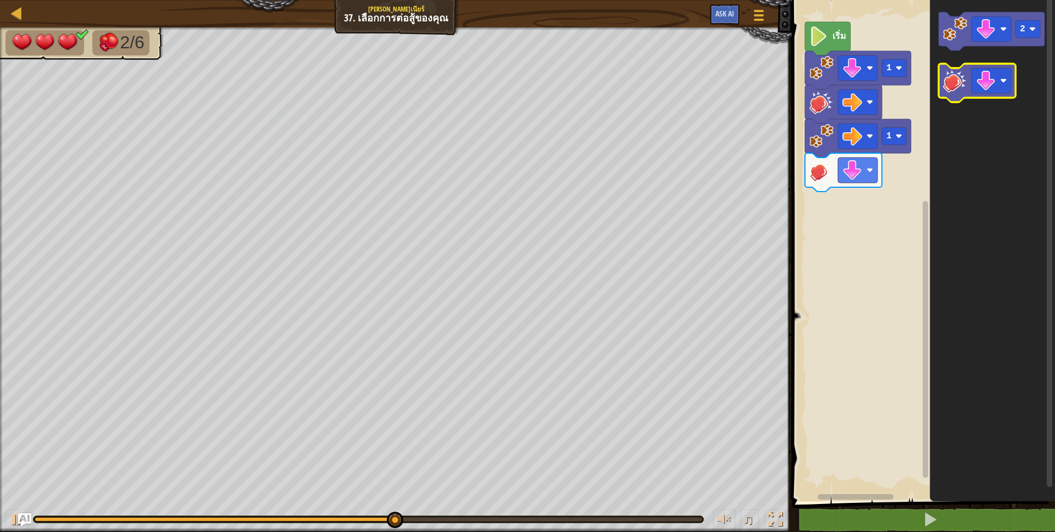
click at [962, 87] on image "พื้นที่ทำงาน Blockly" at bounding box center [955, 81] width 24 height 24
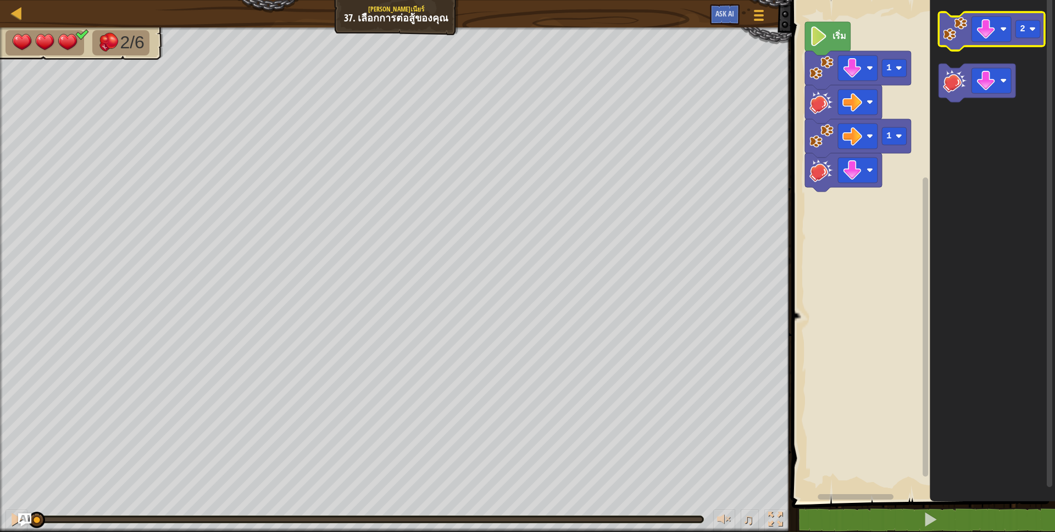
click at [962, 47] on icon "พื้นที่ทำงาน Blockly" at bounding box center [991, 31] width 106 height 38
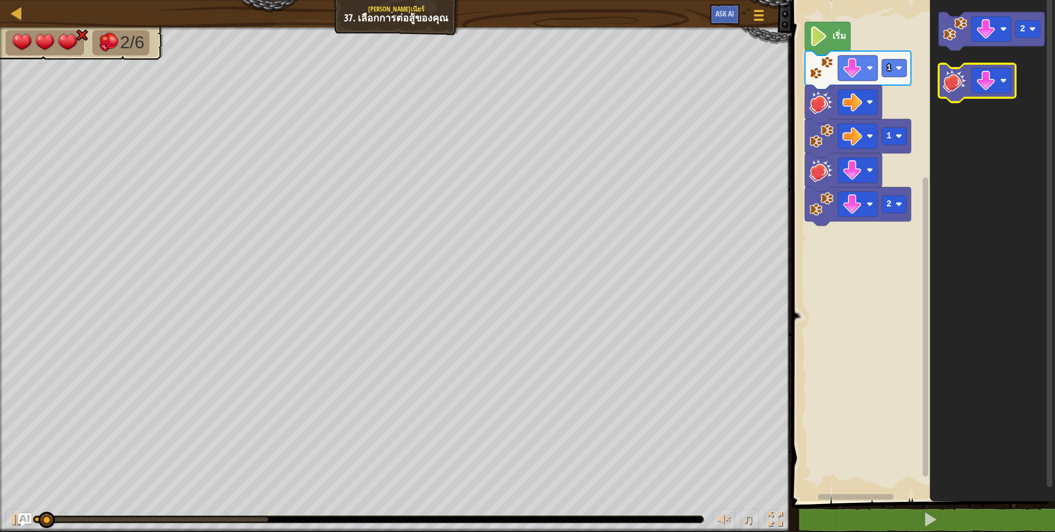
click at [957, 88] on image "พื้นที่ทำงาน Blockly" at bounding box center [955, 81] width 24 height 24
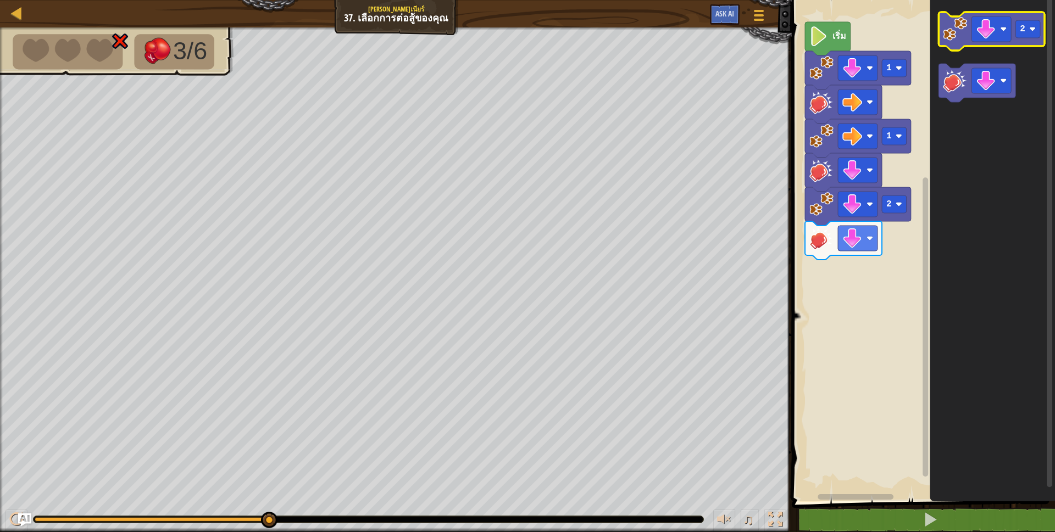
click at [1041, 31] on icon "พื้นที่ทำงาน Blockly" at bounding box center [991, 31] width 106 height 38
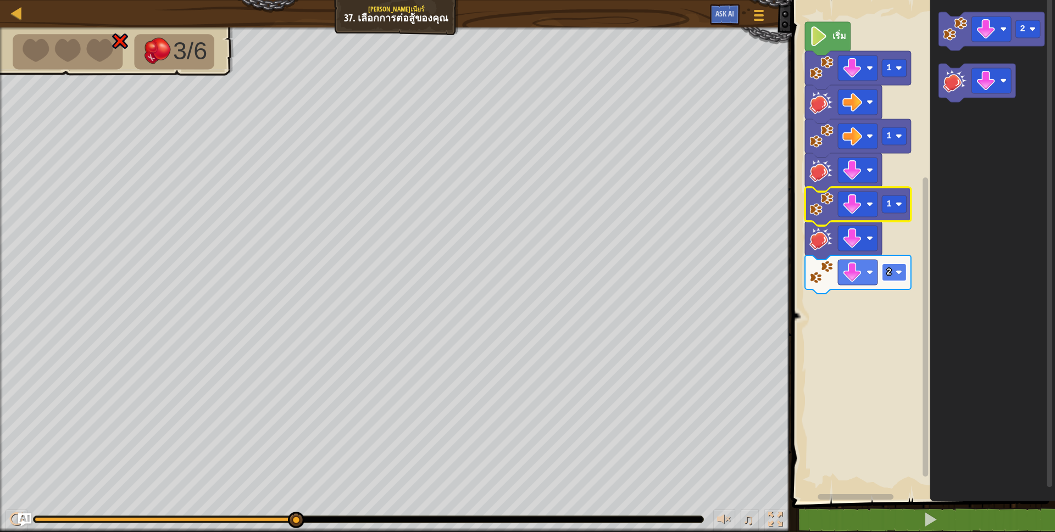
click at [891, 276] on rect "พื้นที่ทำงาน Blockly" at bounding box center [894, 273] width 25 height 18
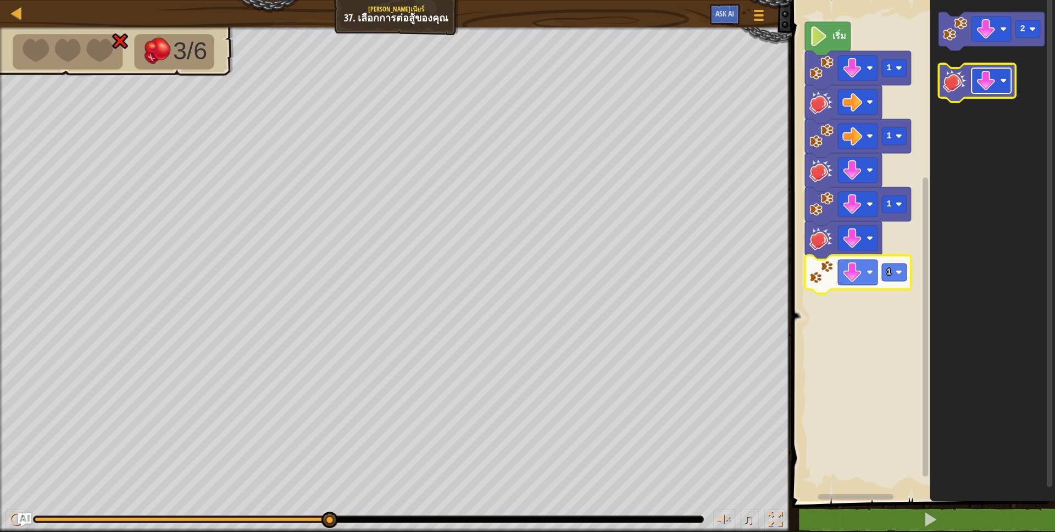
click at [984, 84] on image "พื้นที่ทำงาน Blockly" at bounding box center [986, 81] width 20 height 20
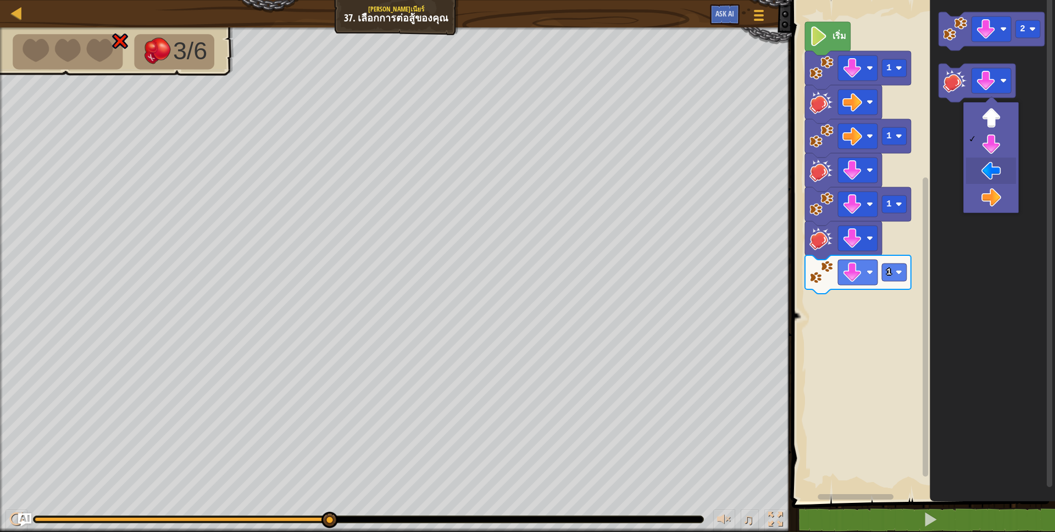
drag, startPoint x: 984, startPoint y: 165, endPoint x: 954, endPoint y: 125, distance: 50.3
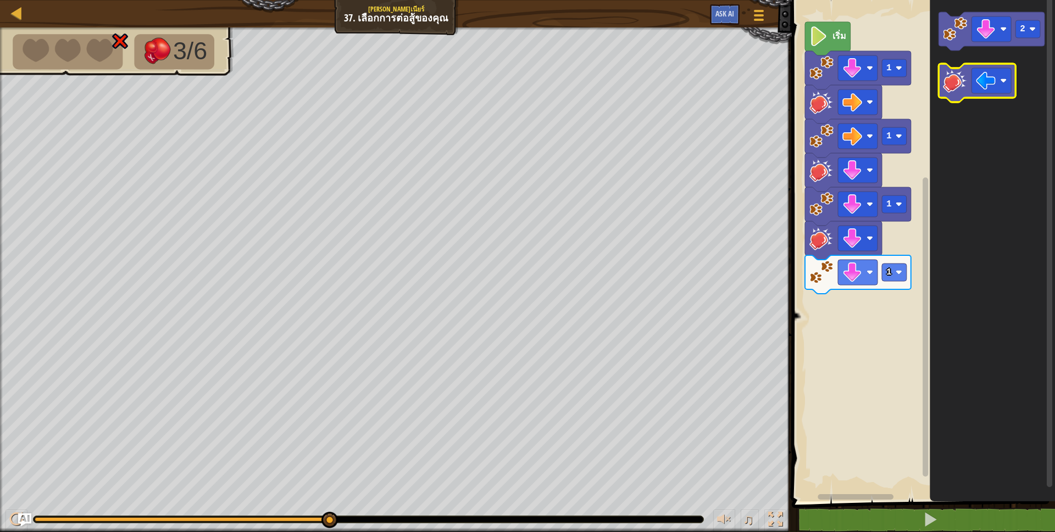
click at [958, 89] on image "พื้นที่ทำงาน Blockly" at bounding box center [955, 81] width 24 height 24
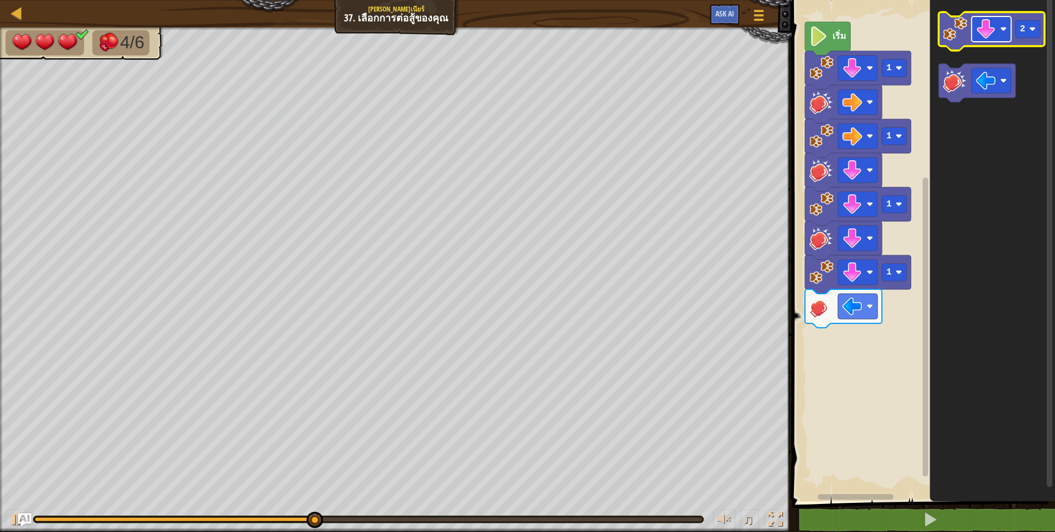
click at [991, 31] on image "พื้นที่ทำงาน Blockly" at bounding box center [986, 29] width 20 height 20
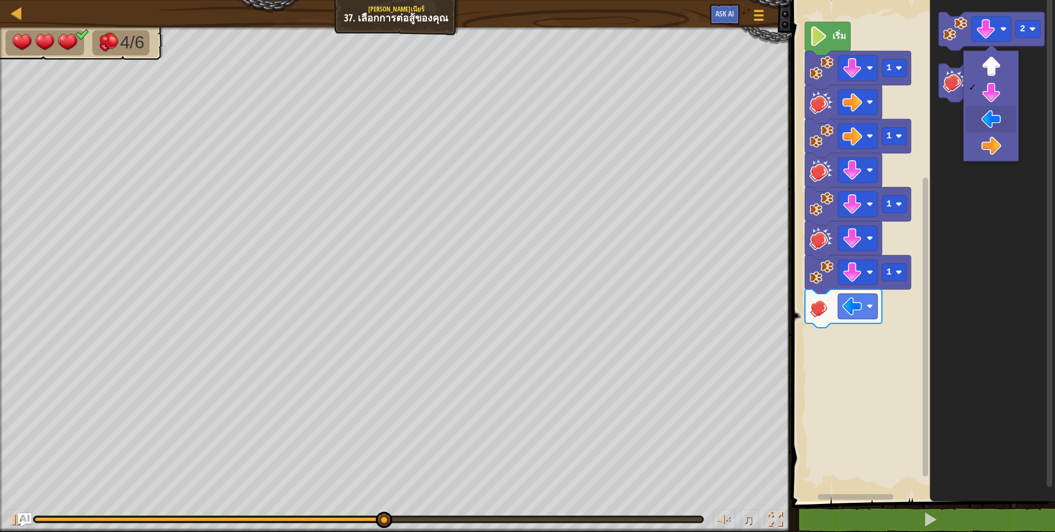
drag, startPoint x: 984, startPoint y: 114, endPoint x: 989, endPoint y: 101, distance: 14.1
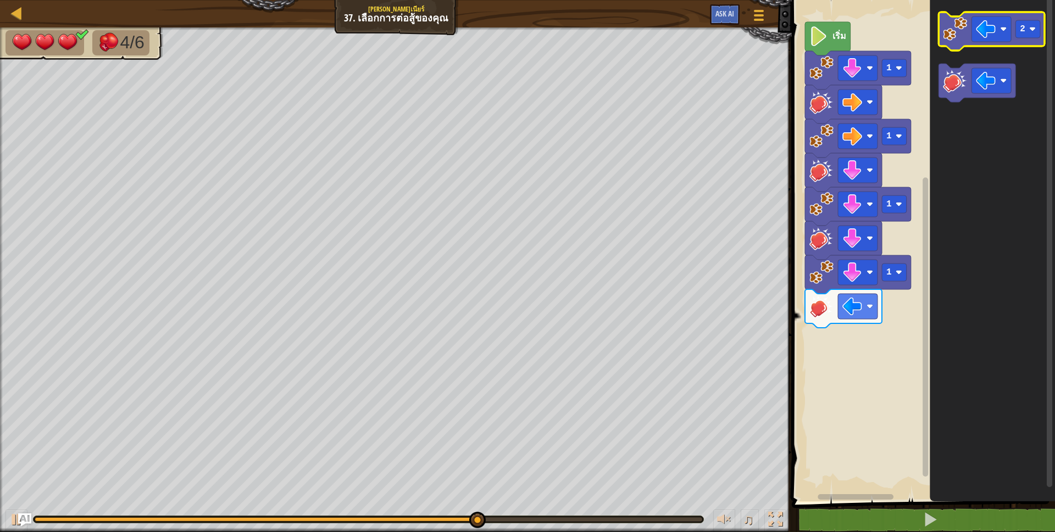
click at [959, 38] on image "พื้นที่ทำงาน Blockly" at bounding box center [955, 29] width 24 height 24
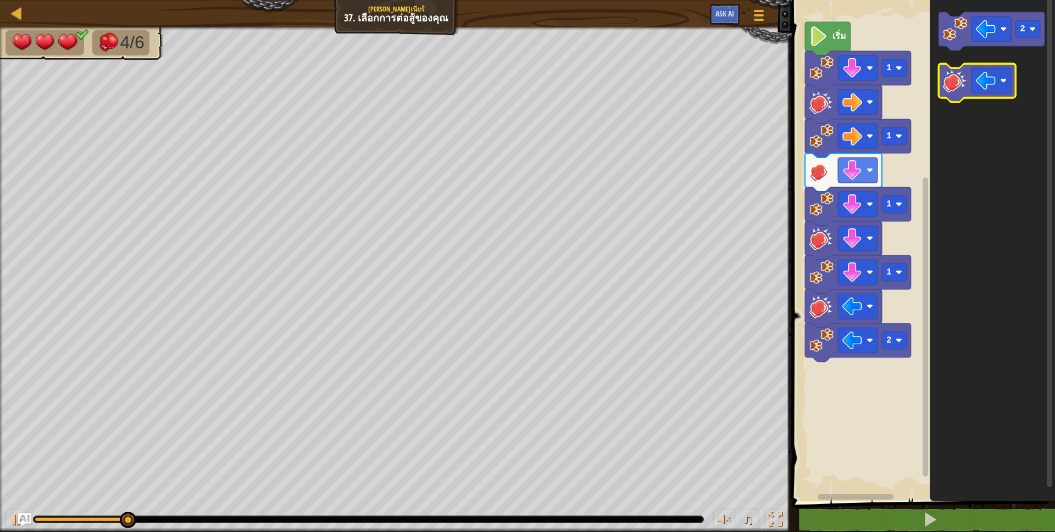
click at [960, 88] on image "พื้นที่ทำงาน Blockly" at bounding box center [955, 81] width 24 height 24
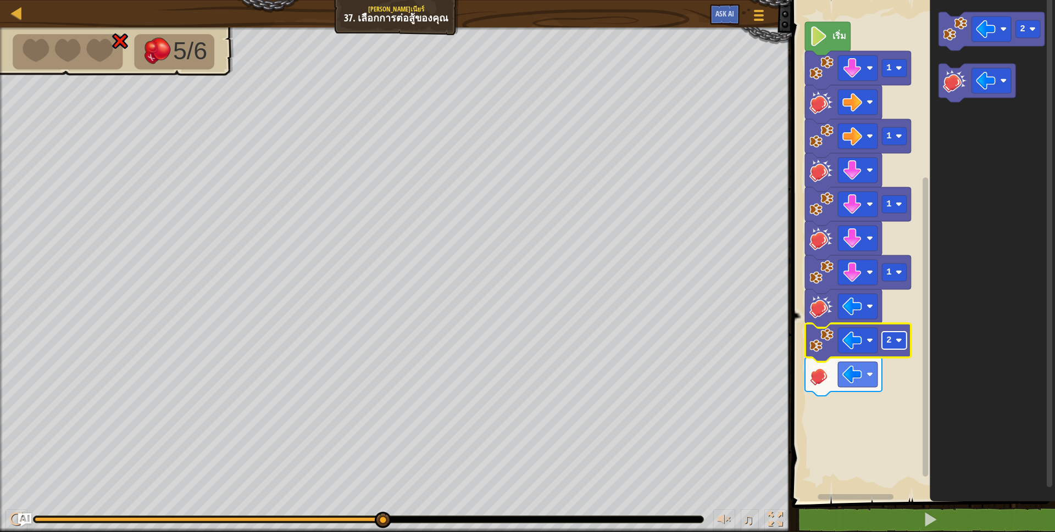
click at [889, 342] on text "2" at bounding box center [888, 341] width 5 height 10
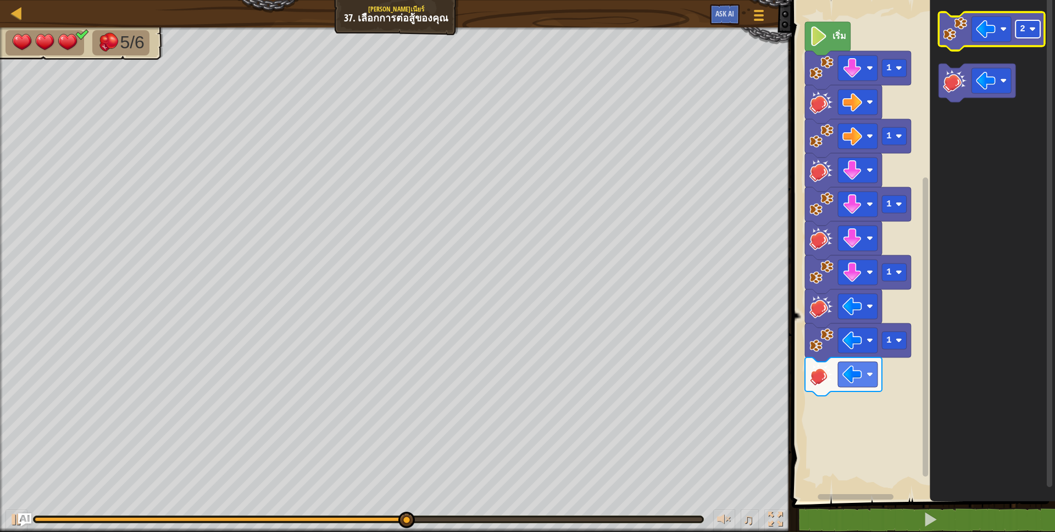
click at [1021, 32] on text "2" at bounding box center [1021, 29] width 5 height 10
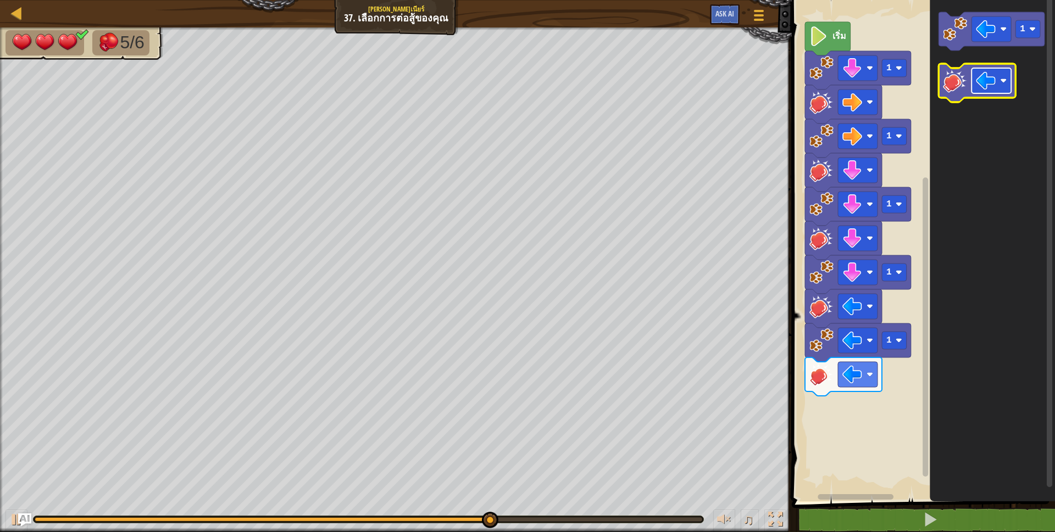
click at [985, 80] on image "พื้นที่ทำงาน Blockly" at bounding box center [986, 81] width 20 height 20
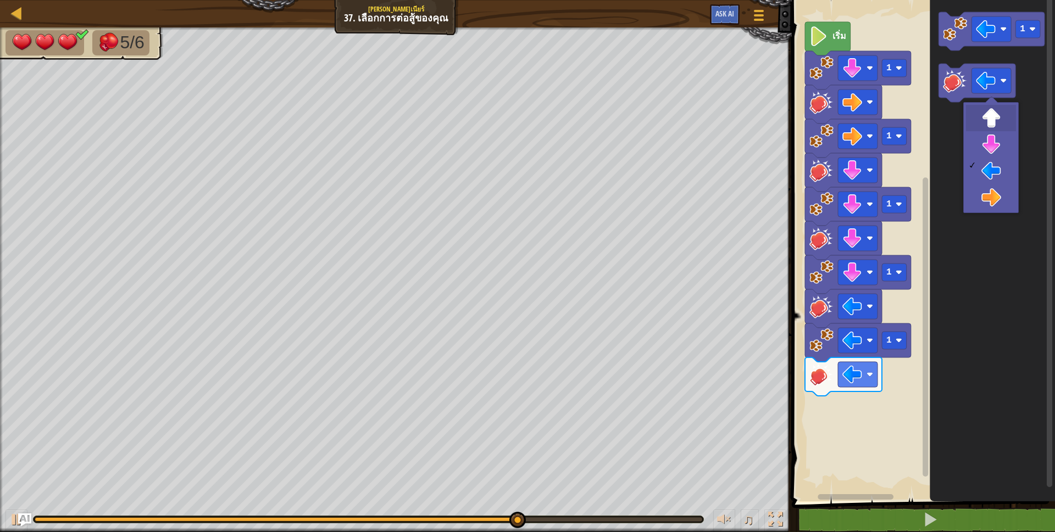
drag, startPoint x: 996, startPoint y: 122, endPoint x: 974, endPoint y: 52, distance: 73.1
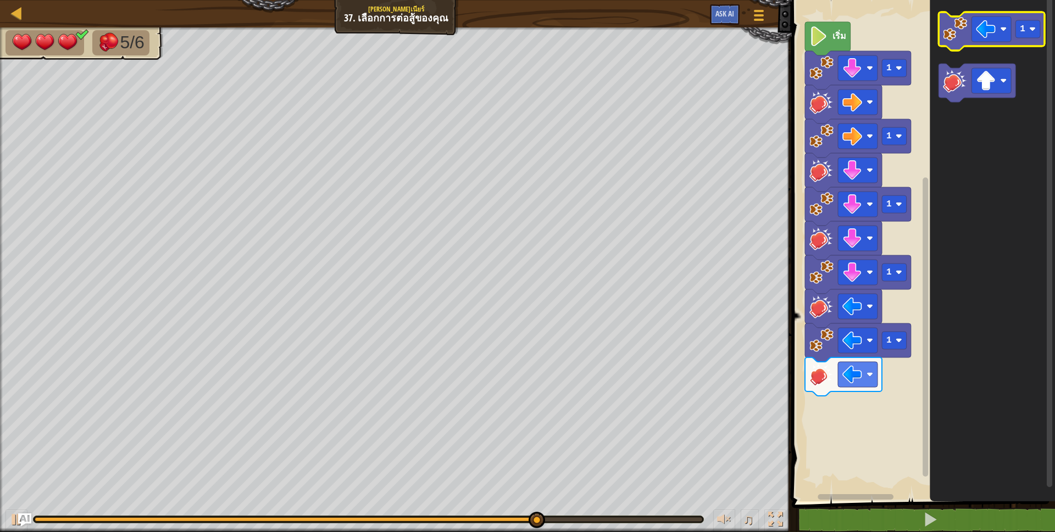
click at [965, 36] on image "พื้นที่ทำงาน Blockly" at bounding box center [955, 29] width 24 height 24
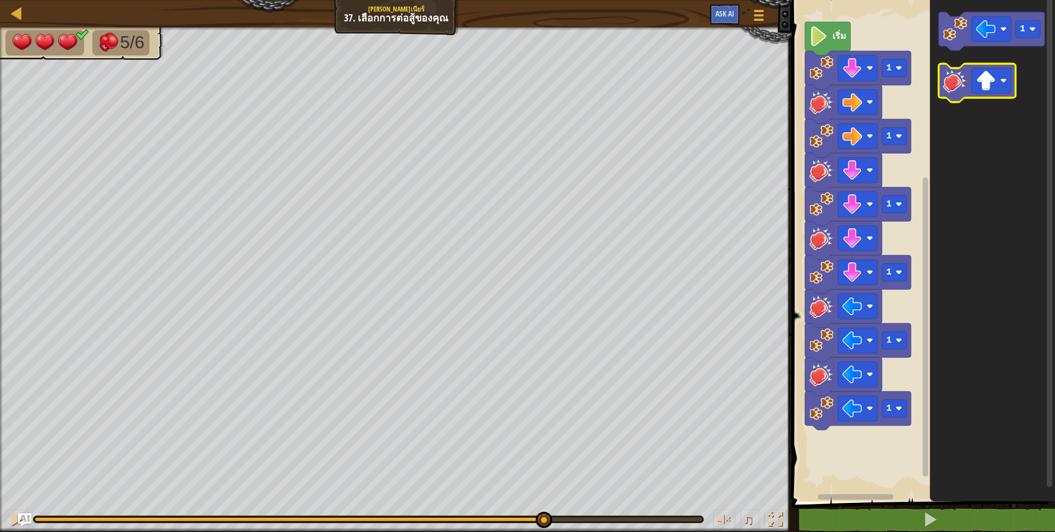
click at [956, 83] on image "พื้นที่ทำงาน Blockly" at bounding box center [955, 81] width 24 height 24
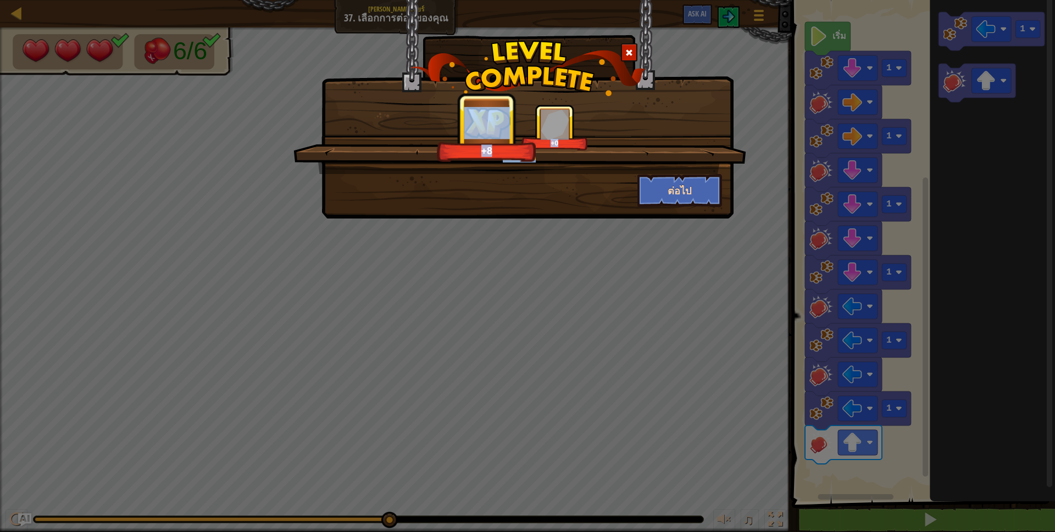
drag, startPoint x: 698, startPoint y: 177, endPoint x: 698, endPoint y: 187, distance: 10.4
click at [698, 187] on div "แอบดีมาก +8 +0 ต่อไป" at bounding box center [527, 155] width 389 height 103
click at [698, 187] on button "ต่อไป" at bounding box center [679, 190] width 85 height 33
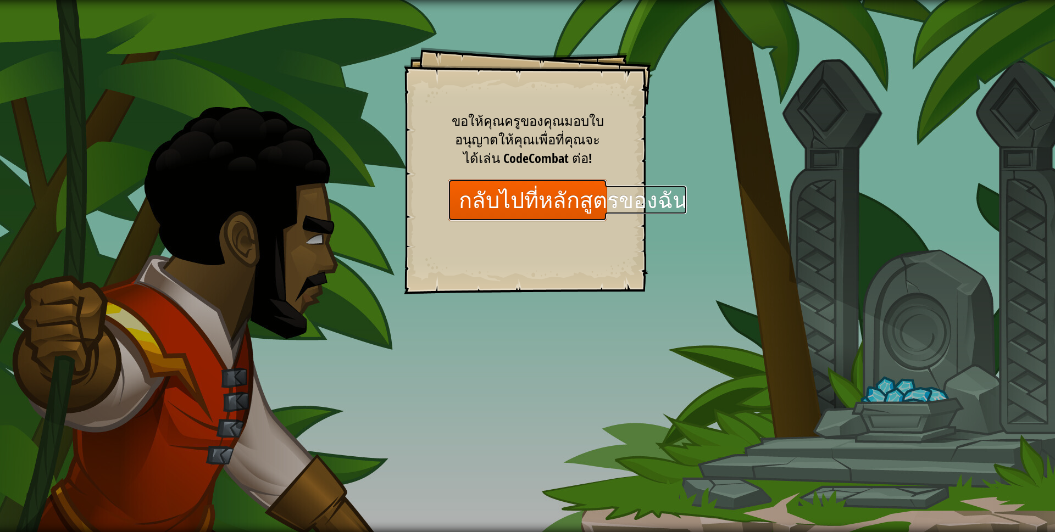
click at [543, 204] on link "กลับไปที่หลักสูตรของฉัน" at bounding box center [527, 200] width 159 height 42
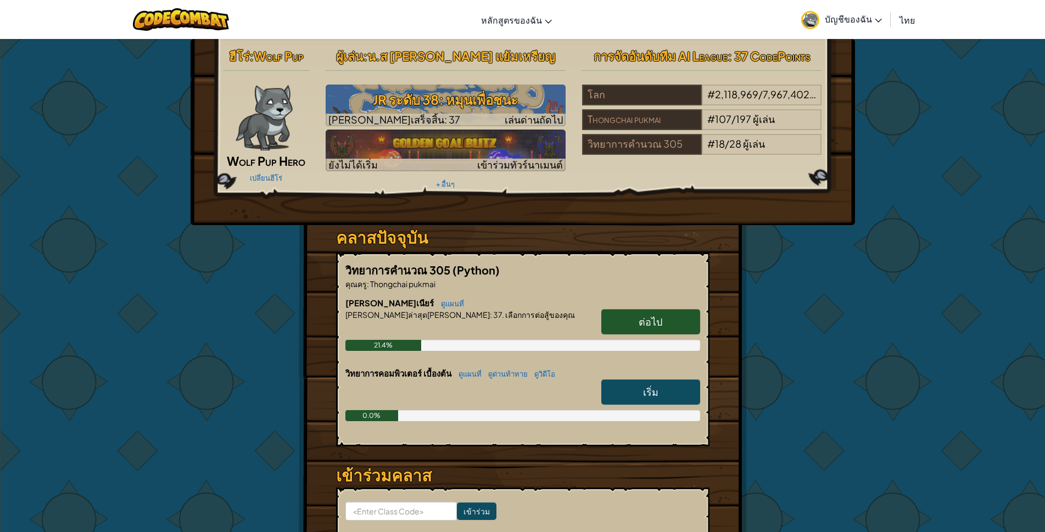
click at [617, 324] on link "ต่อไป" at bounding box center [650, 321] width 99 height 25
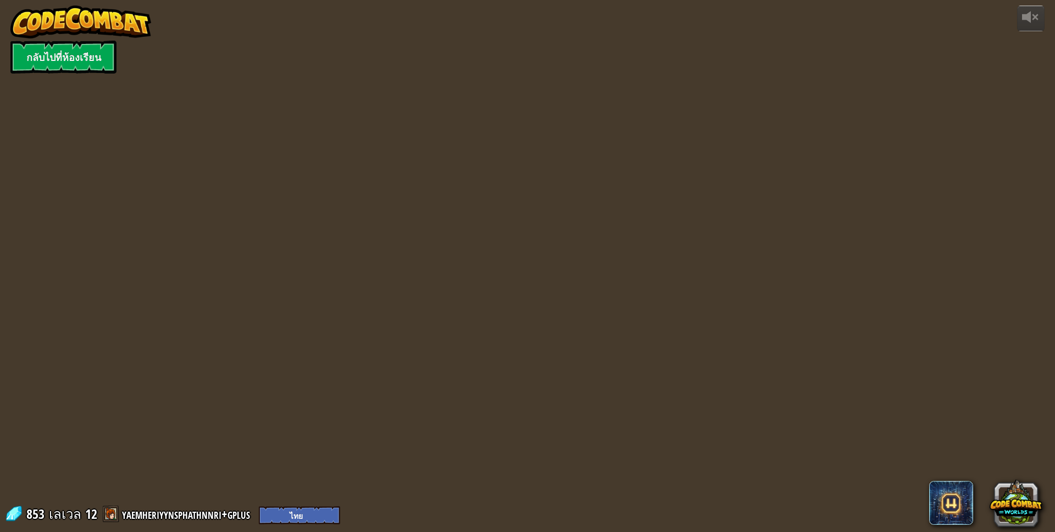
select select "th"
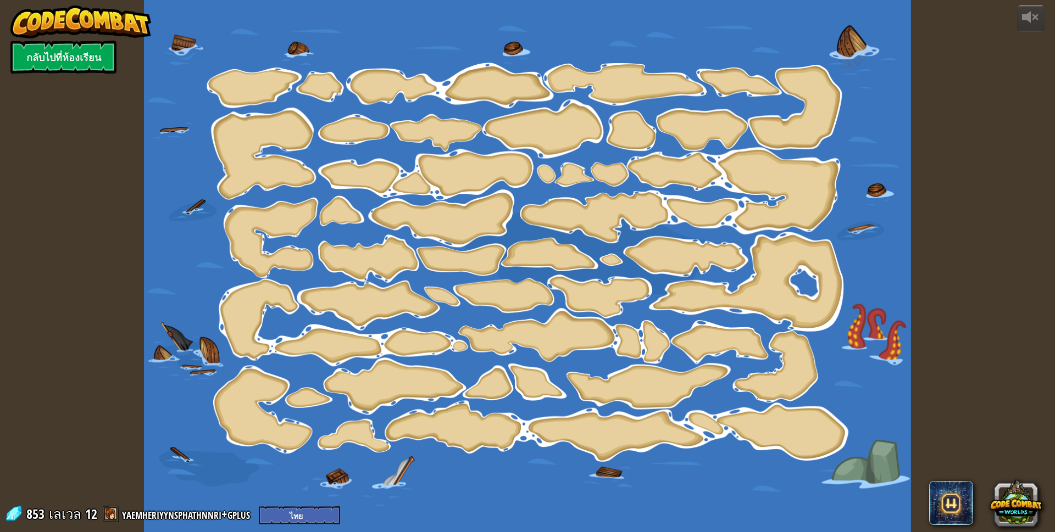
select select "th"
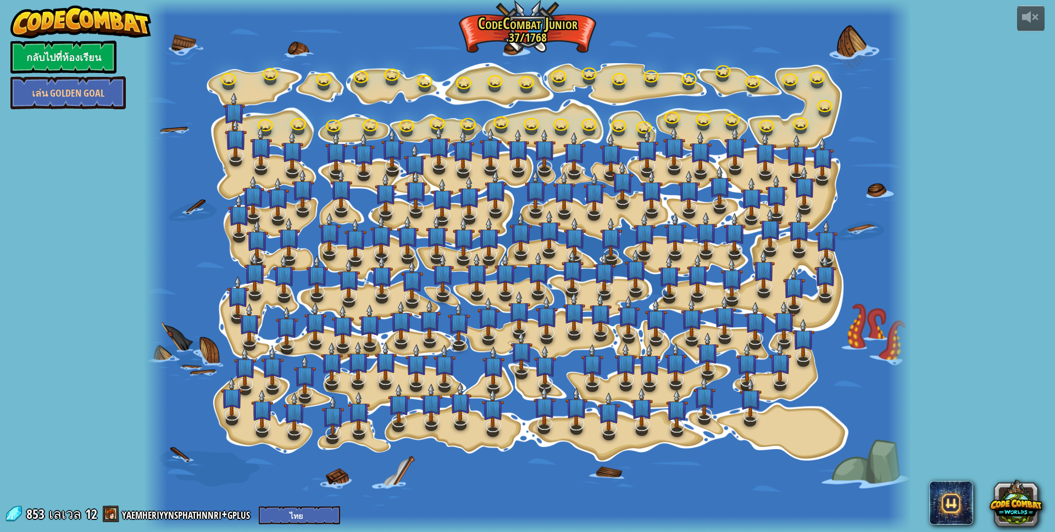
select select "th"
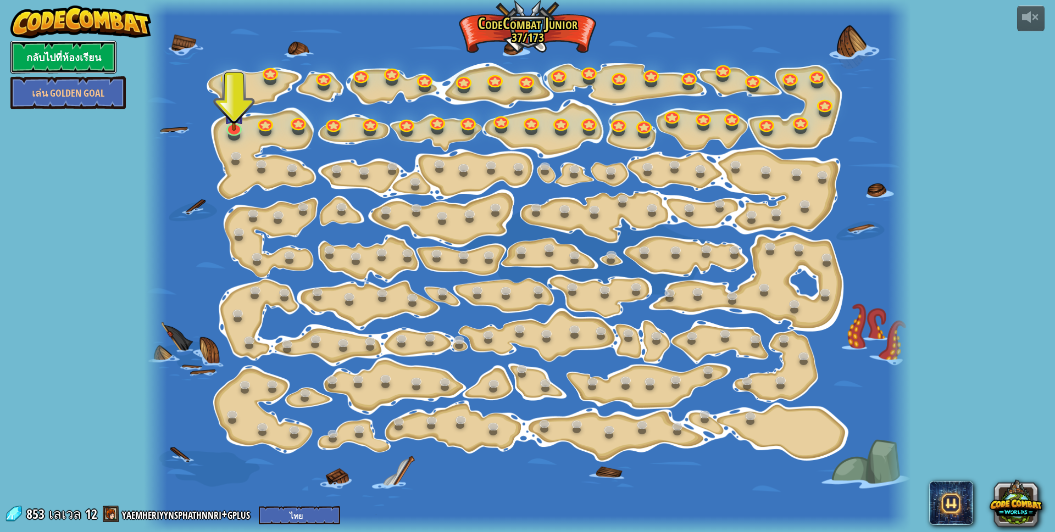
click at [91, 59] on link "กลับไปที่ห้องเรียน" at bounding box center [63, 57] width 106 height 33
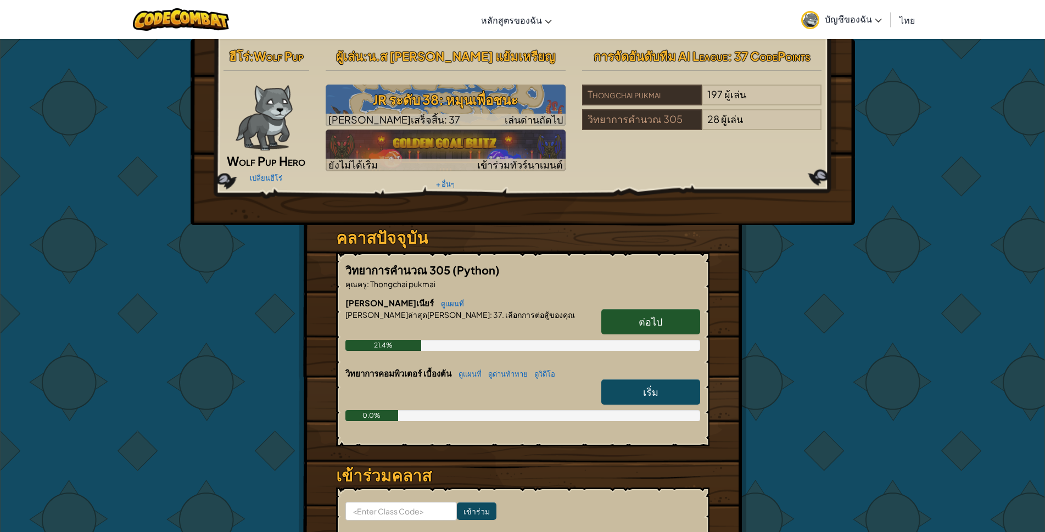
scroll to position [165, 0]
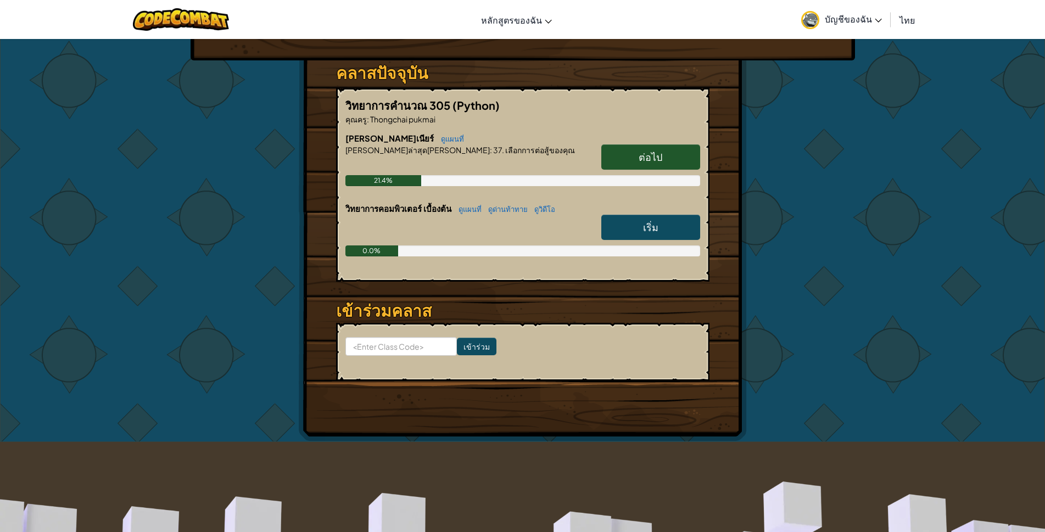
click at [644, 157] on span "ต่อไป" at bounding box center [651, 156] width 24 height 13
select select "th"
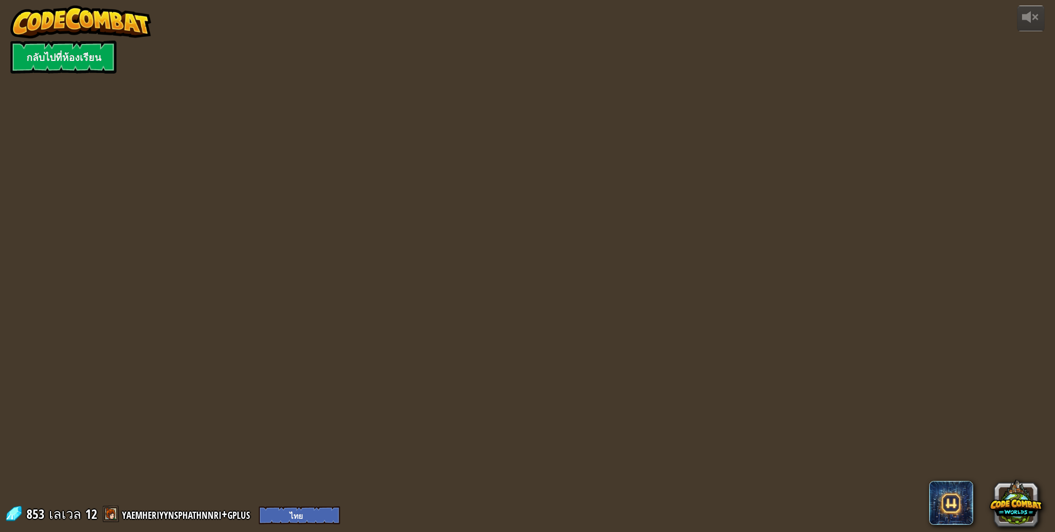
select select "th"
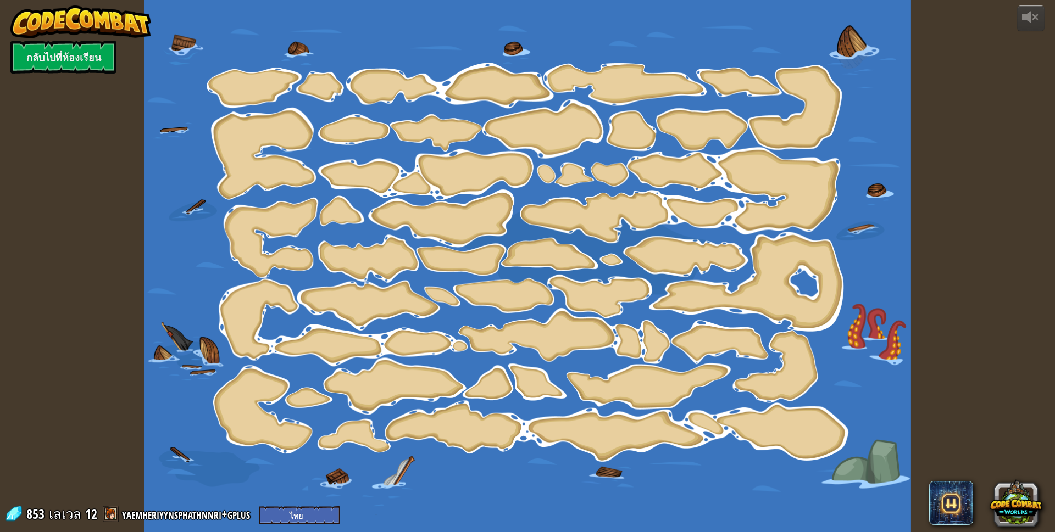
select select "th"
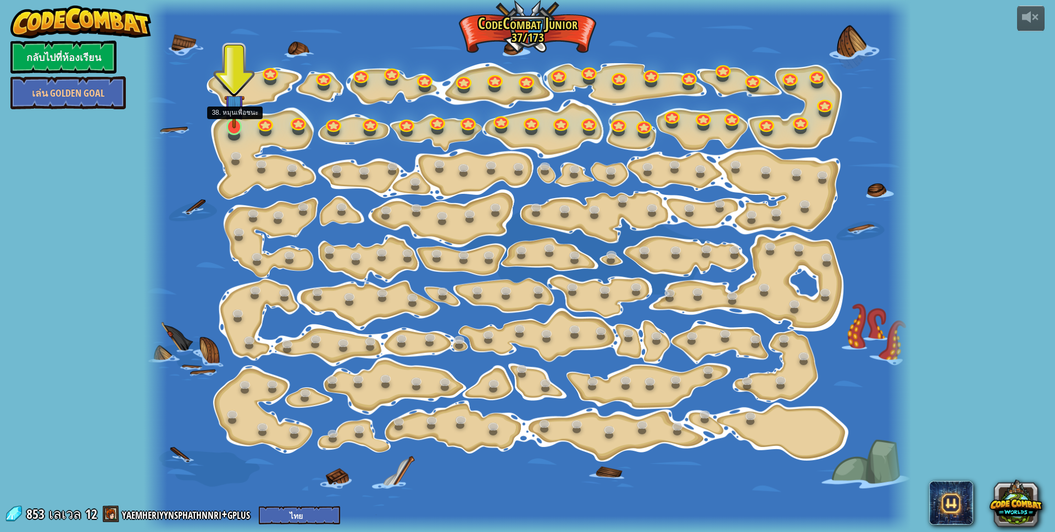
click at [230, 126] on img at bounding box center [234, 104] width 20 height 47
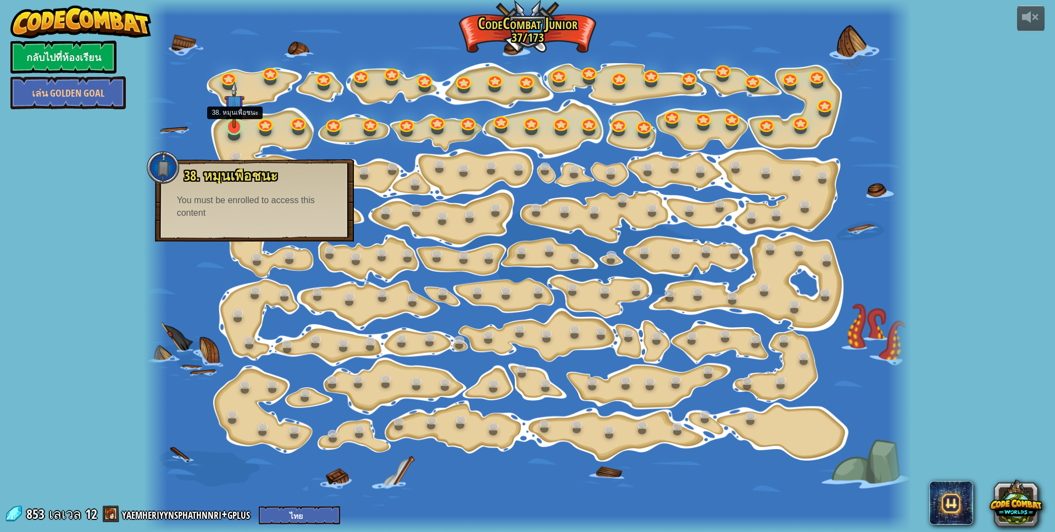
click at [235, 127] on img at bounding box center [234, 104] width 20 height 47
click at [236, 127] on img at bounding box center [234, 104] width 20 height 47
drag, startPoint x: 236, startPoint y: 127, endPoint x: 152, endPoint y: 66, distance: 103.8
click at [148, 59] on div at bounding box center [155, 266] width 23 height 532
click at [232, 128] on img at bounding box center [234, 104] width 20 height 47
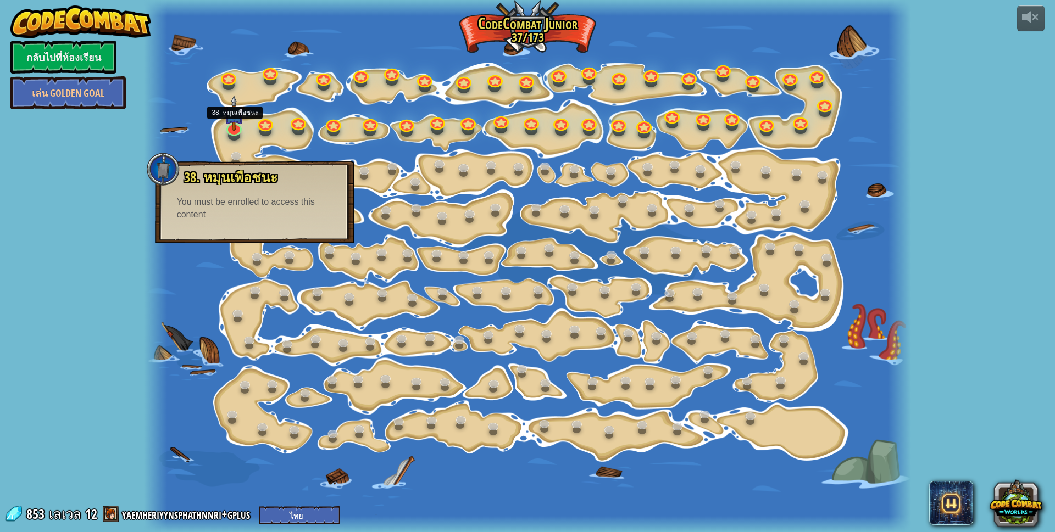
click at [105, 208] on div "powered by กลับไปที่ห้องเรียน [PERSON_NAME] Golden Goal 15. เปลี่ยนทีละขั้น เปล…" at bounding box center [527, 266] width 1055 height 532
drag, startPoint x: 112, startPoint y: 216, endPoint x: 473, endPoint y: 288, distance: 367.9
click at [120, 217] on div "powered by กลับไปที่ห้องเรียน [PERSON_NAME] Golden Goal 15. เปลี่ยนทีละขั้น เปล…" at bounding box center [527, 266] width 1055 height 532
click at [77, 95] on link "เล่น Golden Goal" at bounding box center [67, 92] width 115 height 33
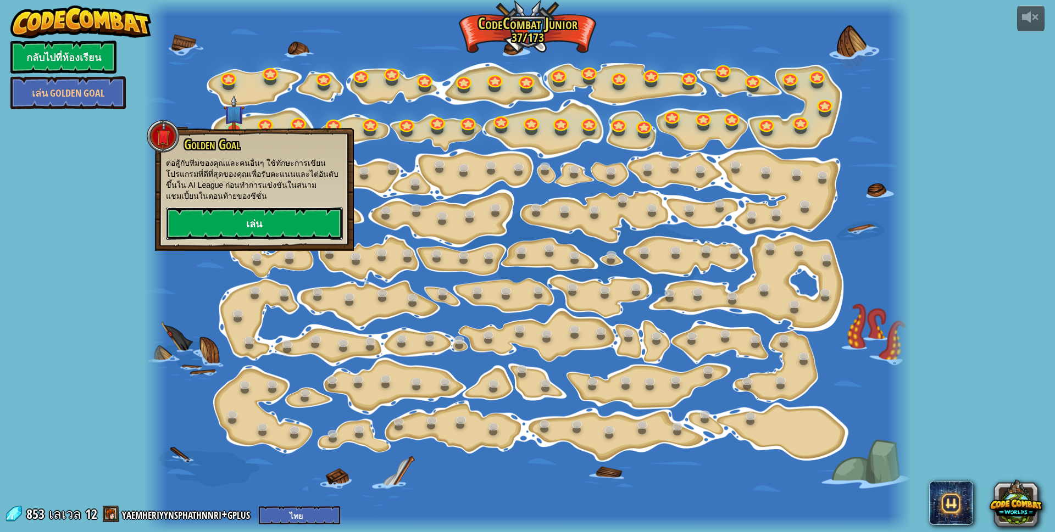
click at [271, 217] on link "เล่น" at bounding box center [254, 223] width 177 height 33
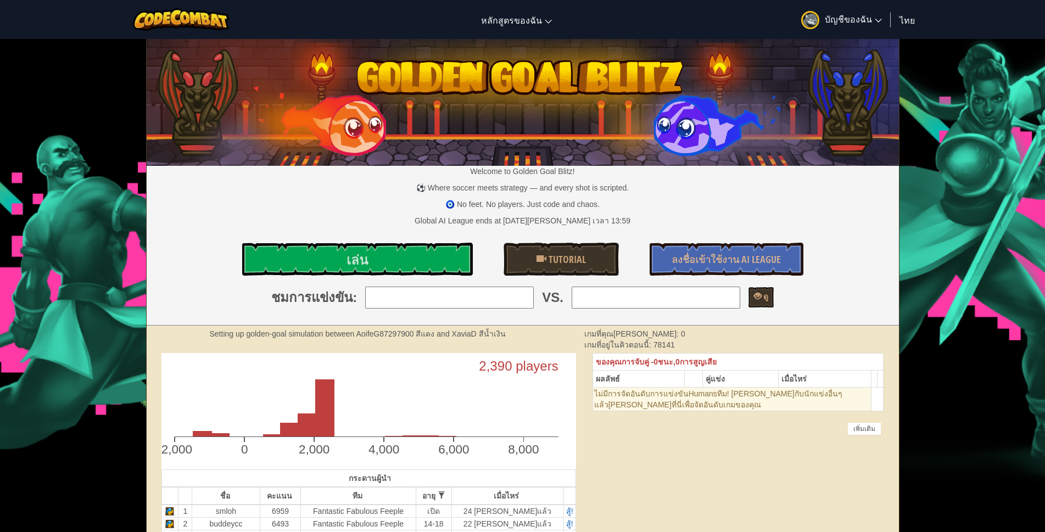
select select "th"
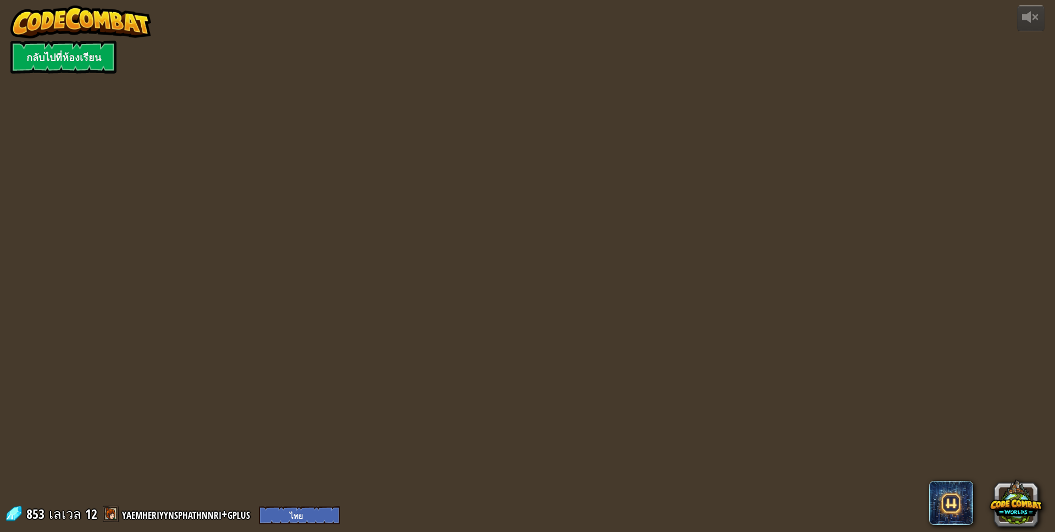
select select "th"
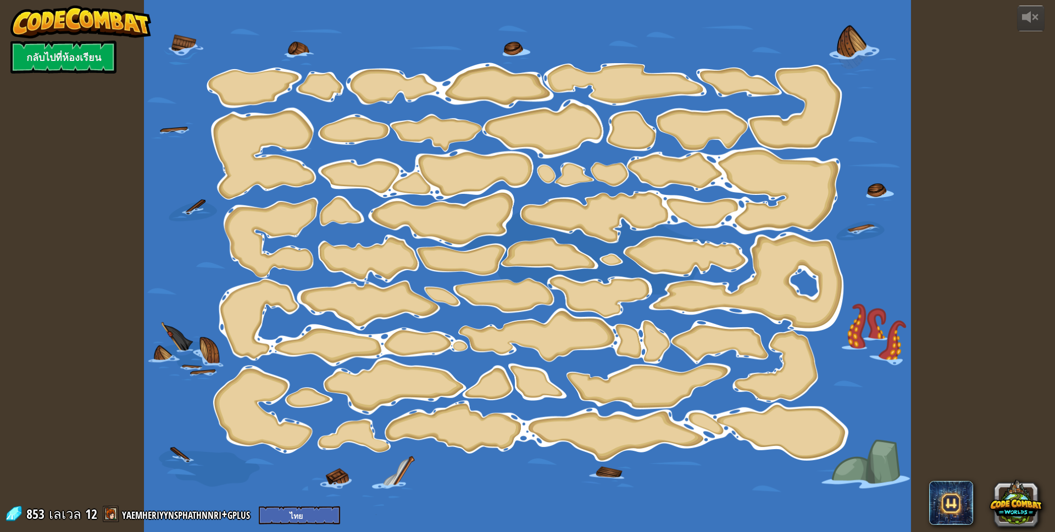
select select "th"
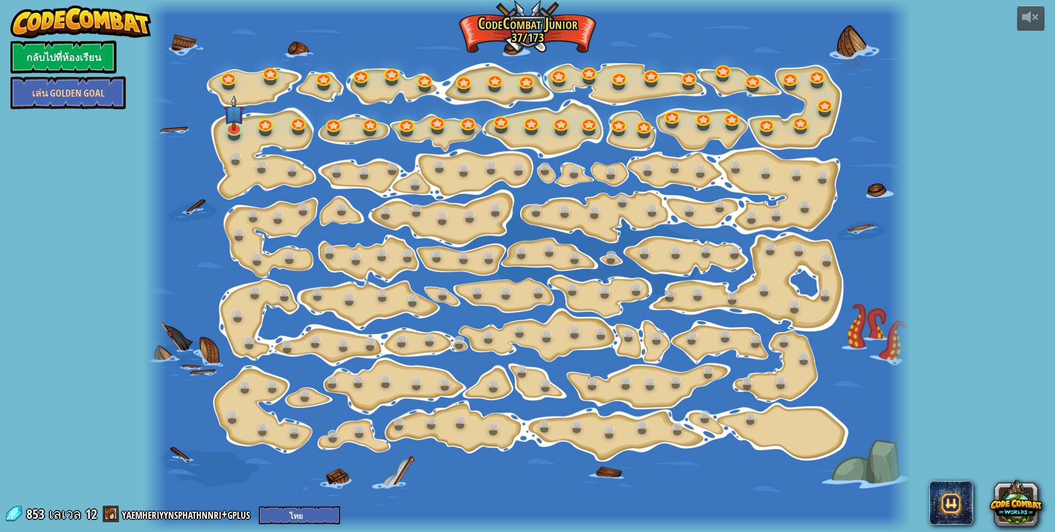
select select "th"
click at [231, 120] on img at bounding box center [234, 104] width 20 height 47
